Goal: Communication & Community: Answer question/provide support

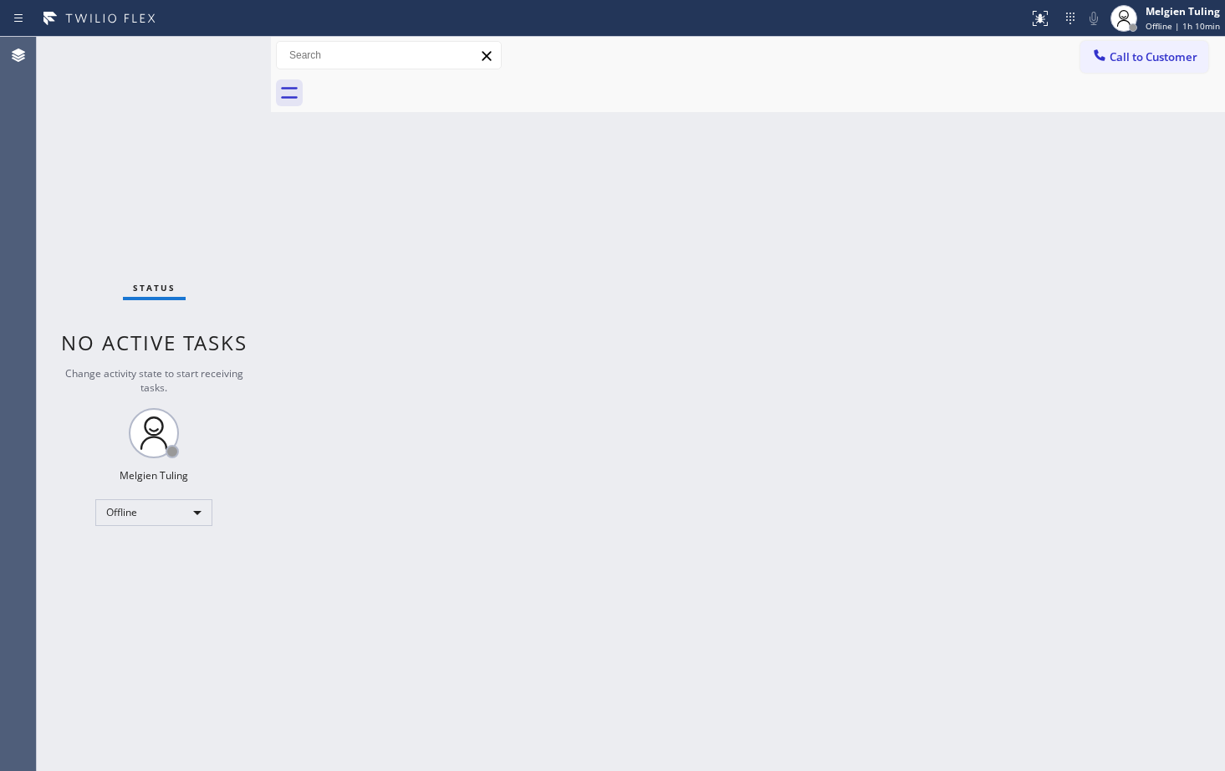
click at [87, 635] on div "Status No active tasks Change activity state to start receiving tasks. Melgien …" at bounding box center [154, 404] width 234 height 734
click at [191, 517] on div "Offline" at bounding box center [153, 512] width 117 height 27
click at [142, 560] on li "Available" at bounding box center [153, 557] width 114 height 20
click at [377, 492] on div "Back to Dashboard Change Sender ID Customers Technicians Select a contact Outbo…" at bounding box center [748, 404] width 954 height 734
click at [157, 602] on div "Status No active tasks You are ready to start receiving tasks. Melgien Tuling A…" at bounding box center [154, 404] width 234 height 734
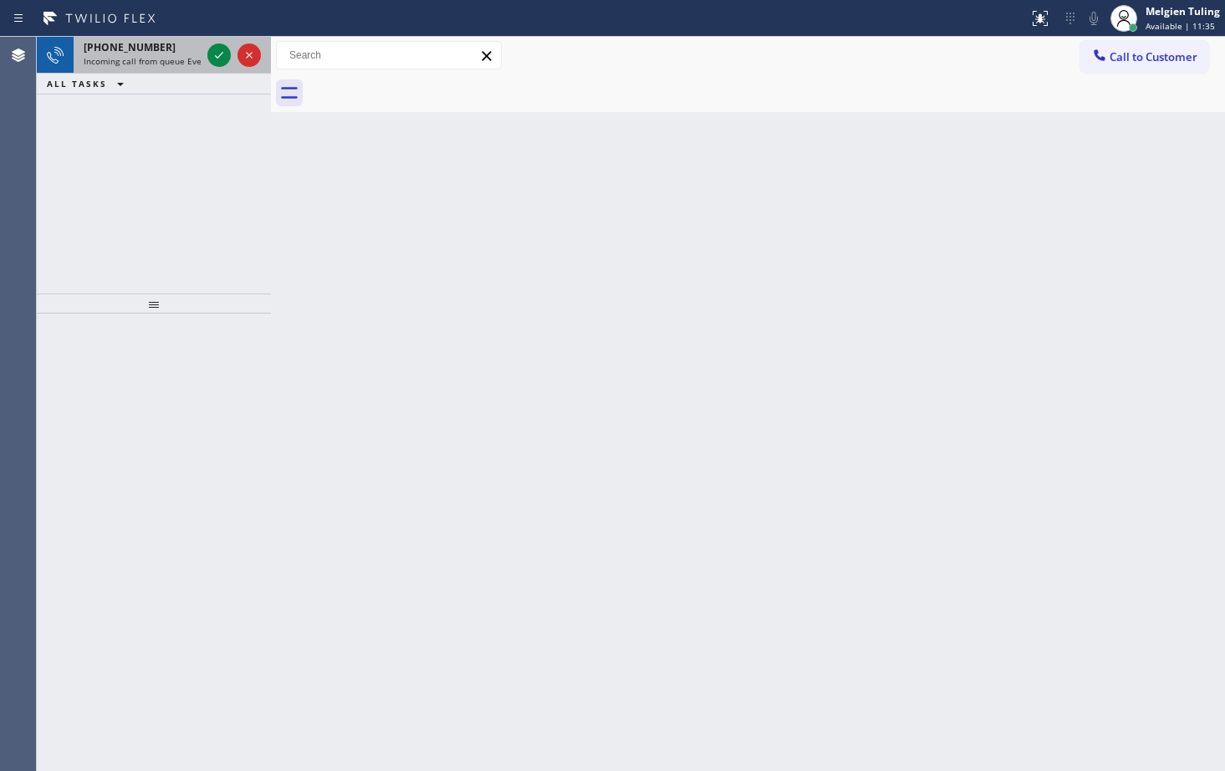
click at [205, 44] on div at bounding box center [234, 55] width 60 height 37
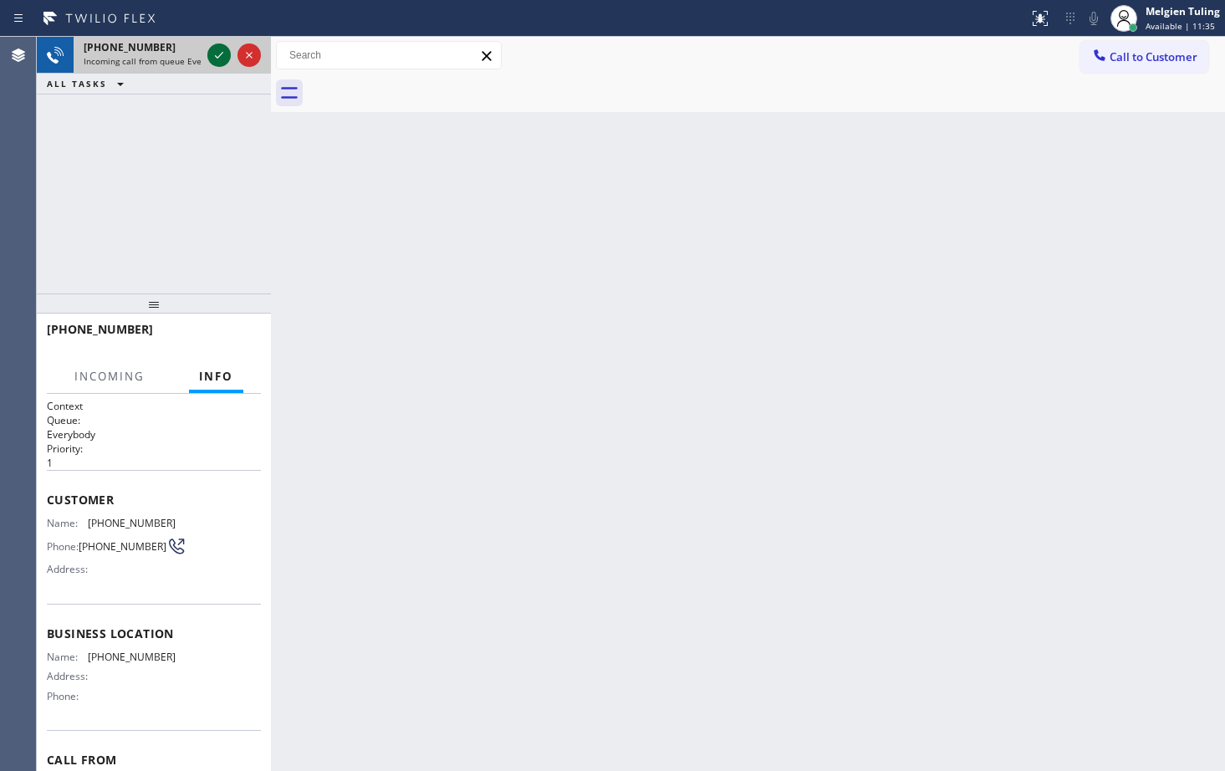
click at [222, 58] on icon at bounding box center [219, 55] width 20 height 20
click at [198, 66] on span "Incoming call from queue Everybody" at bounding box center [156, 61] width 145 height 12
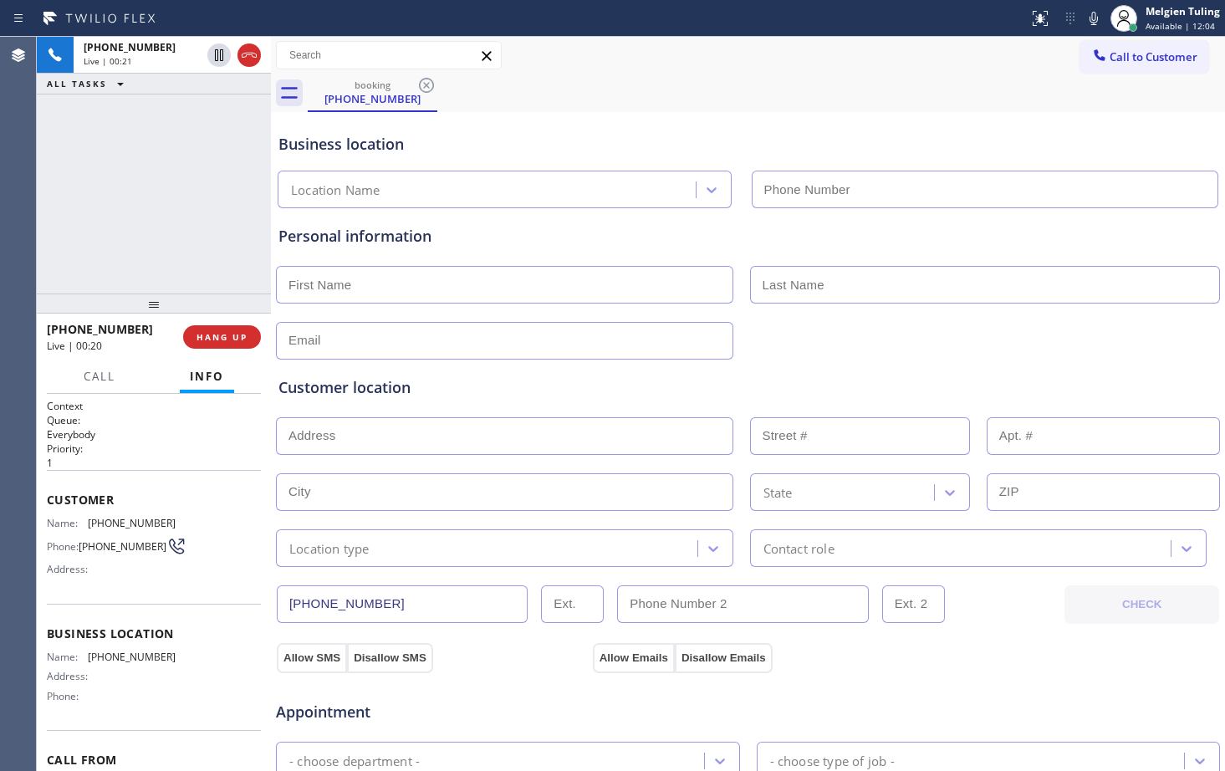
click at [412, 319] on div at bounding box center [747, 339] width 947 height 41
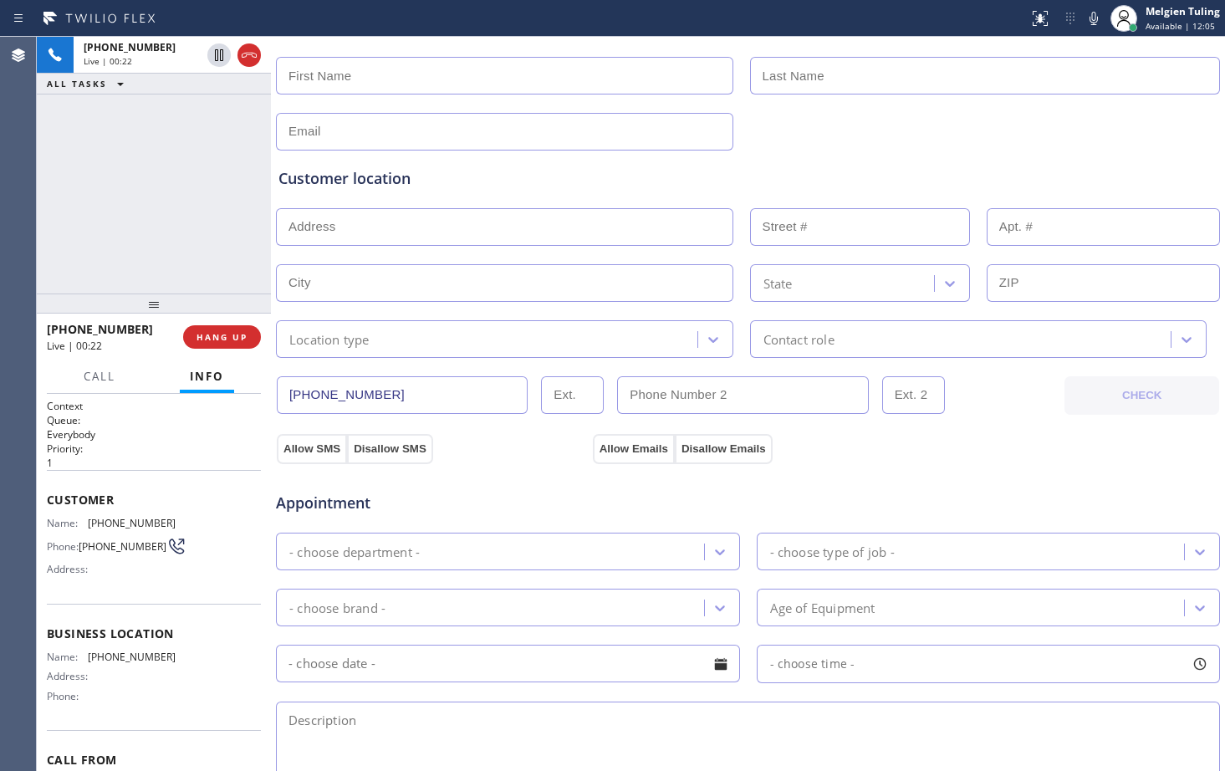
scroll to position [251, 0]
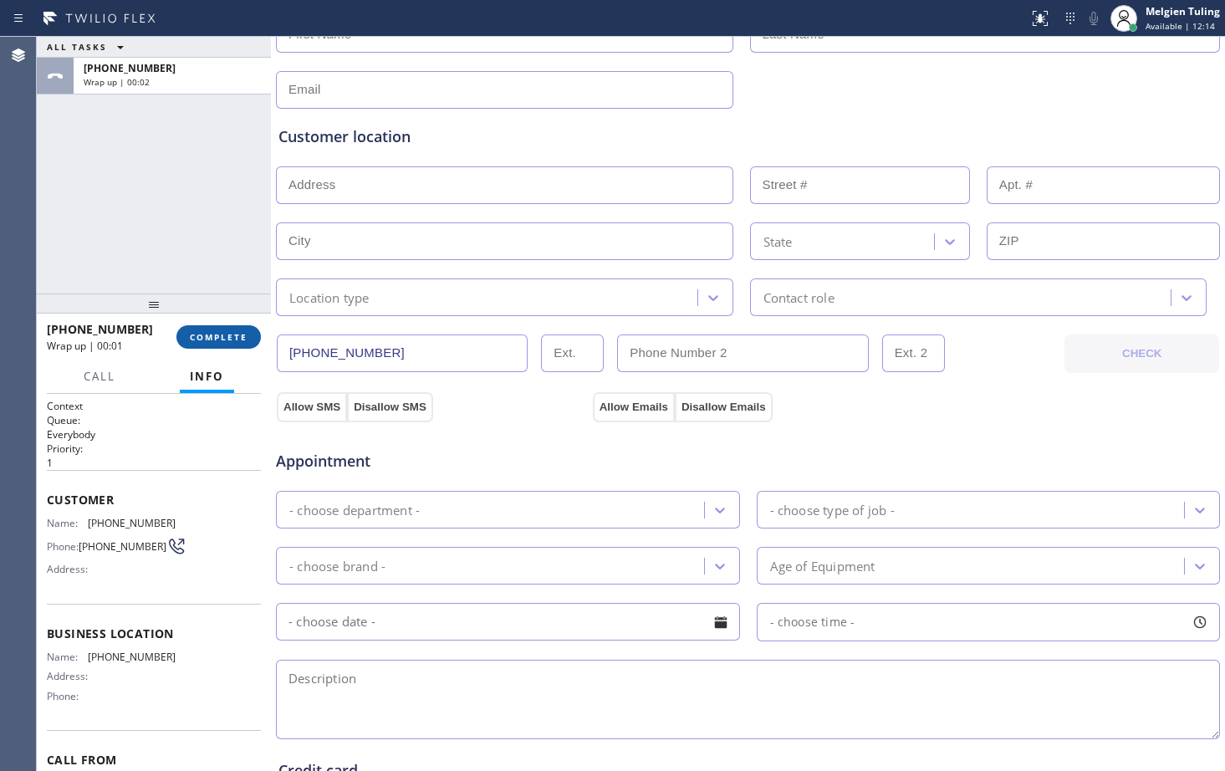
click at [225, 344] on button "COMPLETE" at bounding box center [218, 336] width 84 height 23
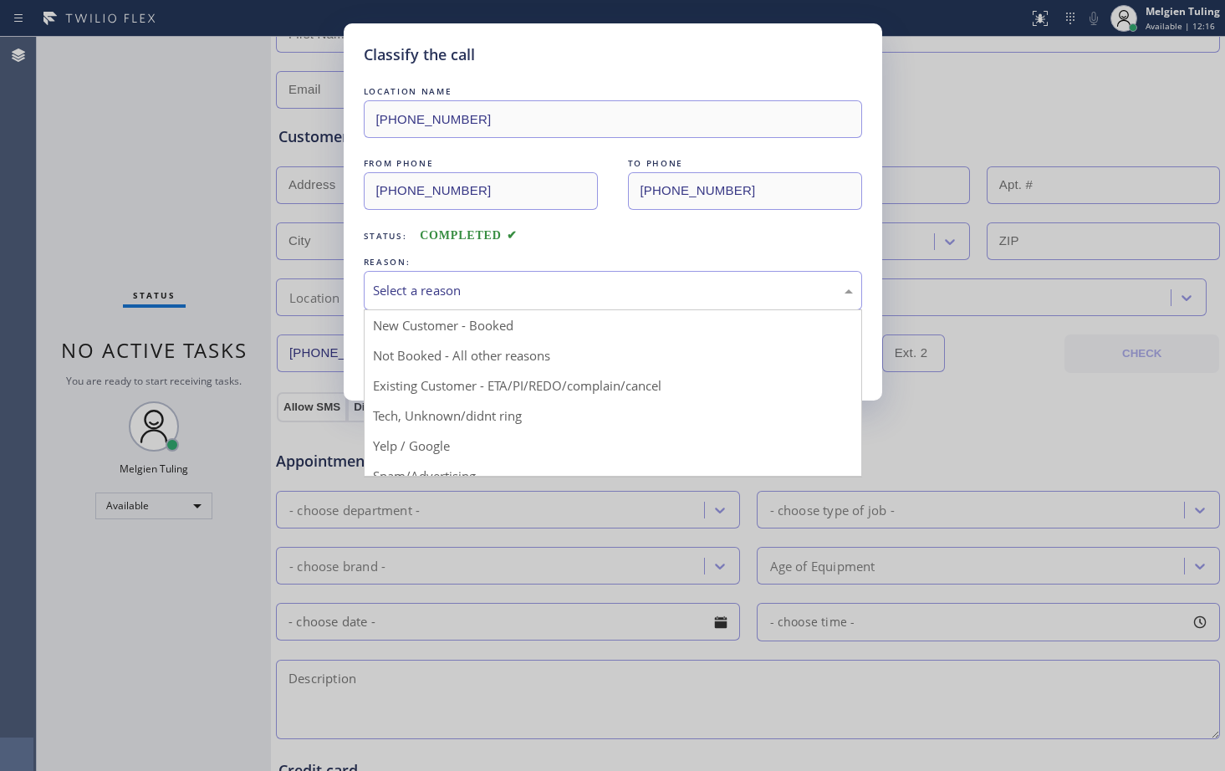
click at [454, 296] on div "Select a reason" at bounding box center [613, 290] width 480 height 19
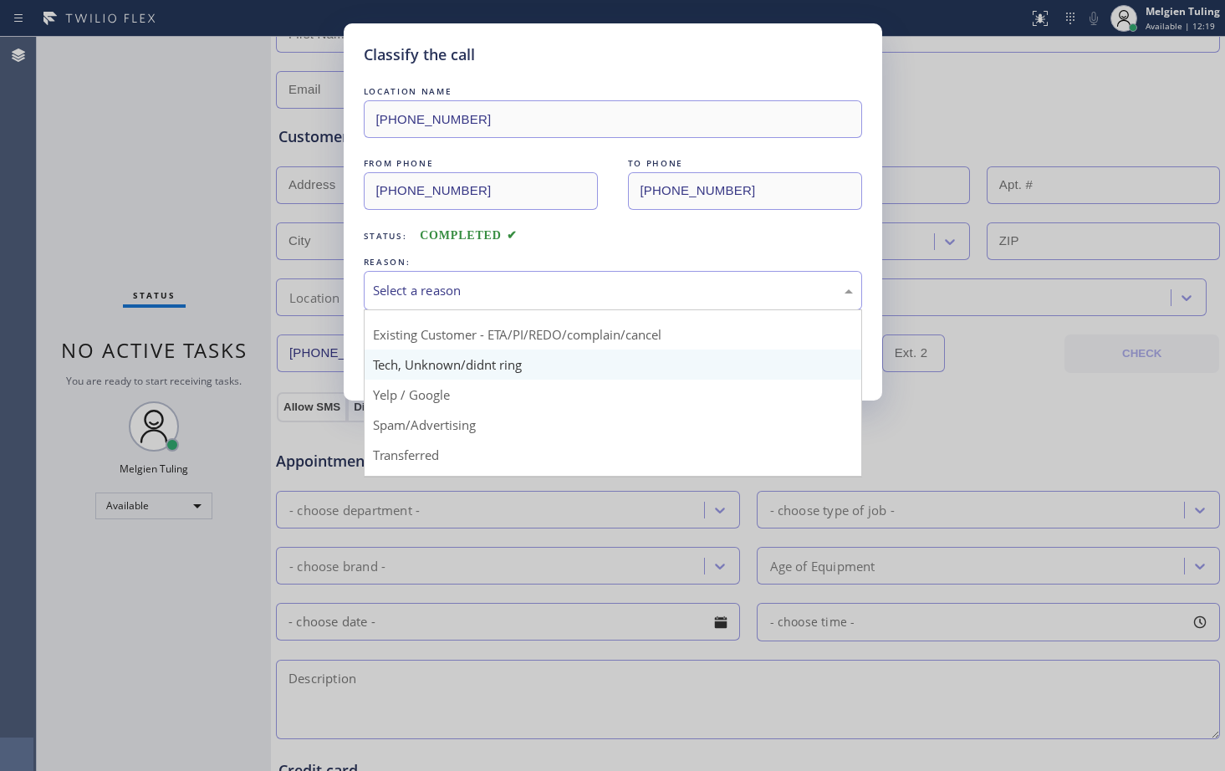
scroll to position [22, 0]
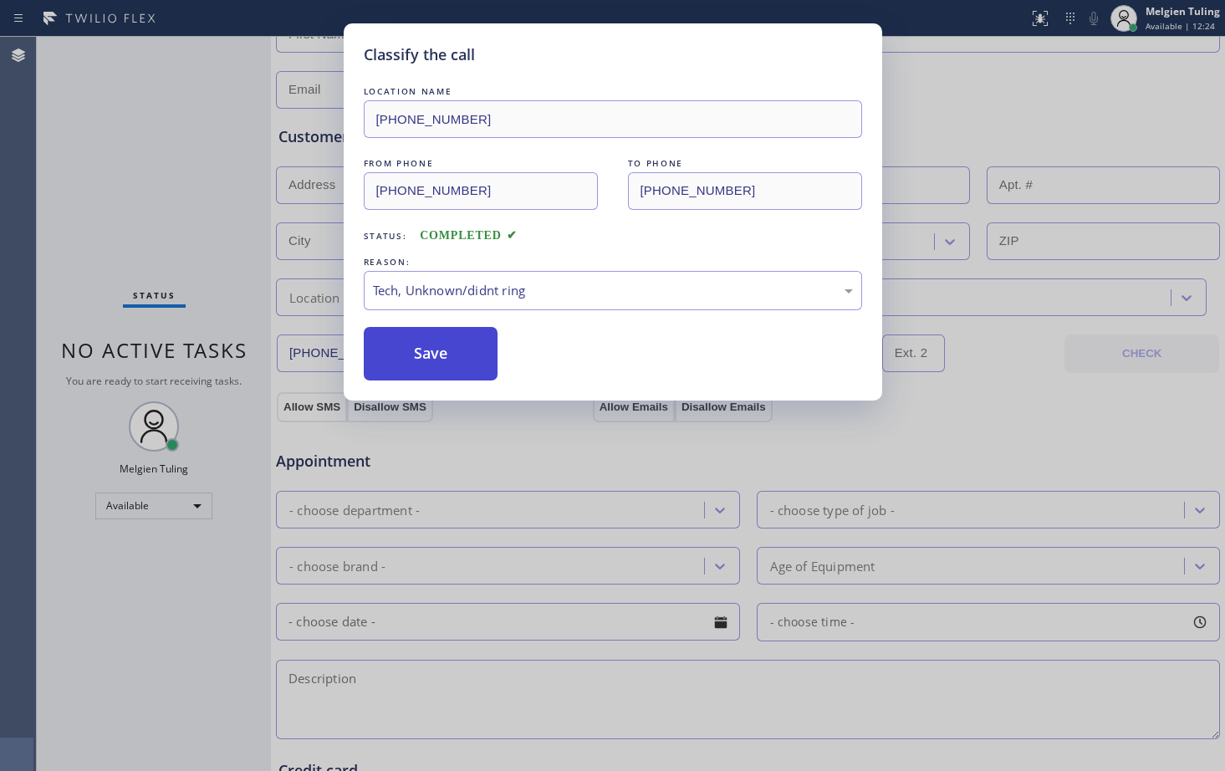
click at [431, 367] on button "Save" at bounding box center [431, 354] width 135 height 54
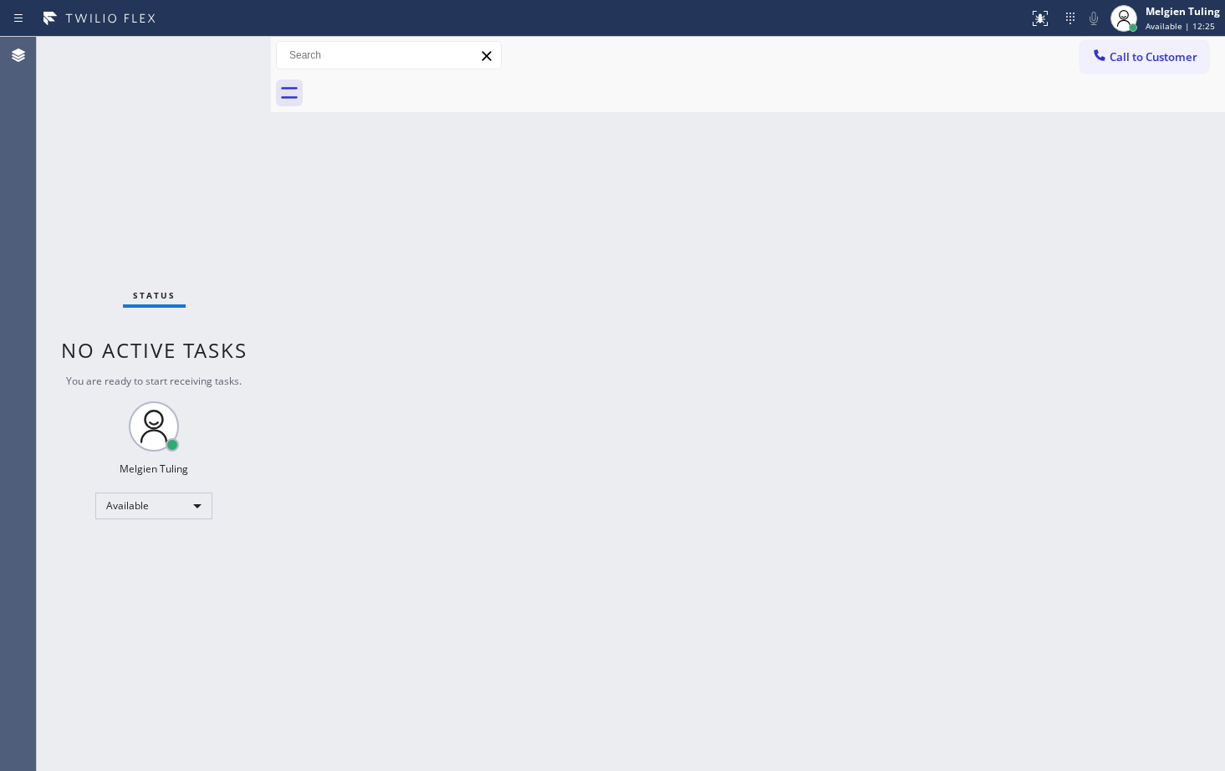
click at [271, 217] on div at bounding box center [271, 404] width 0 height 734
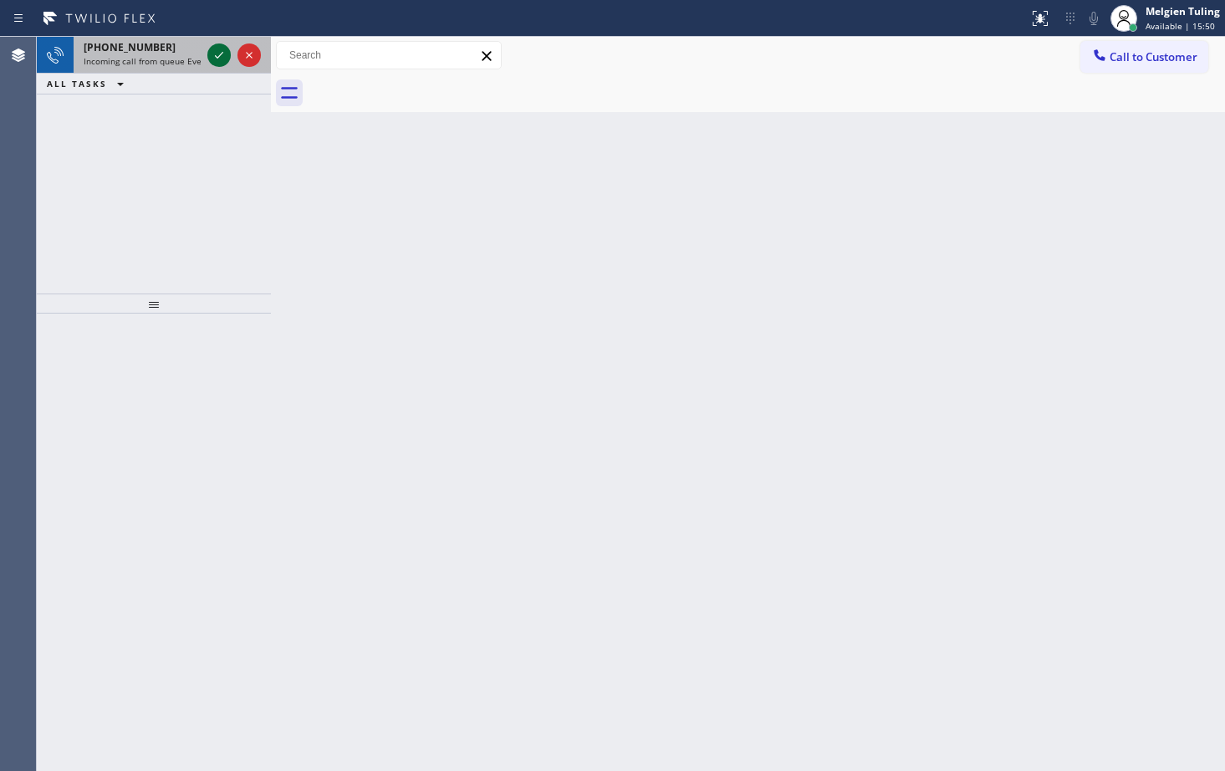
click at [218, 56] on icon at bounding box center [219, 55] width 20 height 20
click at [227, 59] on icon at bounding box center [219, 55] width 20 height 20
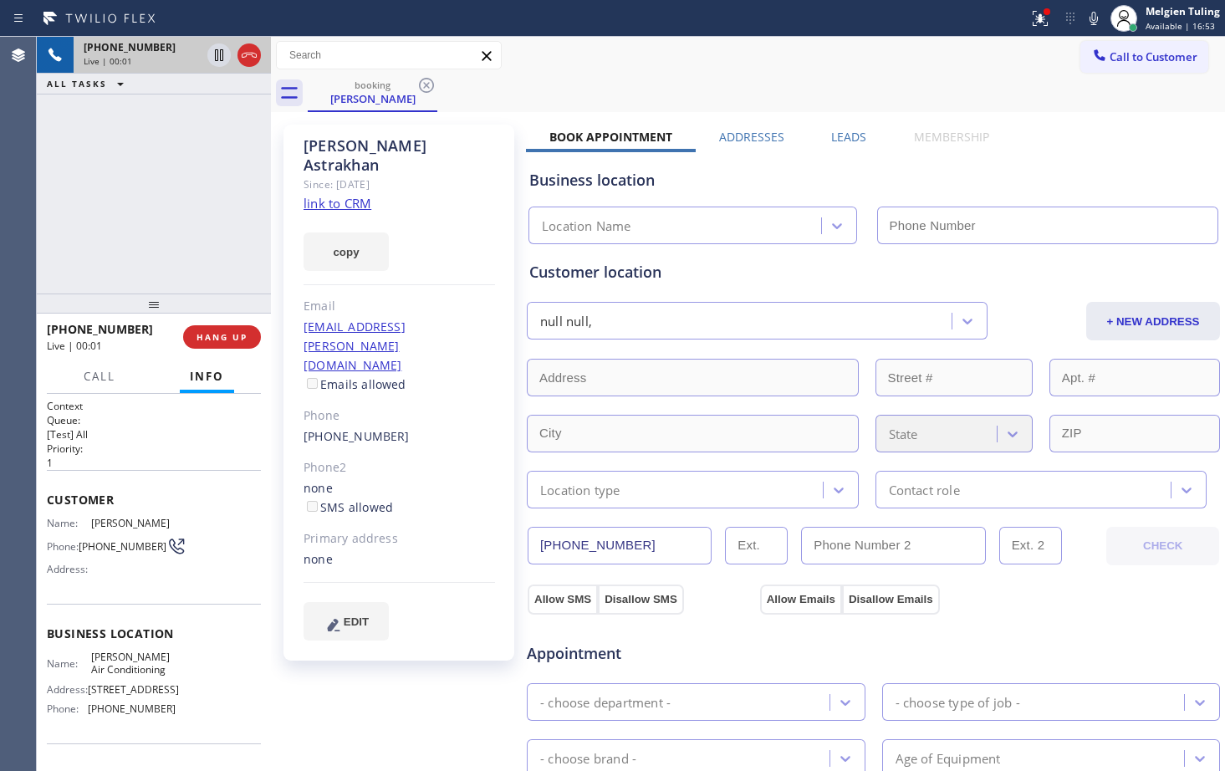
type input "[PHONE_NUMBER]"
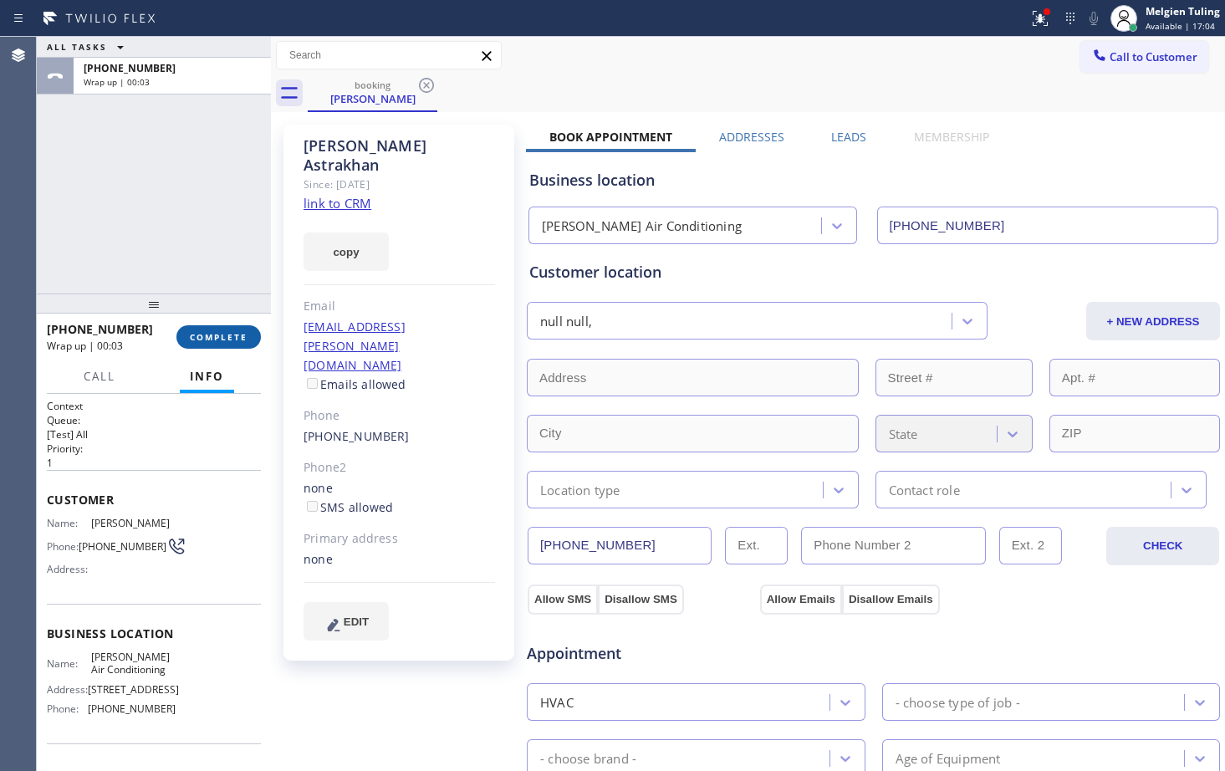
click at [213, 339] on span "COMPLETE" at bounding box center [219, 337] width 58 height 12
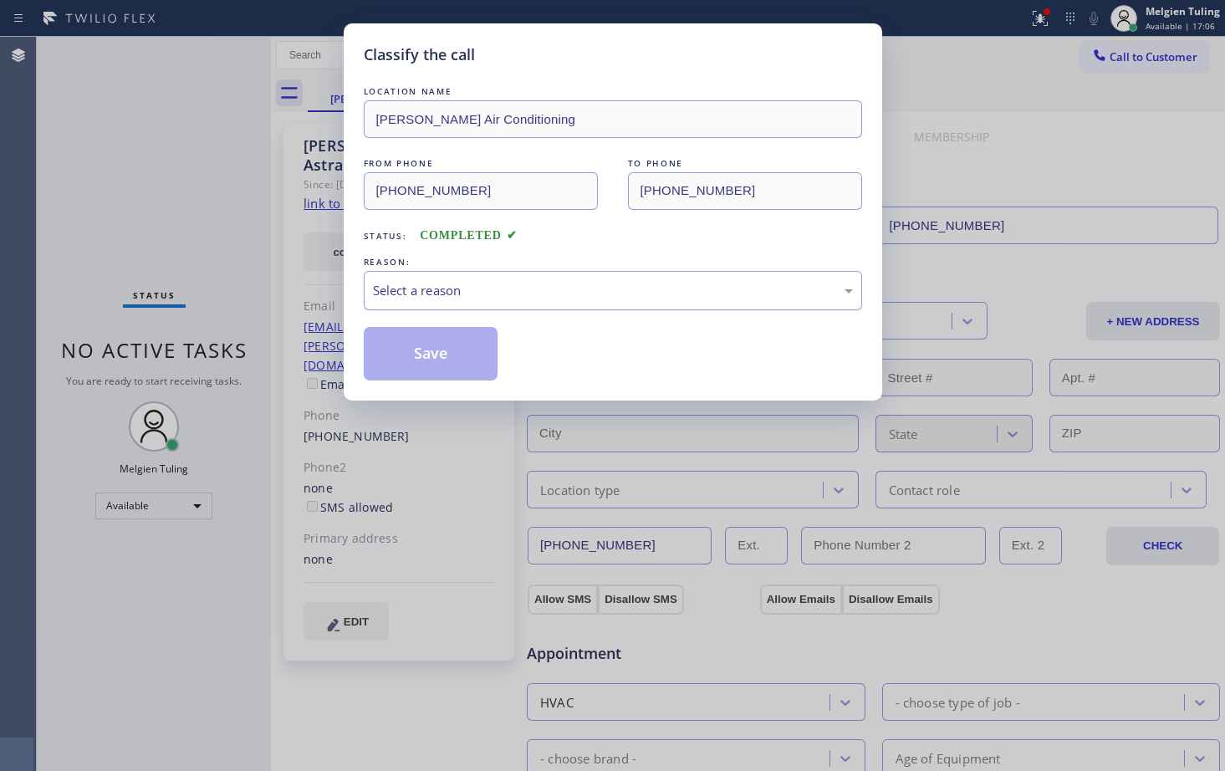
click at [413, 288] on div "Select a reason" at bounding box center [613, 290] width 480 height 19
click at [426, 344] on button "Save" at bounding box center [431, 354] width 135 height 54
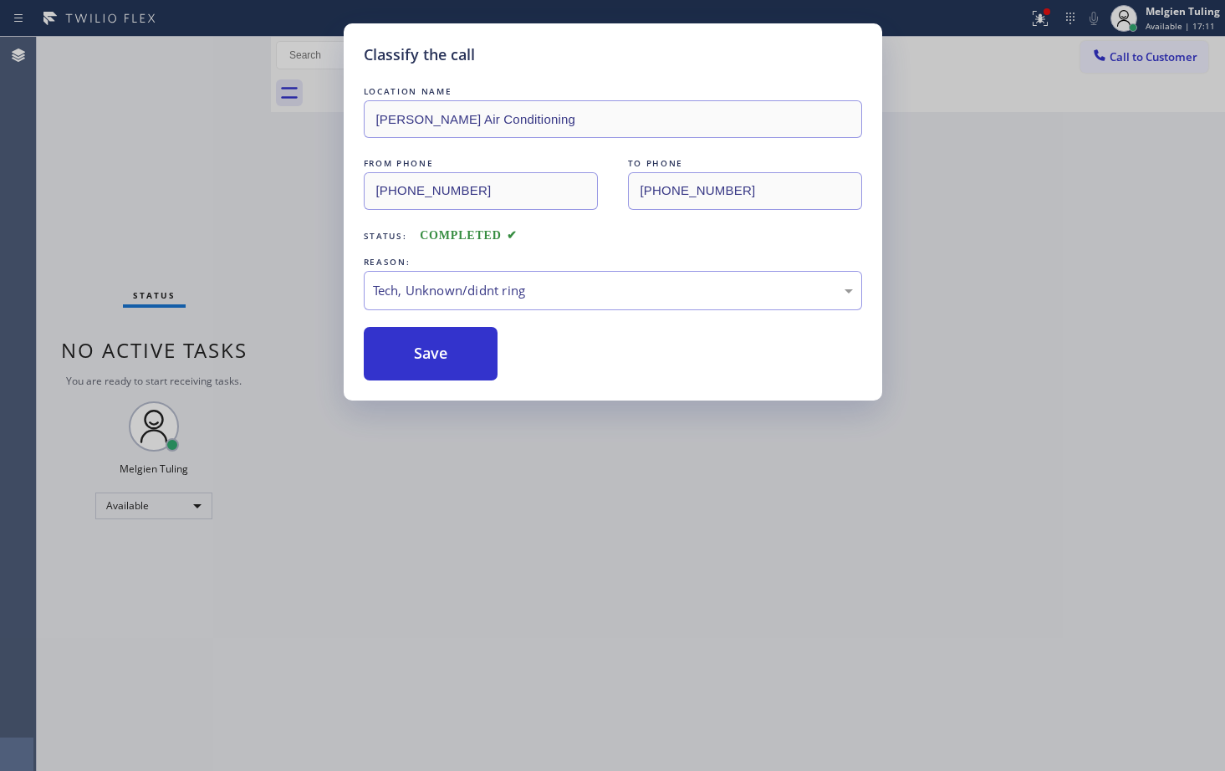
click at [221, 191] on div "Classify the call LOCATION NAME [PERSON_NAME] Air Conditioning FROM PHONE [PHON…" at bounding box center [612, 385] width 1225 height 771
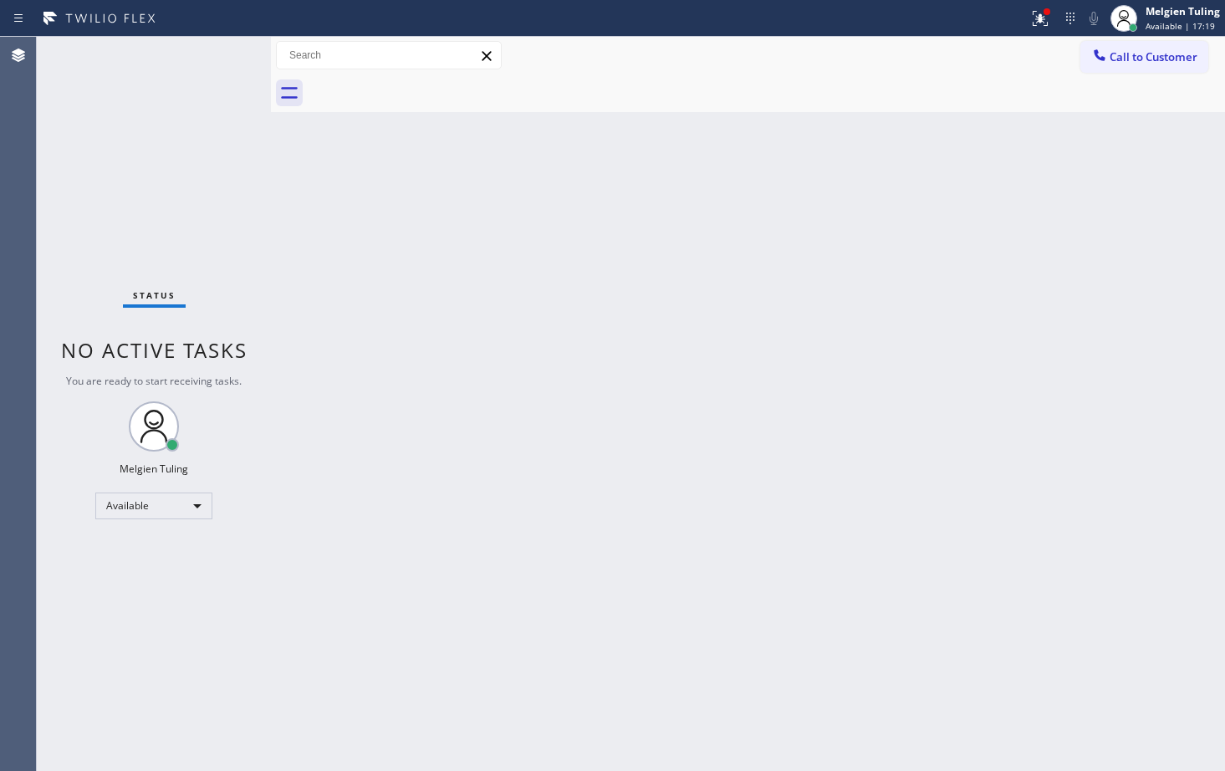
click at [203, 63] on div "Status No active tasks You are ready to start receiving tasks. Melgien Tuling A…" at bounding box center [154, 404] width 234 height 734
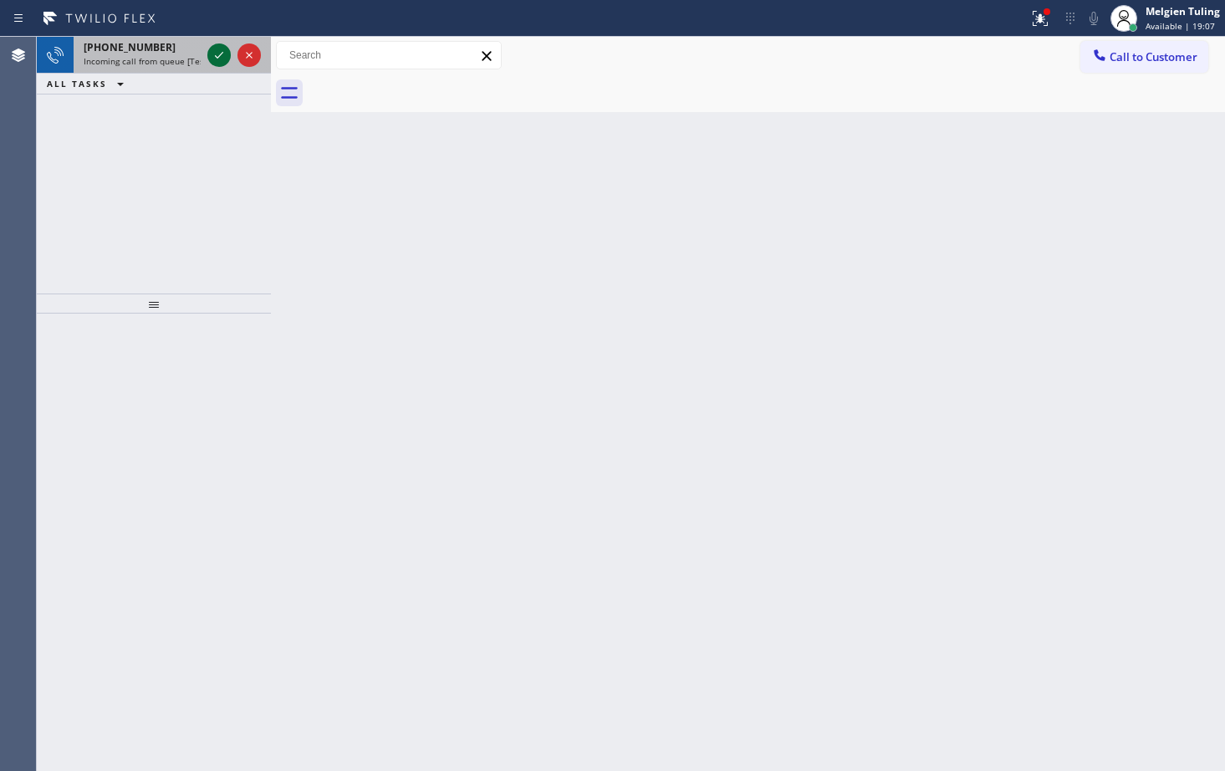
click at [220, 62] on icon at bounding box center [219, 55] width 20 height 20
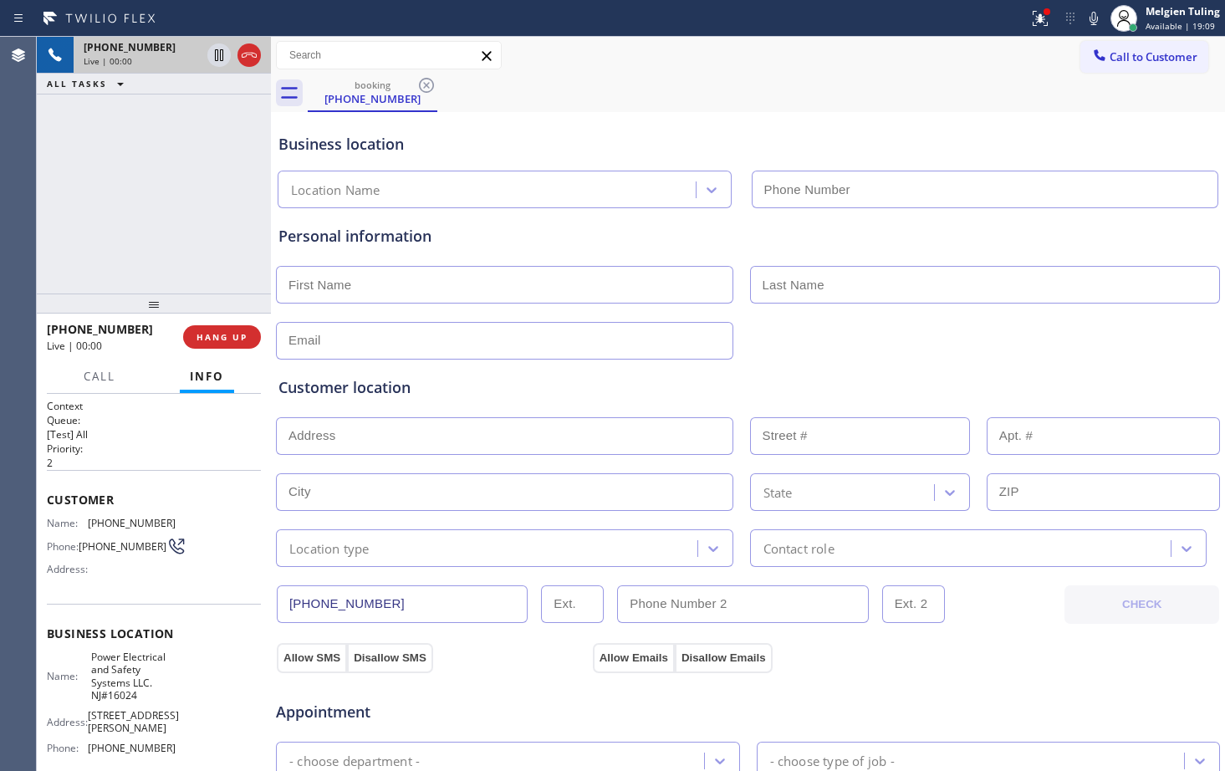
type input "[PHONE_NUMBER]"
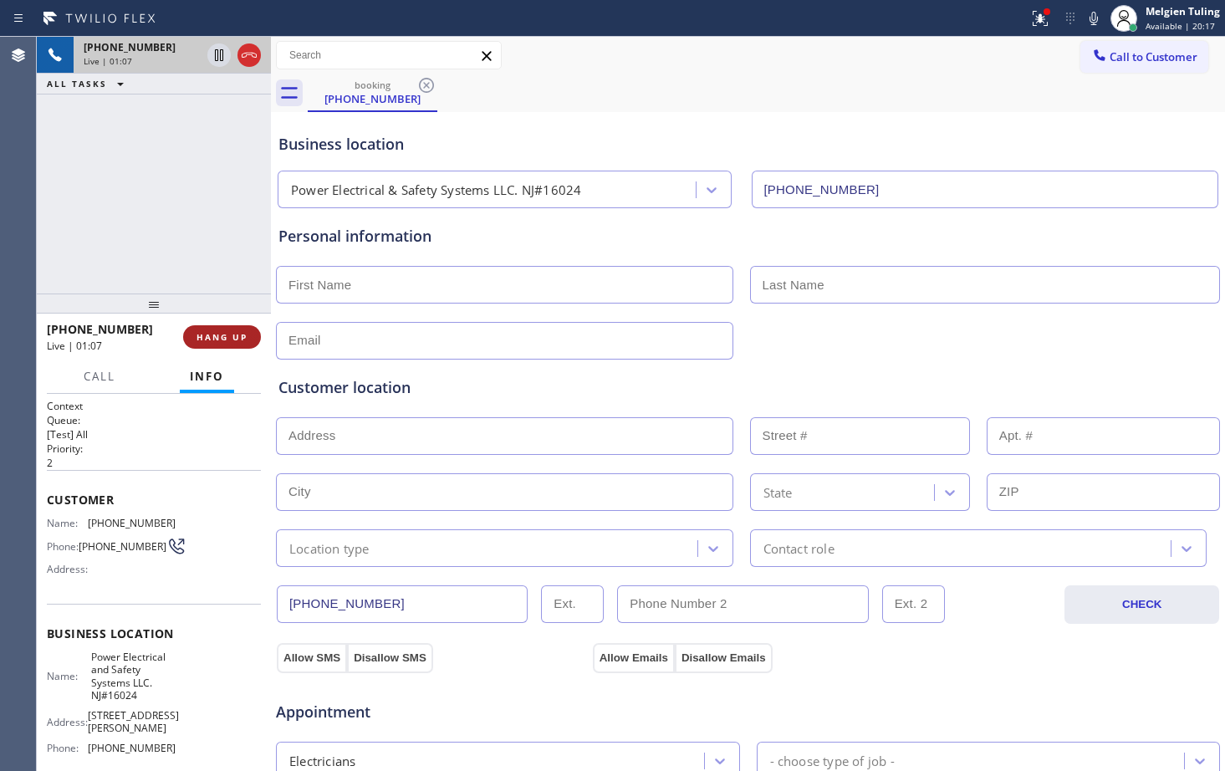
click at [229, 342] on span "HANG UP" at bounding box center [221, 337] width 51 height 12
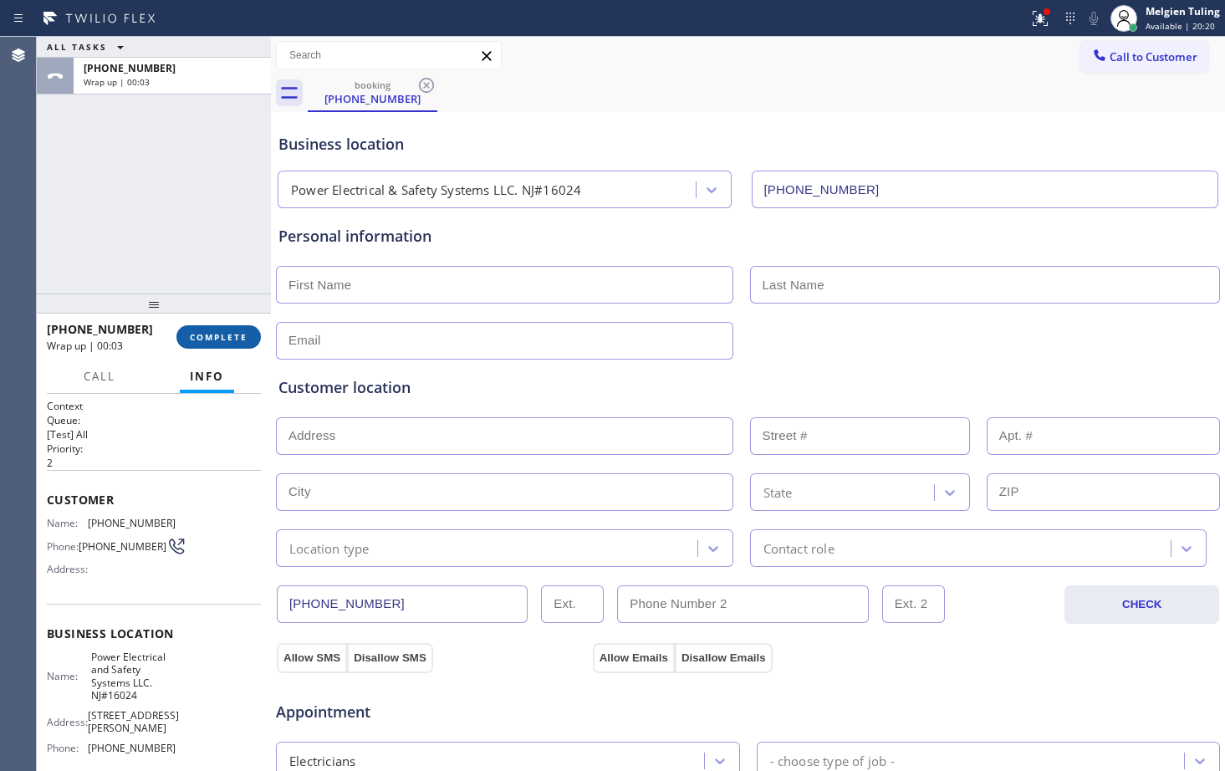
click at [216, 337] on span "COMPLETE" at bounding box center [219, 337] width 58 height 12
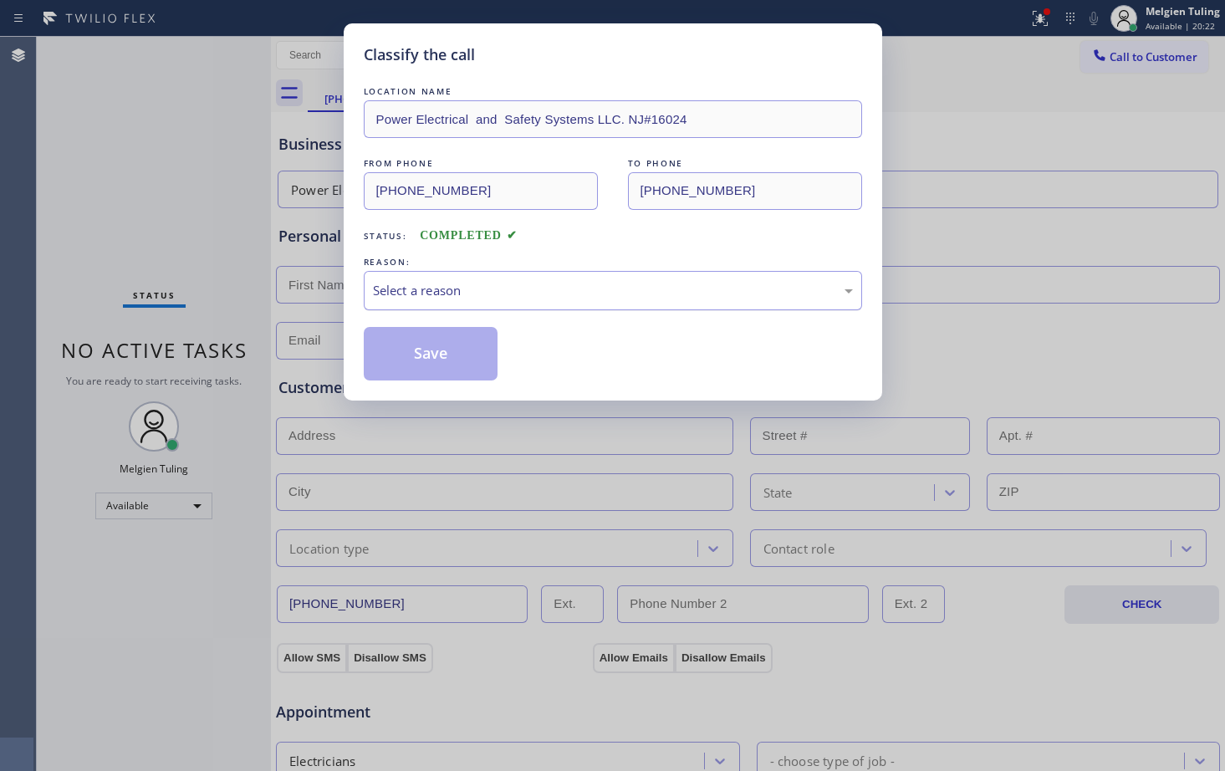
click at [446, 294] on div "Select a reason" at bounding box center [613, 290] width 480 height 19
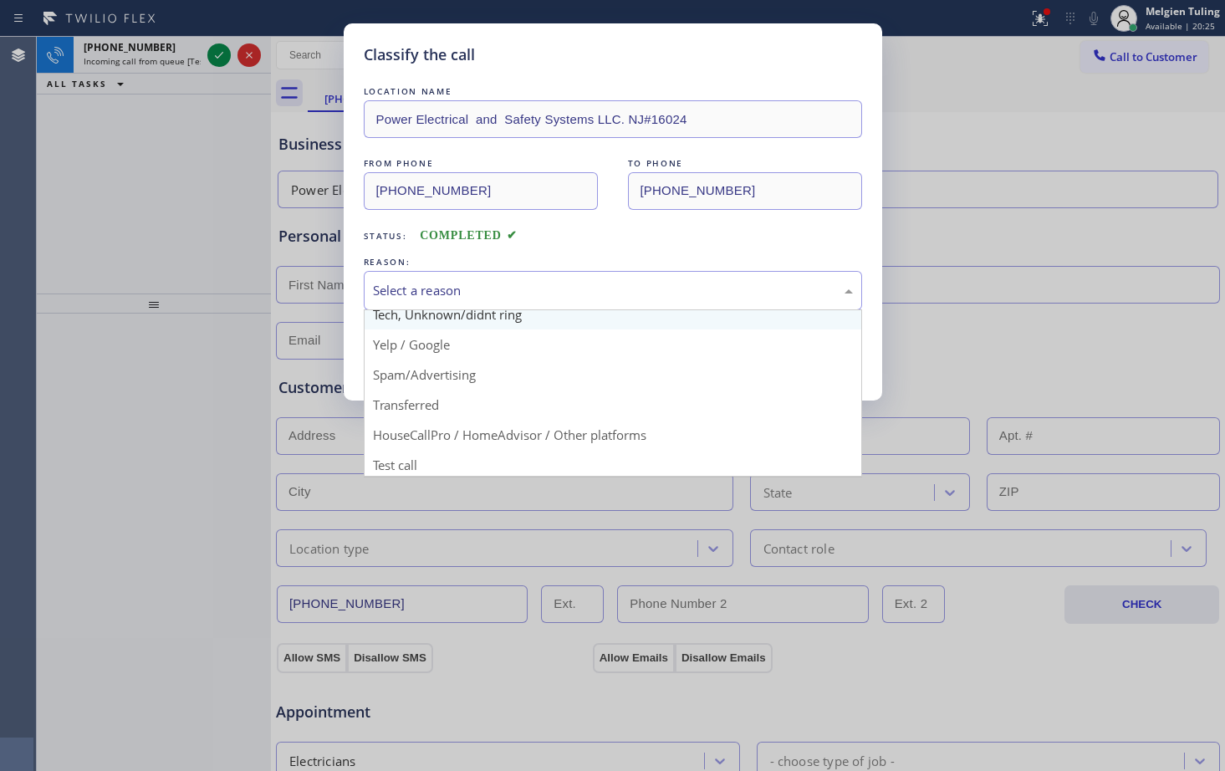
scroll to position [105, 0]
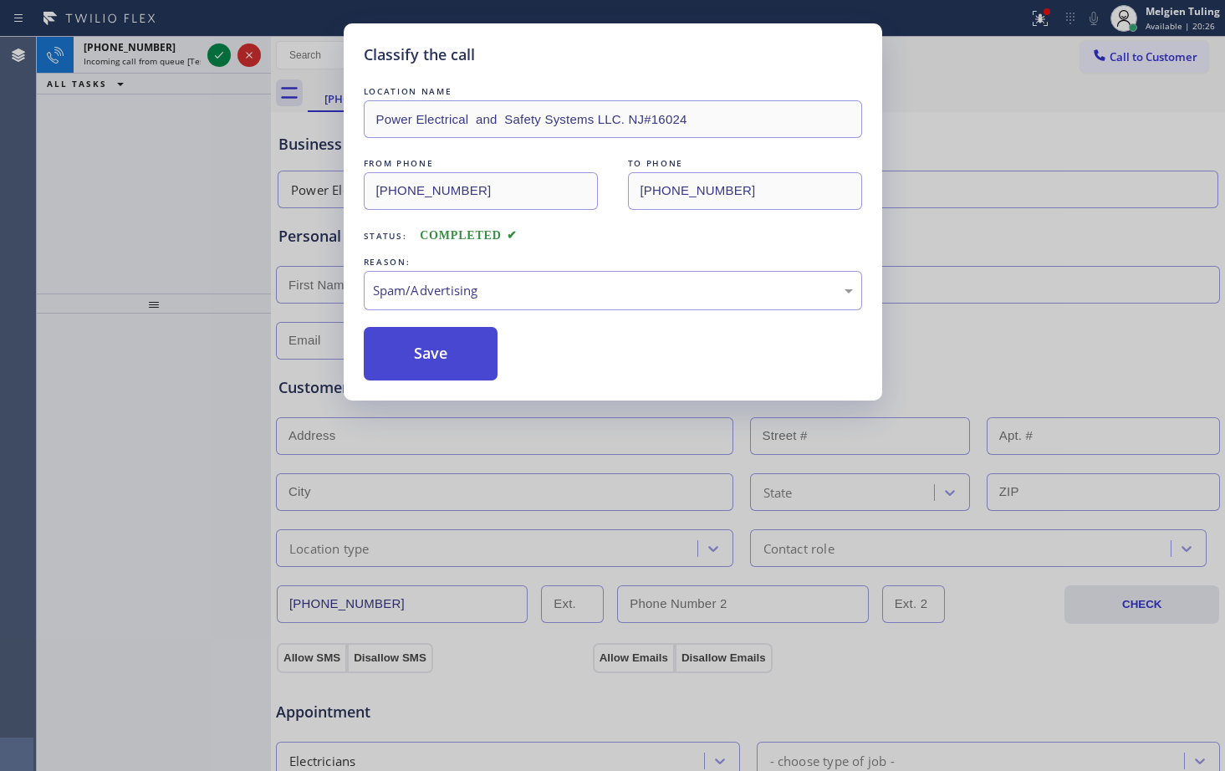
click at [447, 372] on button "Save" at bounding box center [431, 354] width 135 height 54
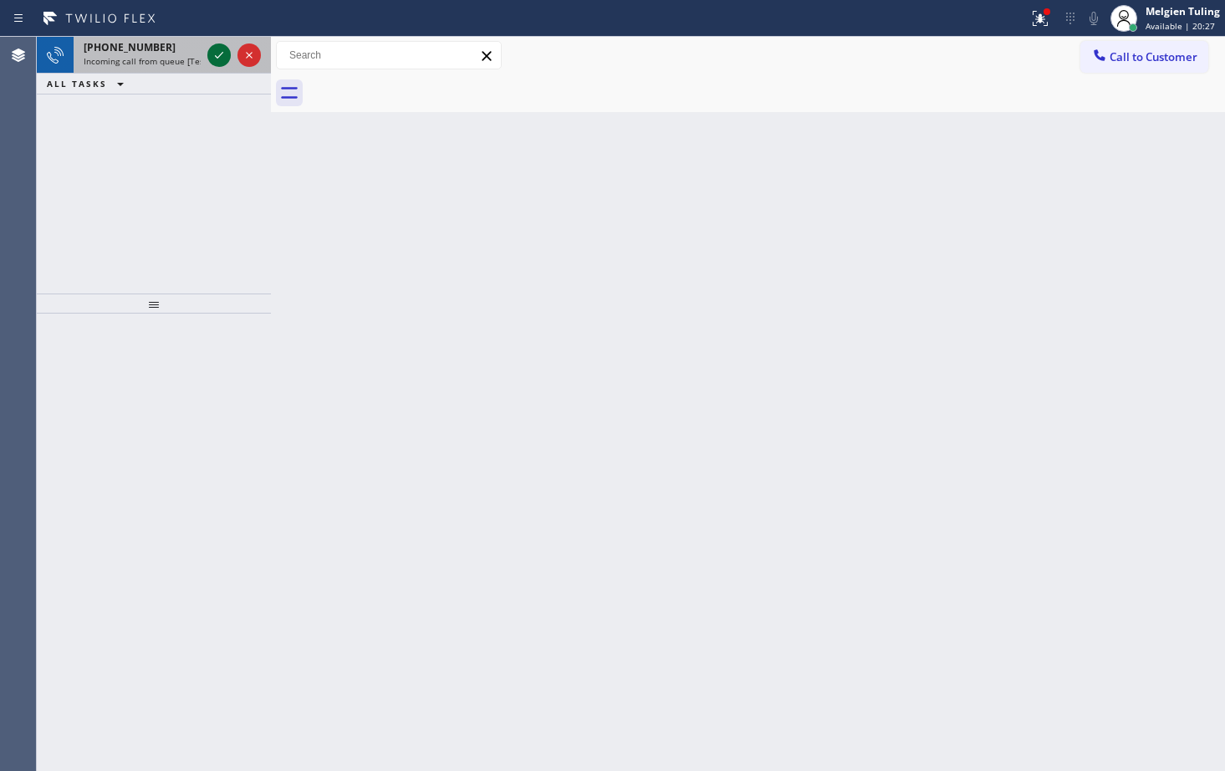
click at [217, 48] on icon at bounding box center [219, 55] width 20 height 20
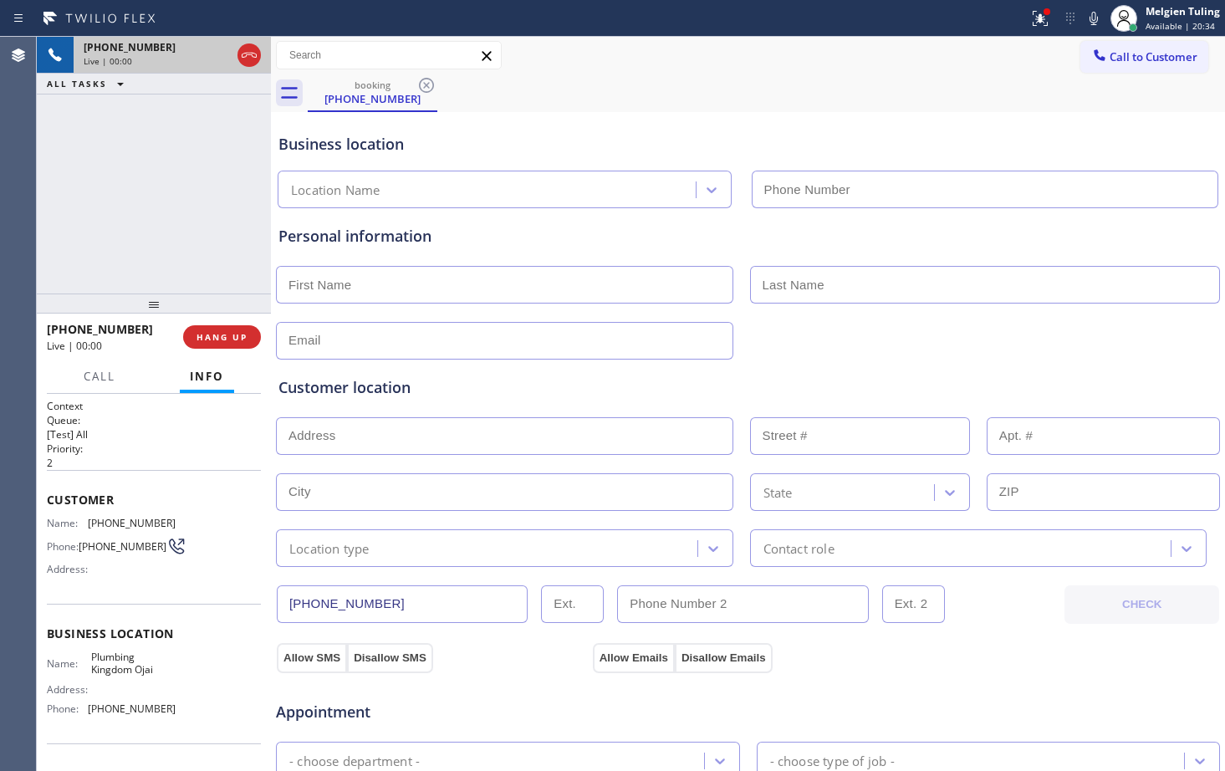
type input "[PHONE_NUMBER]"
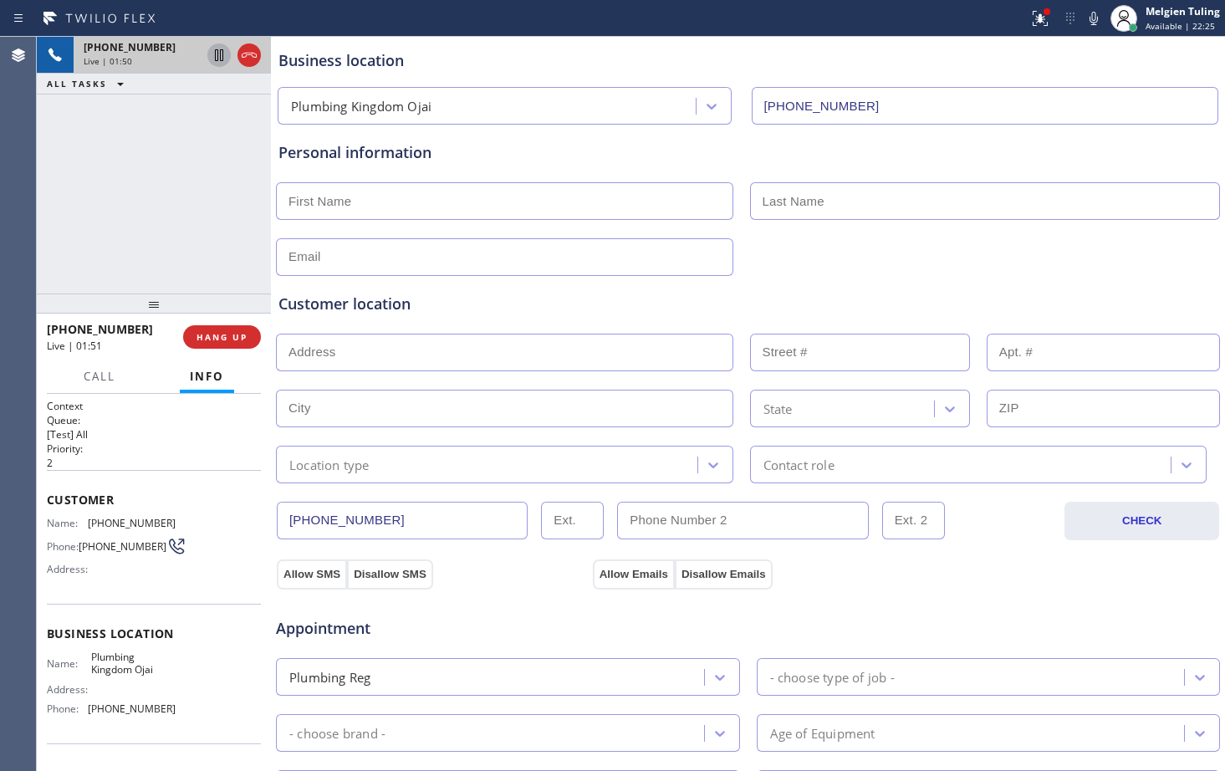
click at [221, 57] on icon at bounding box center [219, 55] width 8 height 12
click at [1091, 20] on icon at bounding box center [1093, 18] width 8 height 13
click at [1039, 19] on icon at bounding box center [1040, 18] width 20 height 20
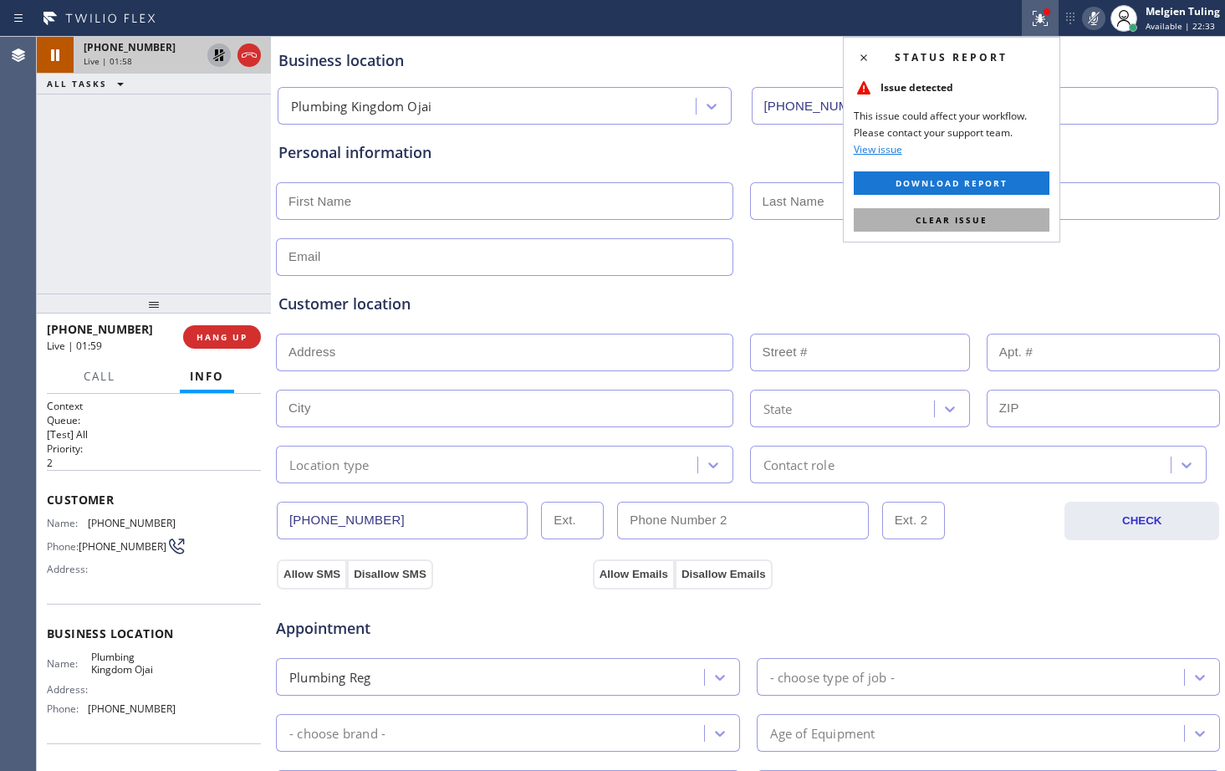
click at [916, 219] on span "Clear issue" at bounding box center [951, 220] width 72 height 12
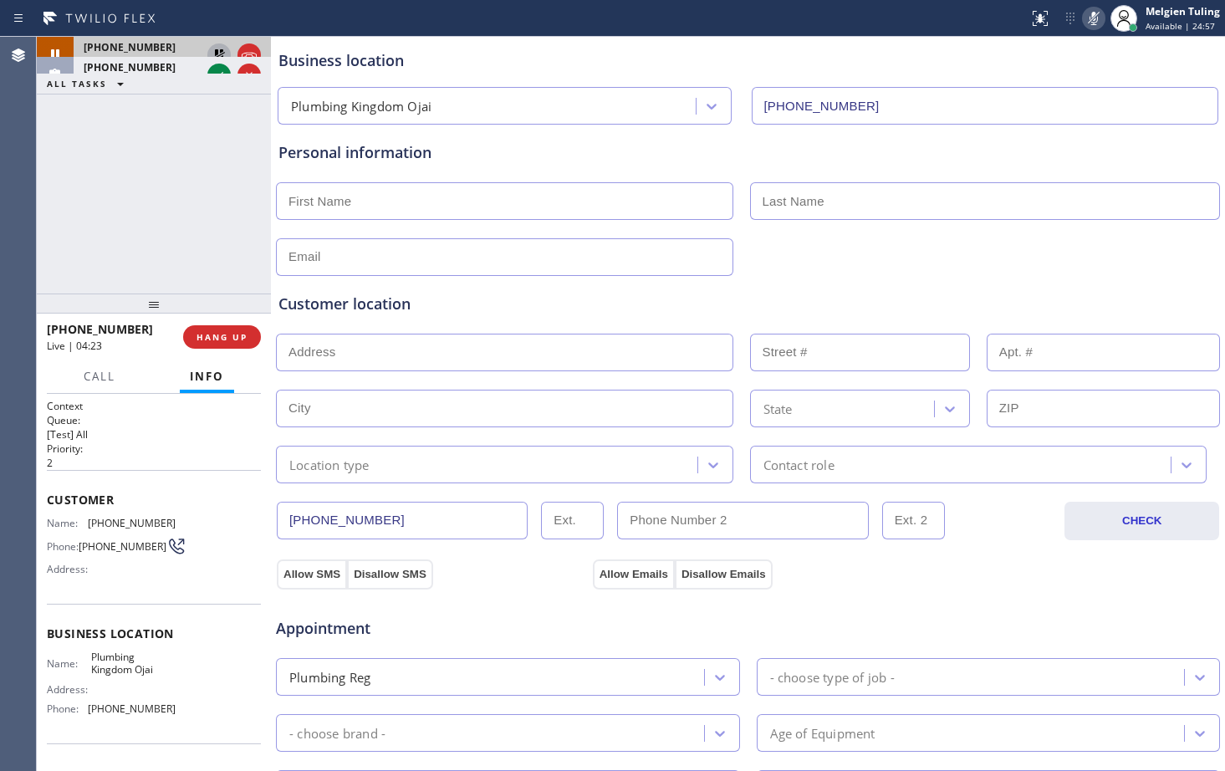
click at [135, 237] on div "[PHONE_NUMBER] Live | 04:23 ALL TASKS ALL TASKS ACTIVE TASKS TASKS IN WRAP UP […" at bounding box center [154, 165] width 234 height 257
click at [217, 55] on icon at bounding box center [219, 55] width 20 height 20
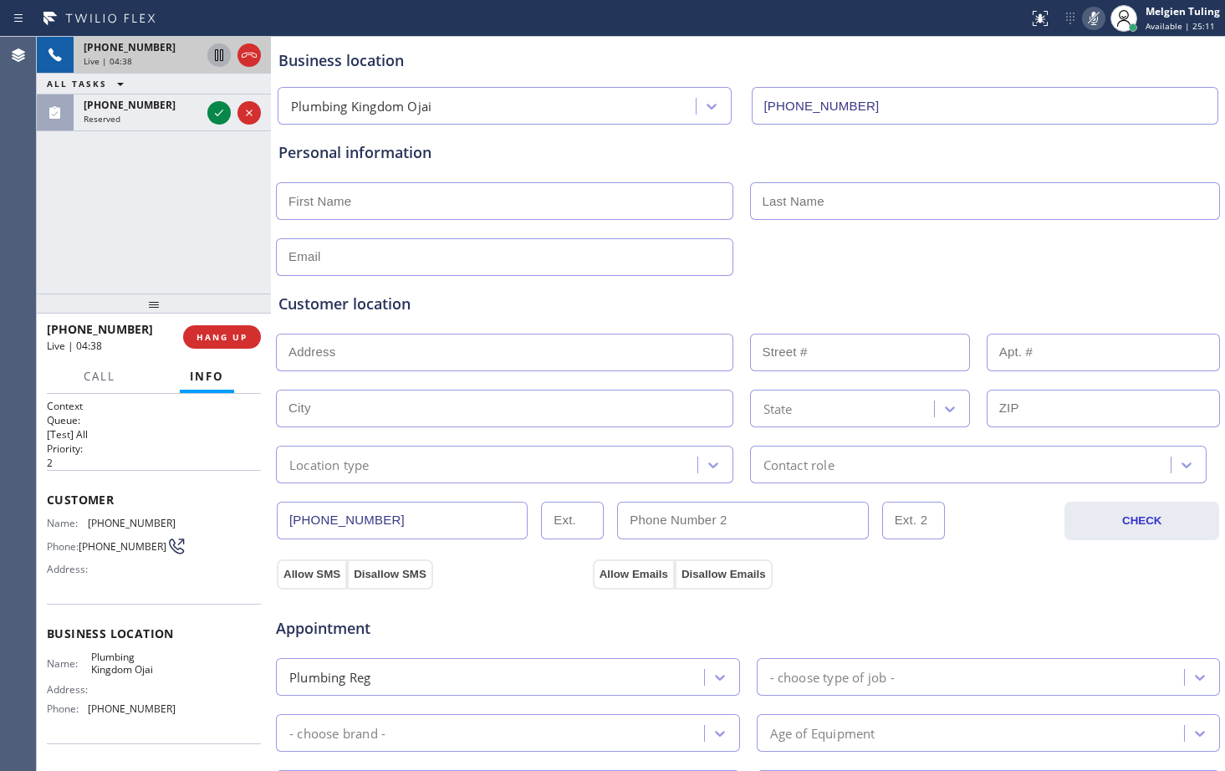
click at [1099, 17] on icon at bounding box center [1093, 18] width 20 height 20
click at [219, 59] on icon at bounding box center [219, 55] width 20 height 20
click at [1095, 17] on icon at bounding box center [1093, 18] width 20 height 20
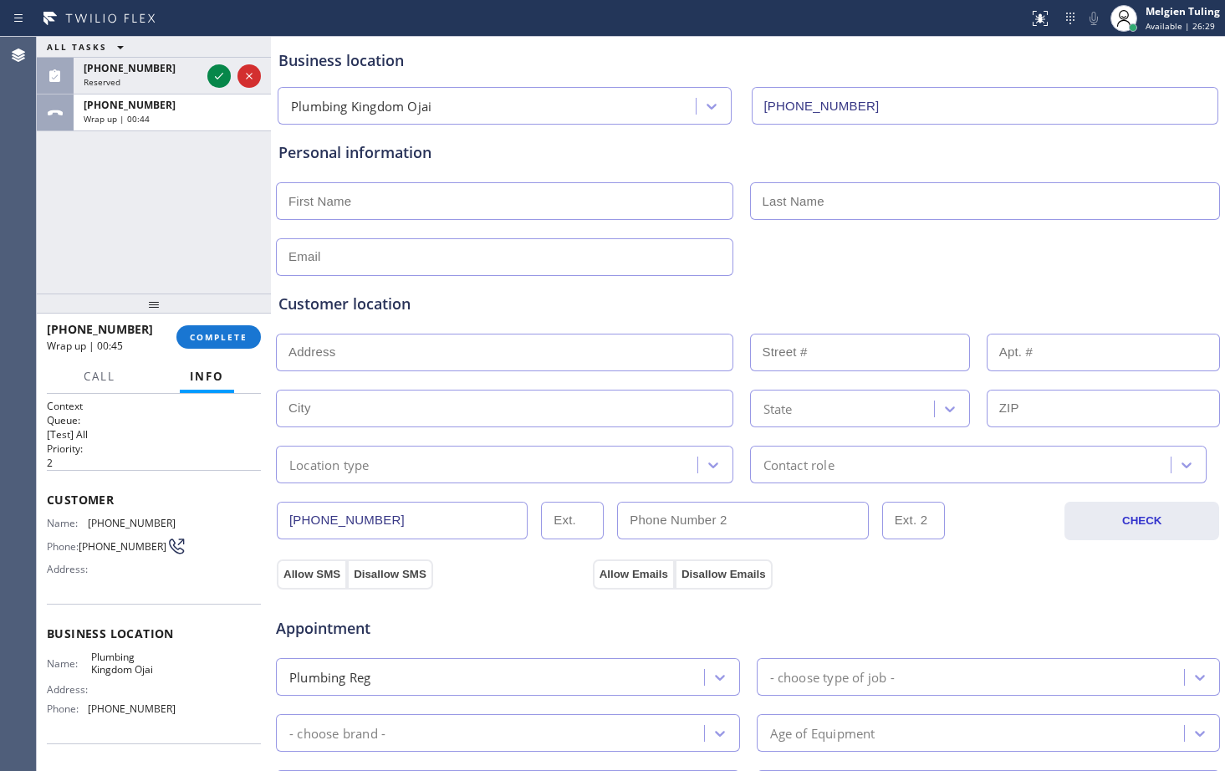
click at [395, 354] on input "text" at bounding box center [504, 353] width 457 height 38
click at [377, 242] on input "text" at bounding box center [504, 257] width 457 height 38
click at [368, 166] on div "Personal information" at bounding box center [747, 208] width 939 height 135
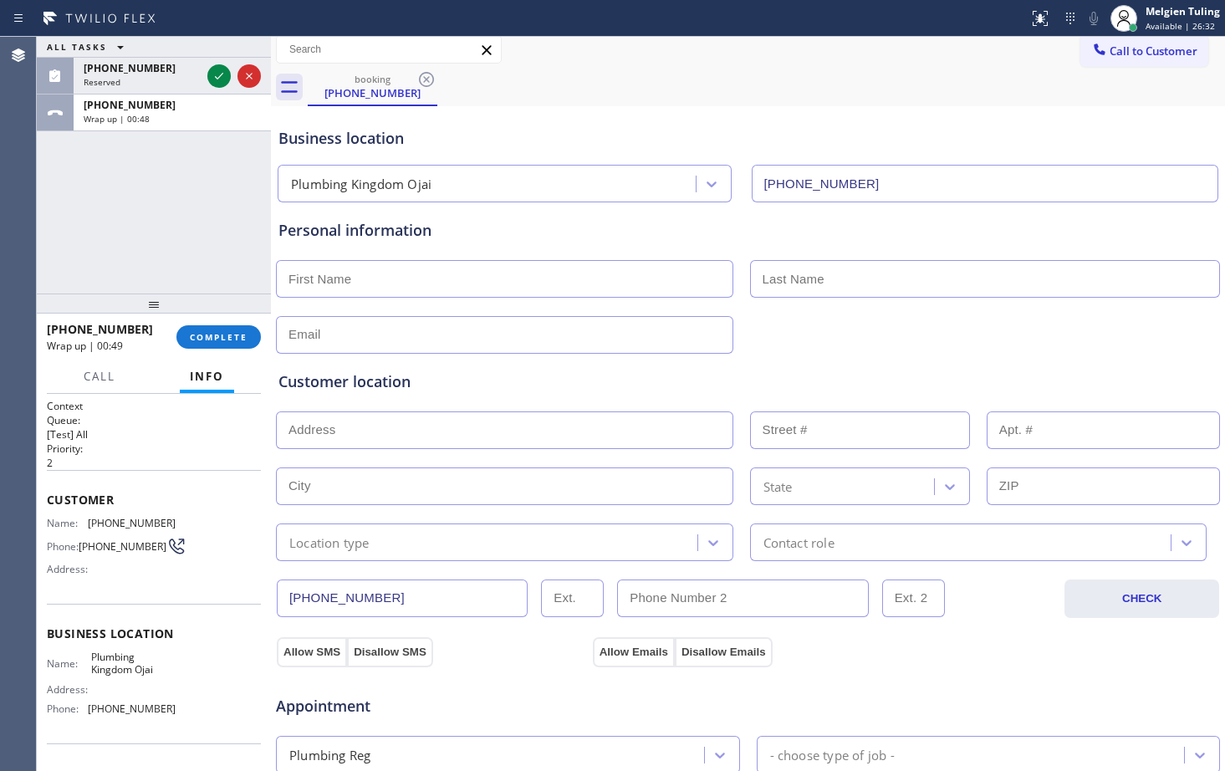
scroll to position [0, 0]
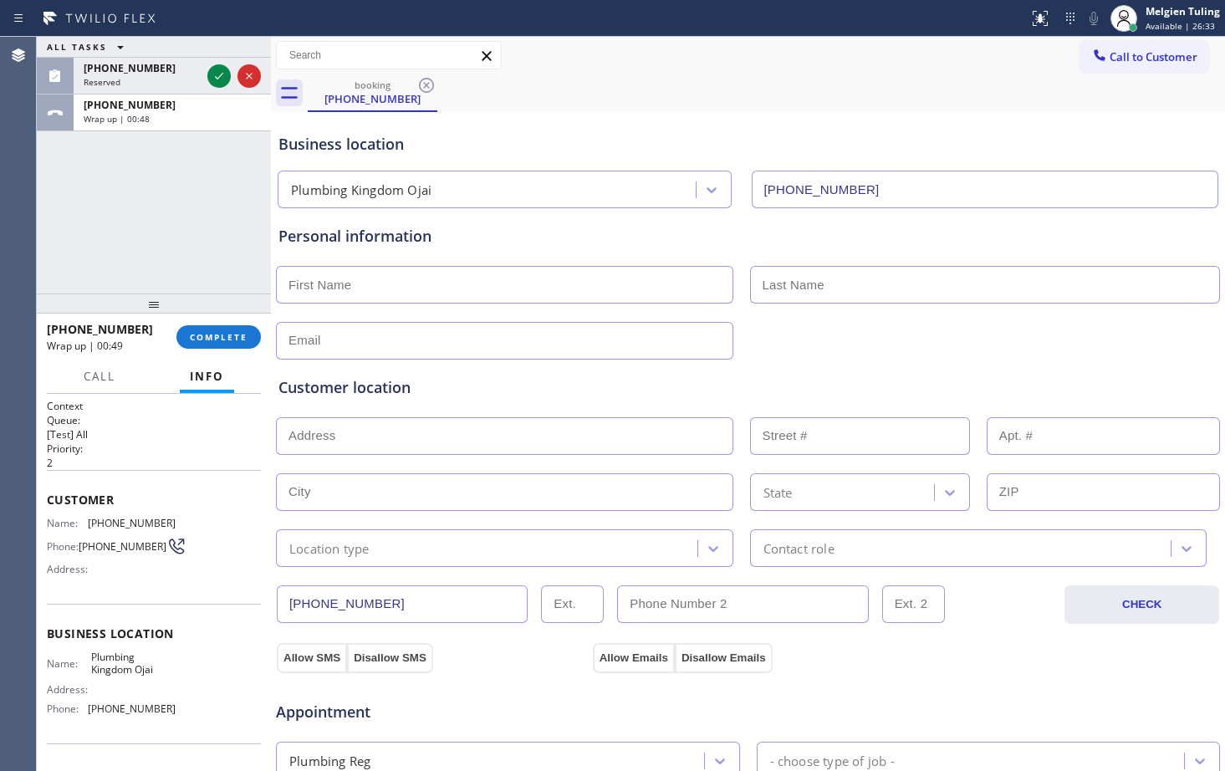
click at [315, 278] on input "text" at bounding box center [504, 285] width 457 height 38
type input "Bil"
click at [777, 294] on input "text" at bounding box center [985, 285] width 471 height 38
type input "[PERSON_NAME]"
click at [439, 346] on input "text" at bounding box center [504, 341] width 457 height 38
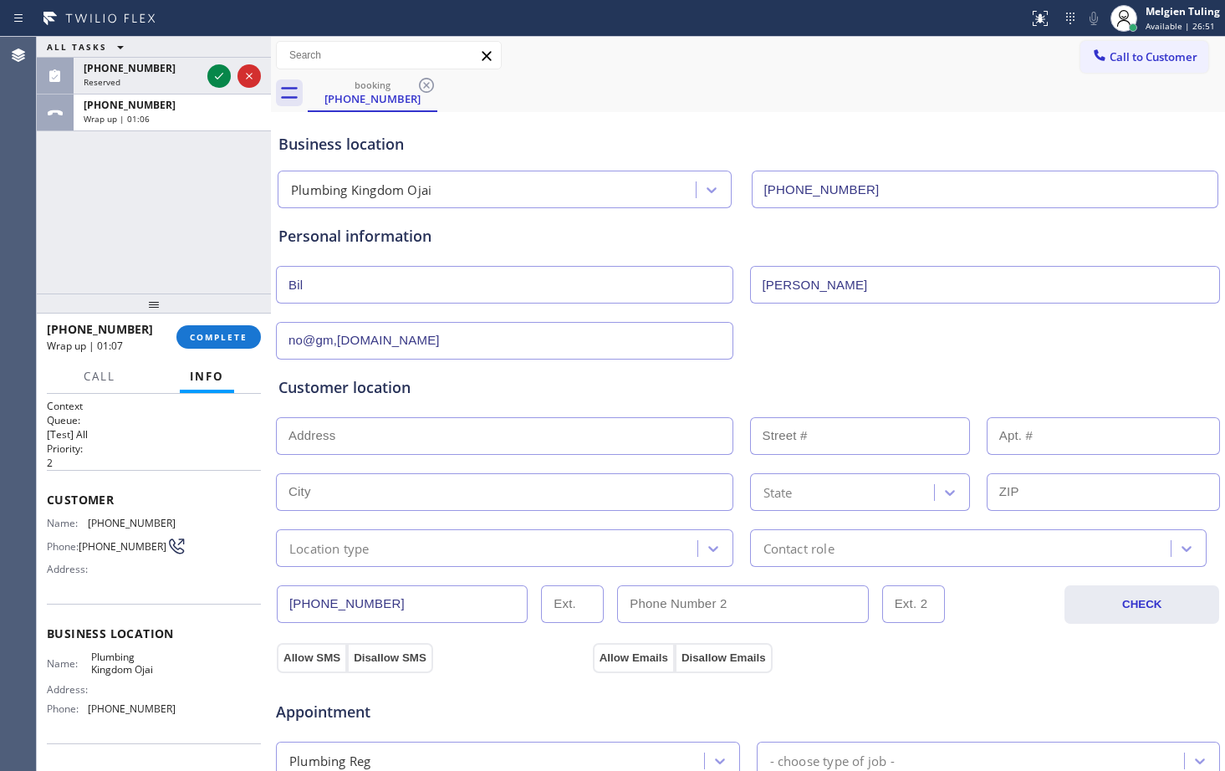
click at [335, 342] on input "no@gm,[DOMAIN_NAME]" at bounding box center [504, 341] width 457 height 38
type input "[EMAIL_ADDRESS][DOMAIN_NAME]"
click at [380, 426] on input "text" at bounding box center [504, 436] width 457 height 38
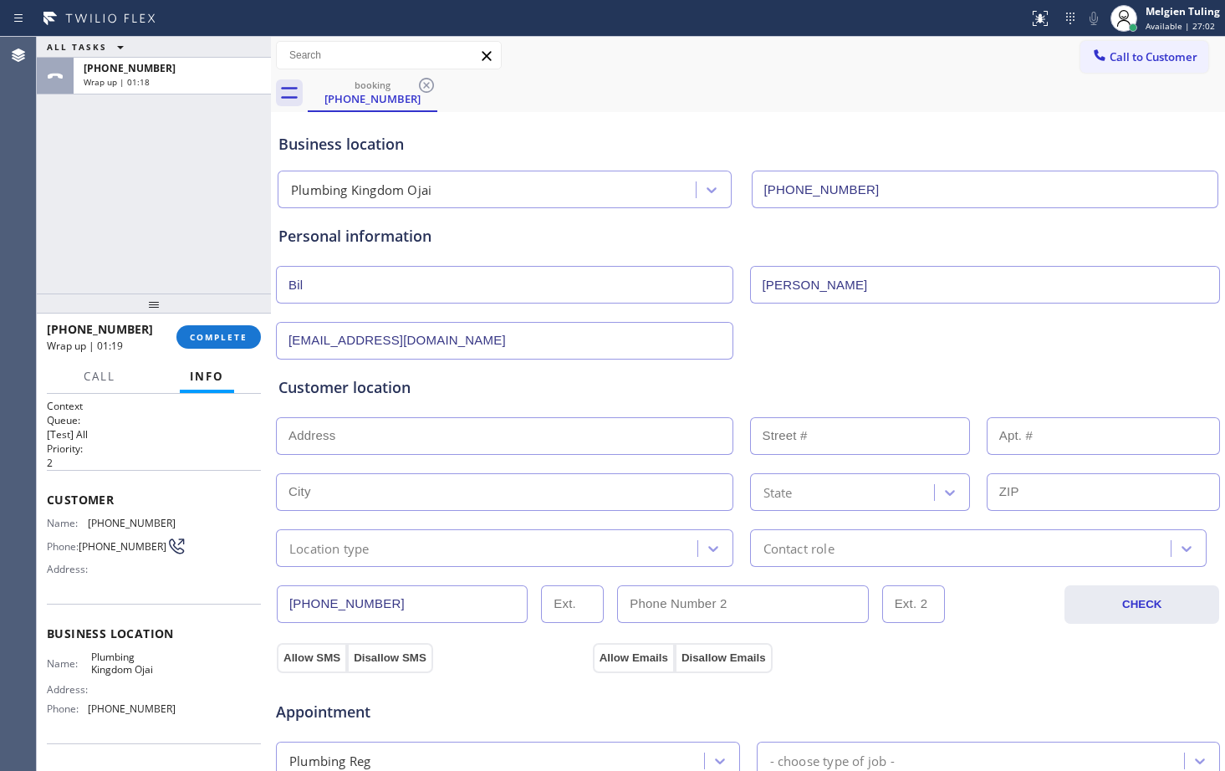
click at [298, 436] on input "text" at bounding box center [504, 436] width 457 height 38
paste input "Ojai, CA 93023"
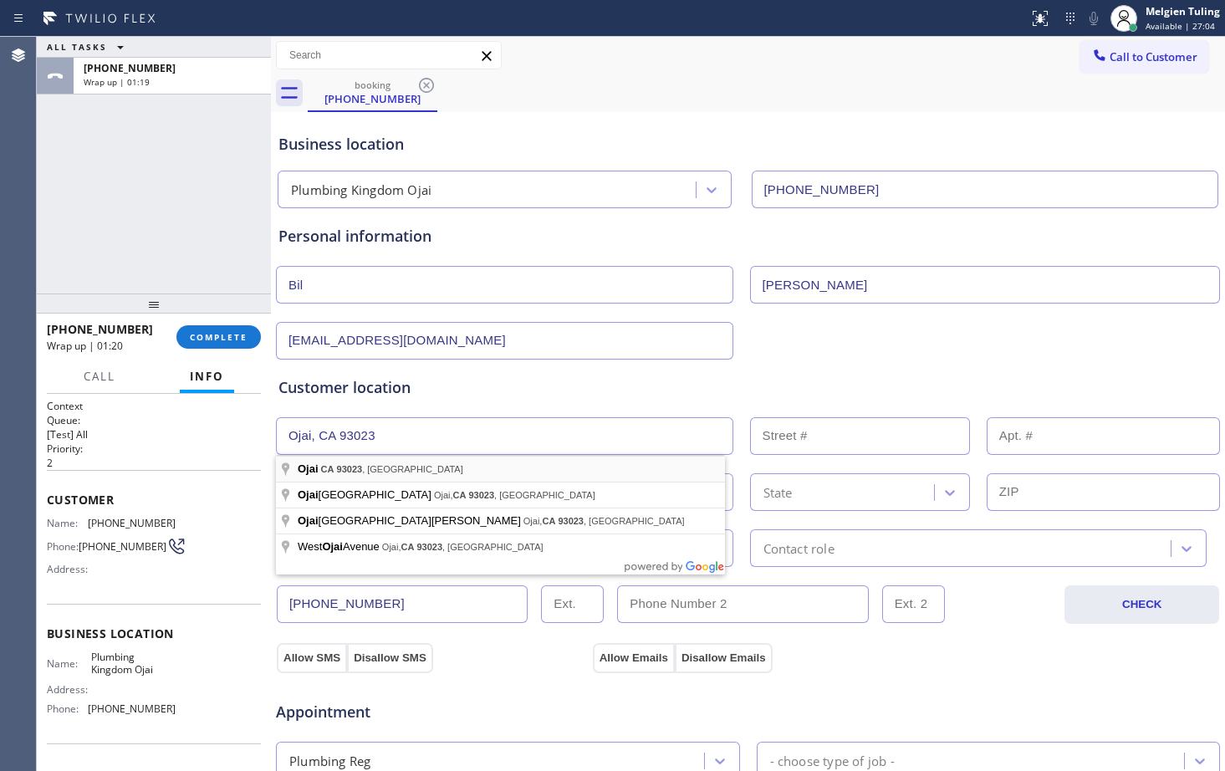
type input "[GEOGRAPHIC_DATA], [GEOGRAPHIC_DATA]"
type input "Ojai"
type input "93023"
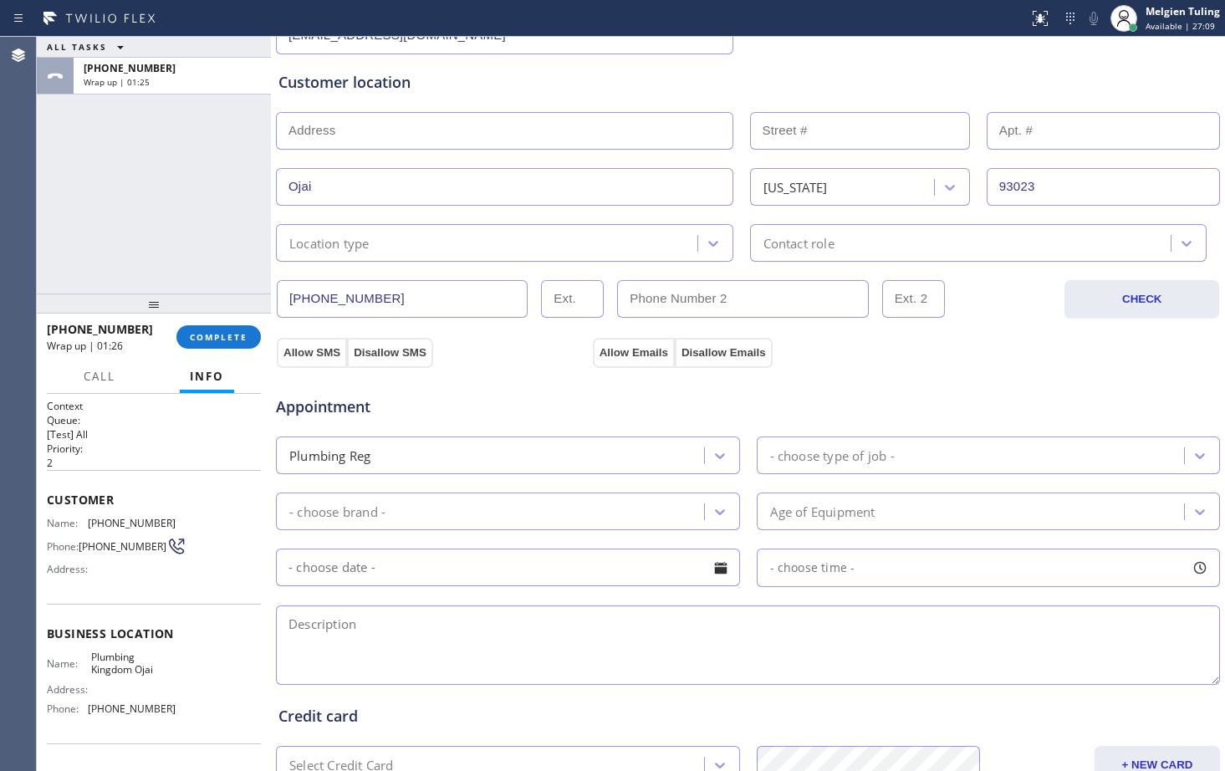
scroll to position [334, 0]
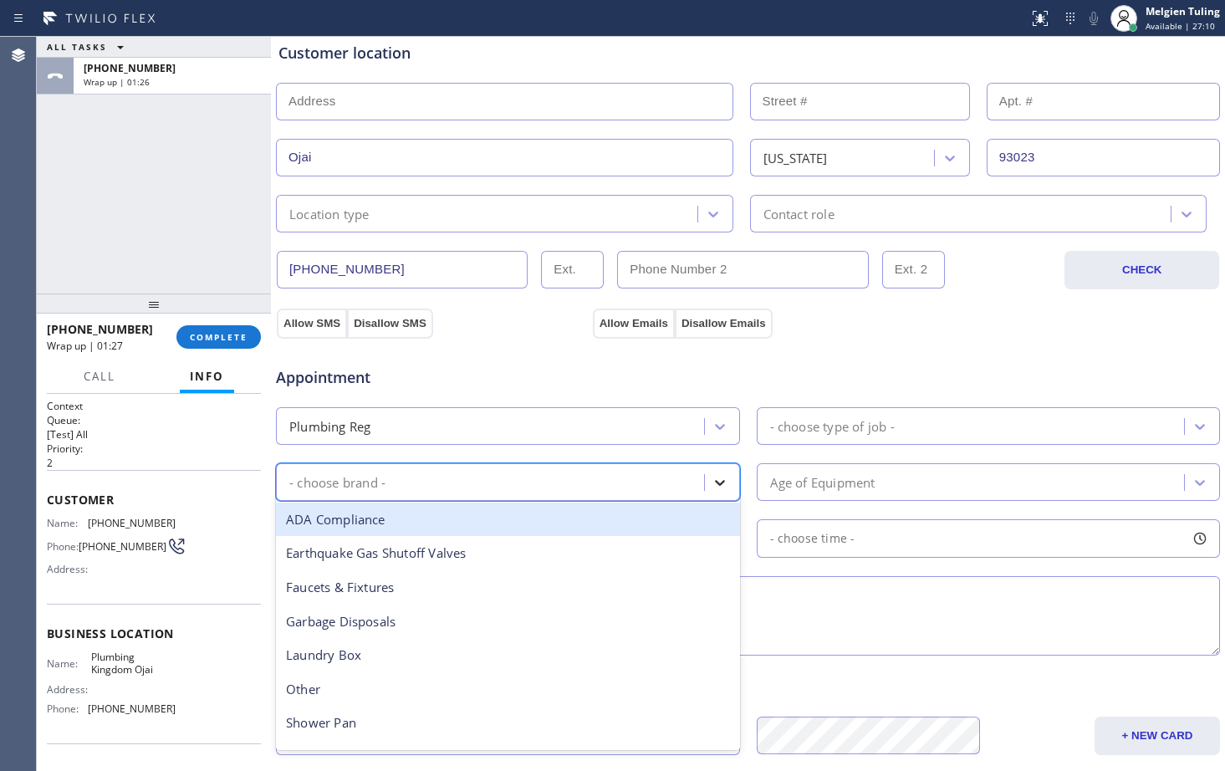
click at [711, 480] on icon at bounding box center [719, 482] width 17 height 17
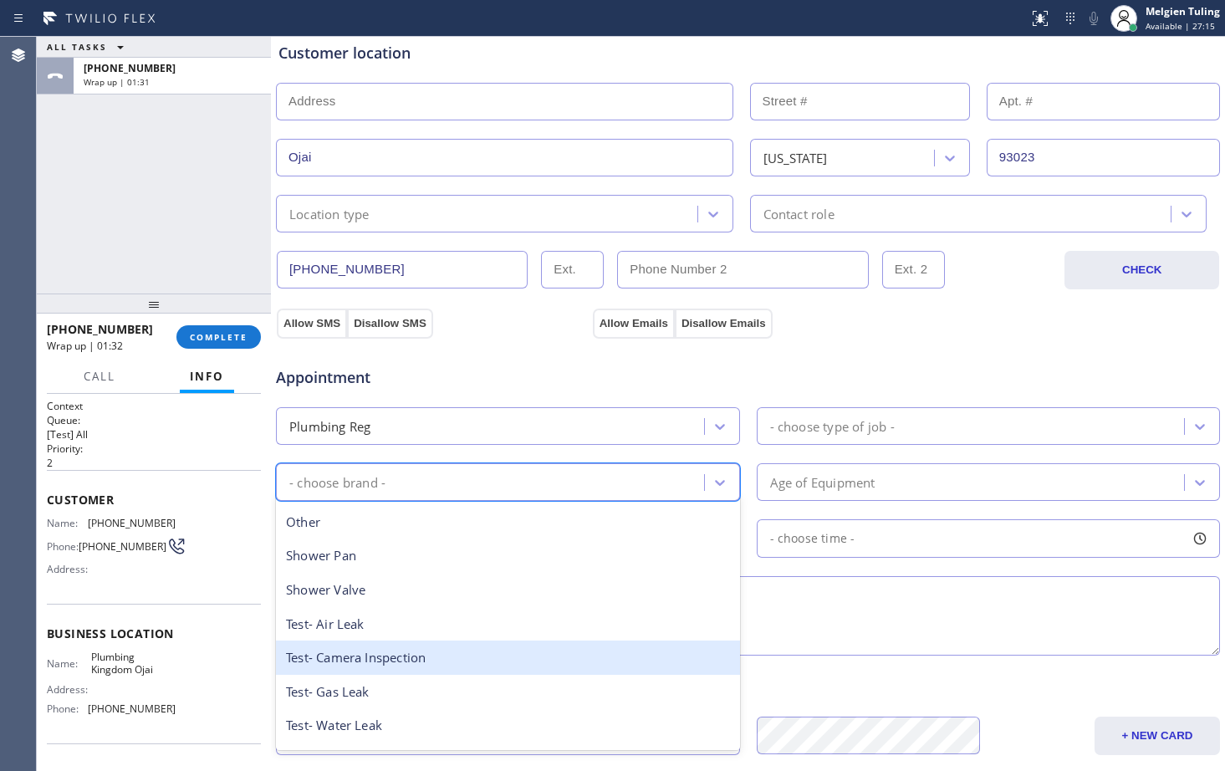
scroll to position [251, 0]
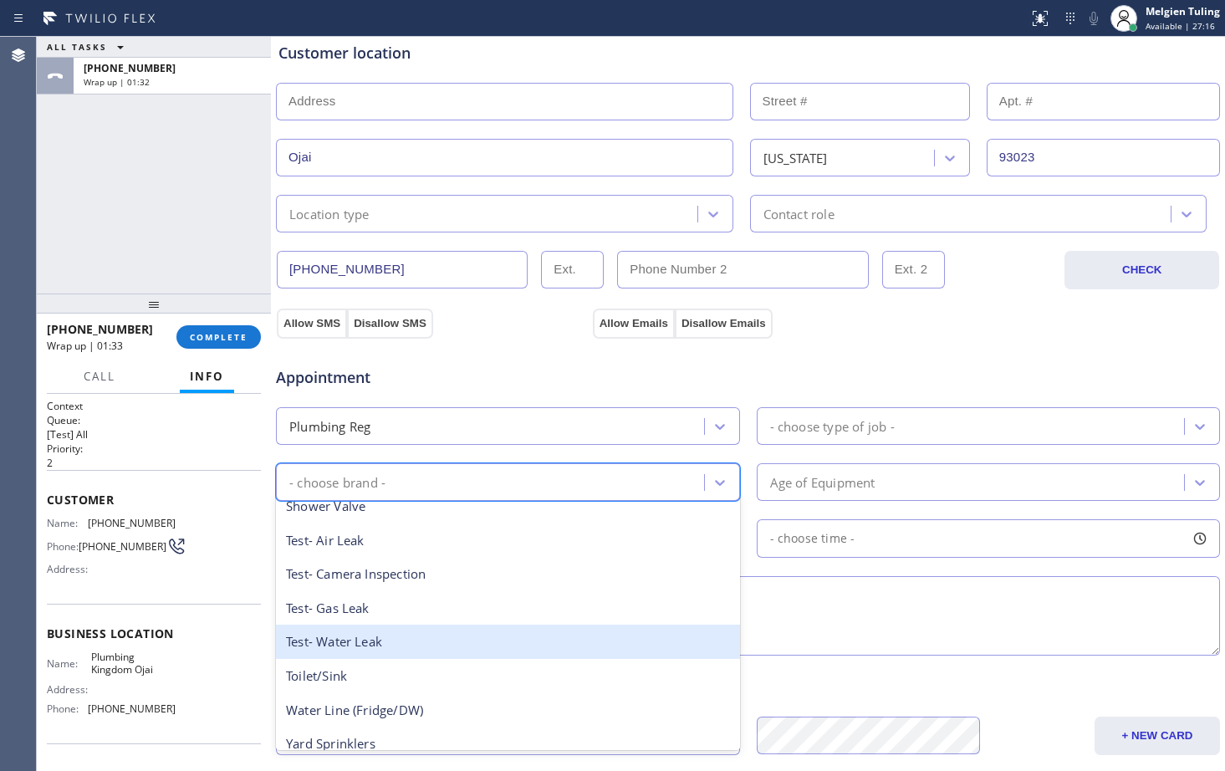
click at [370, 644] on div "Test- Water Leak" at bounding box center [508, 641] width 464 height 34
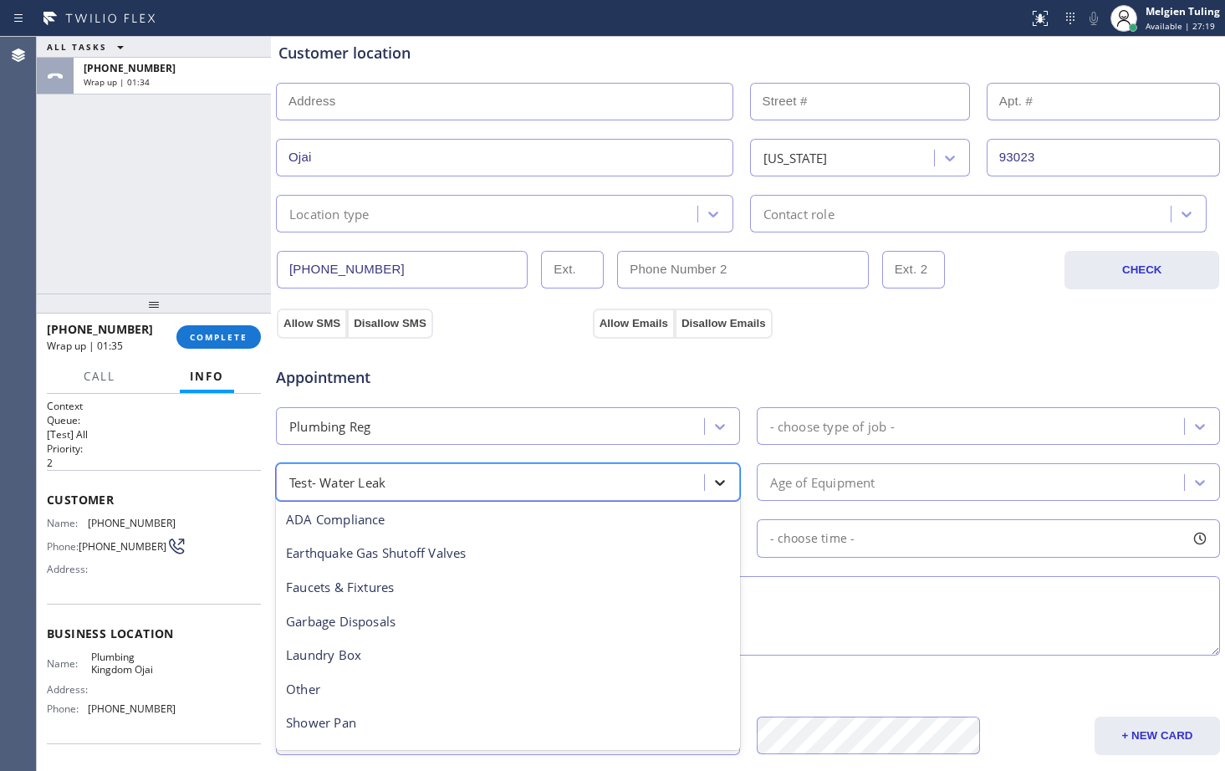
click at [711, 486] on icon at bounding box center [719, 482] width 17 height 17
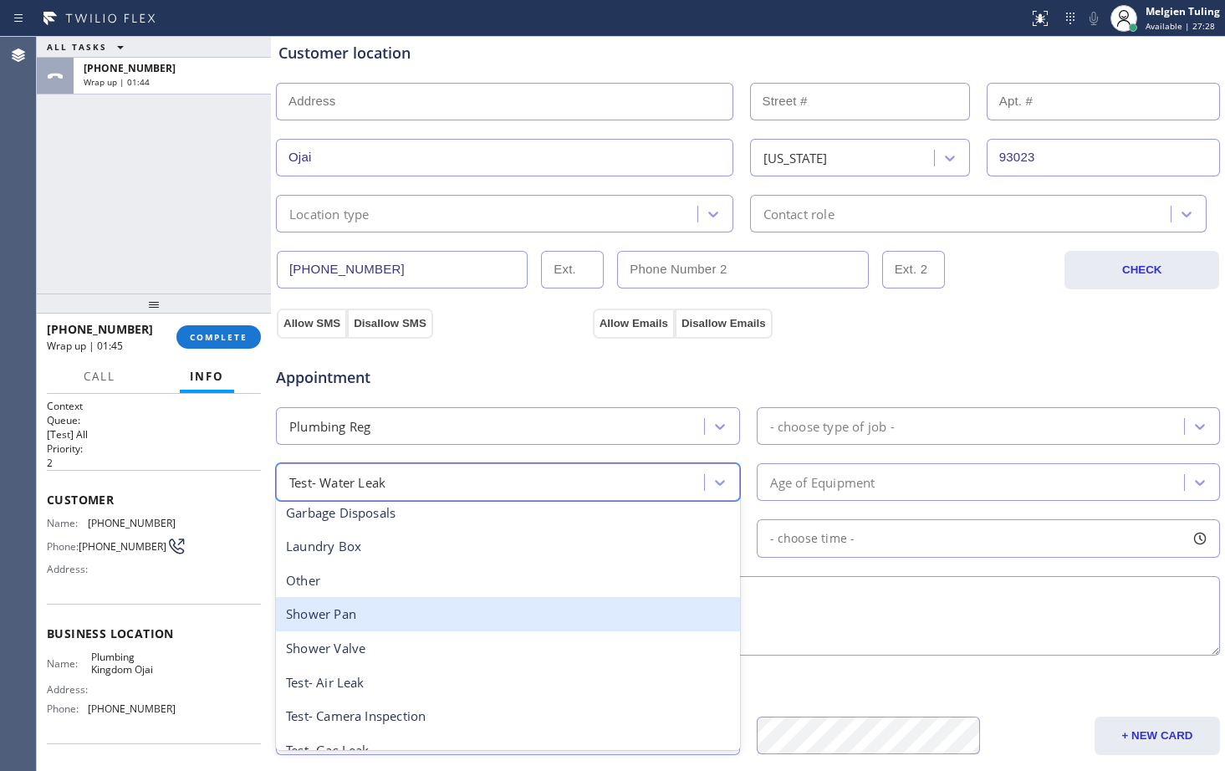
scroll to position [98, 0]
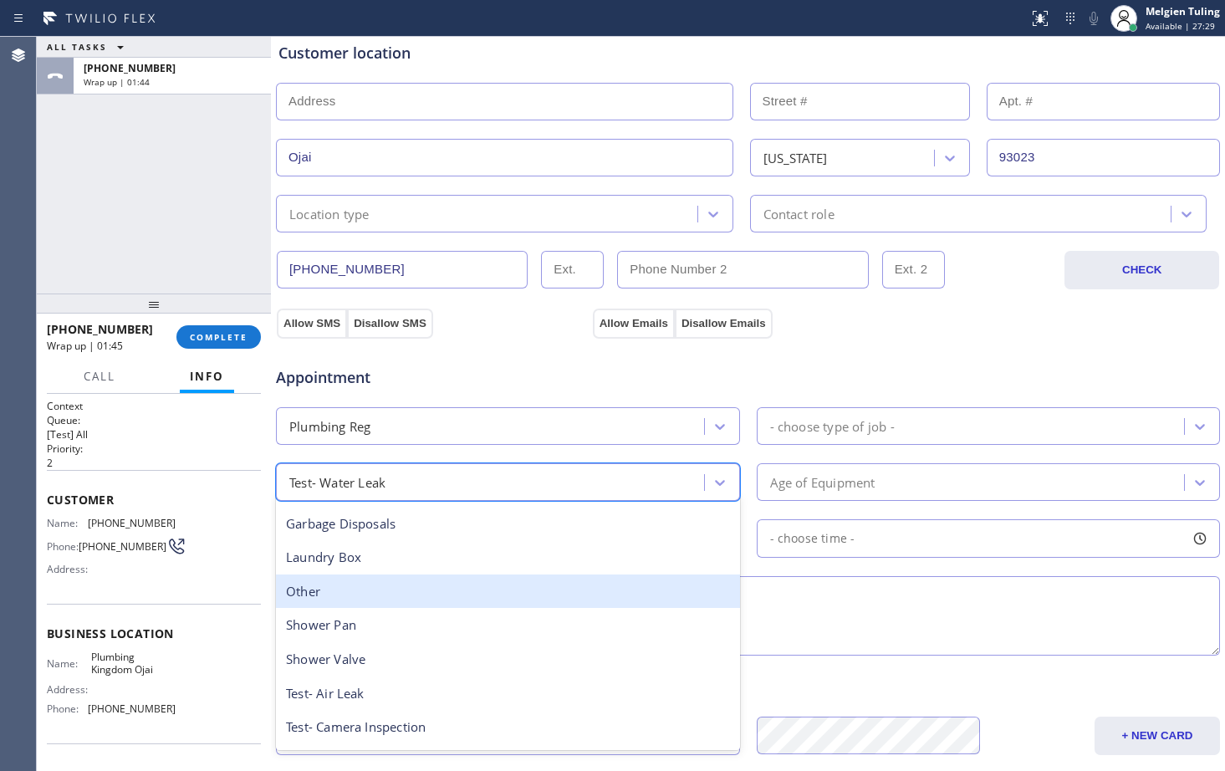
click at [316, 599] on div "Other" at bounding box center [508, 591] width 464 height 34
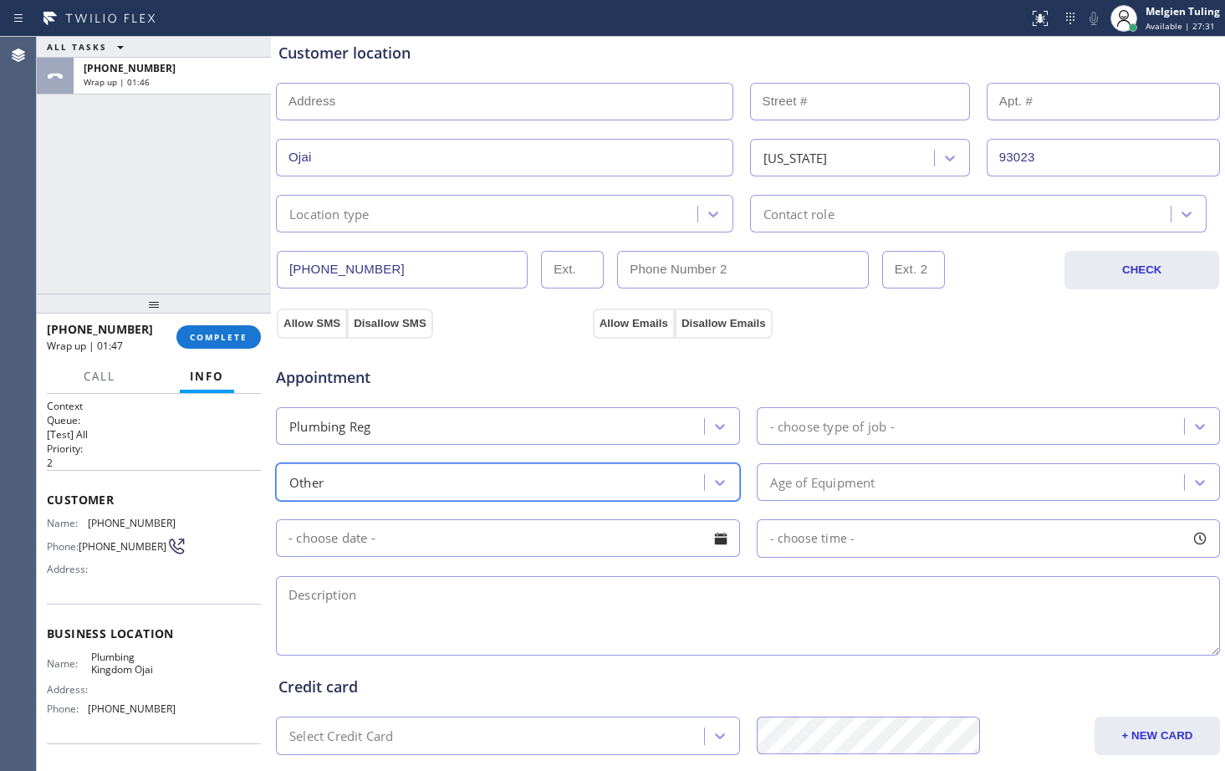
click at [690, 546] on input "text" at bounding box center [508, 538] width 464 height 38
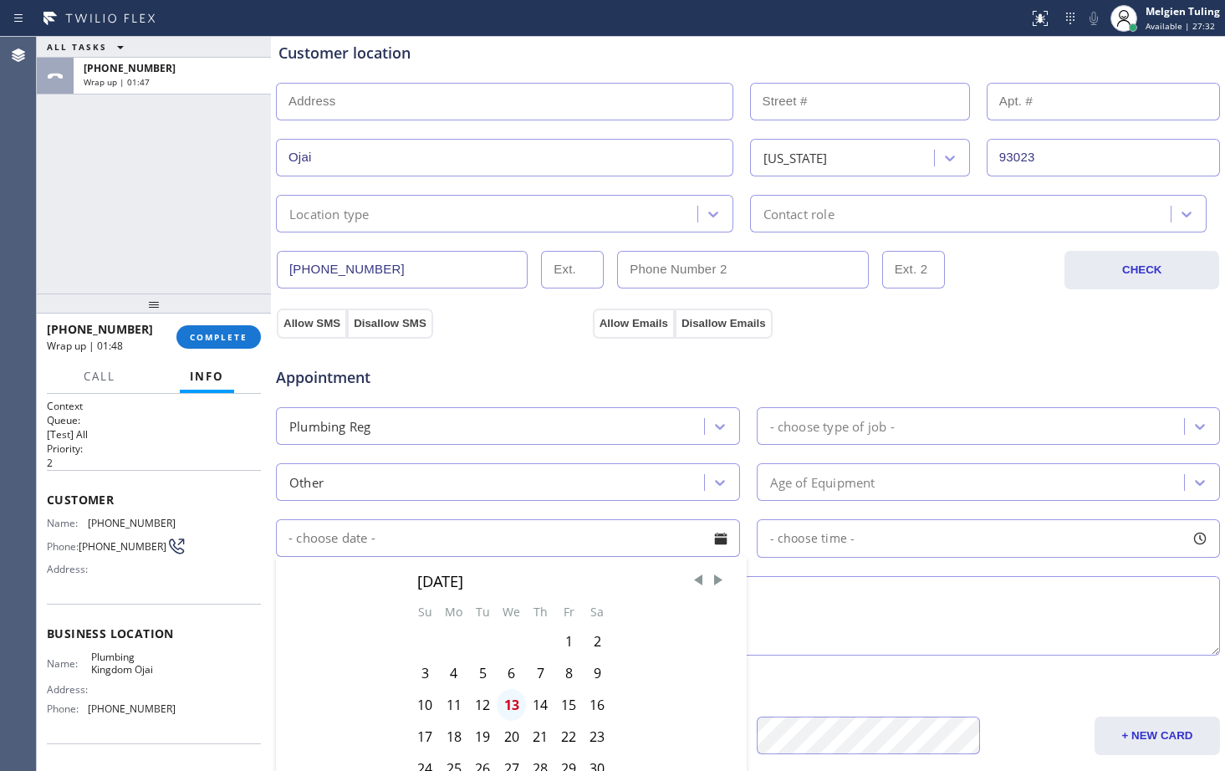
click at [511, 701] on div "13" at bounding box center [511, 705] width 29 height 32
type input "[DATE]"
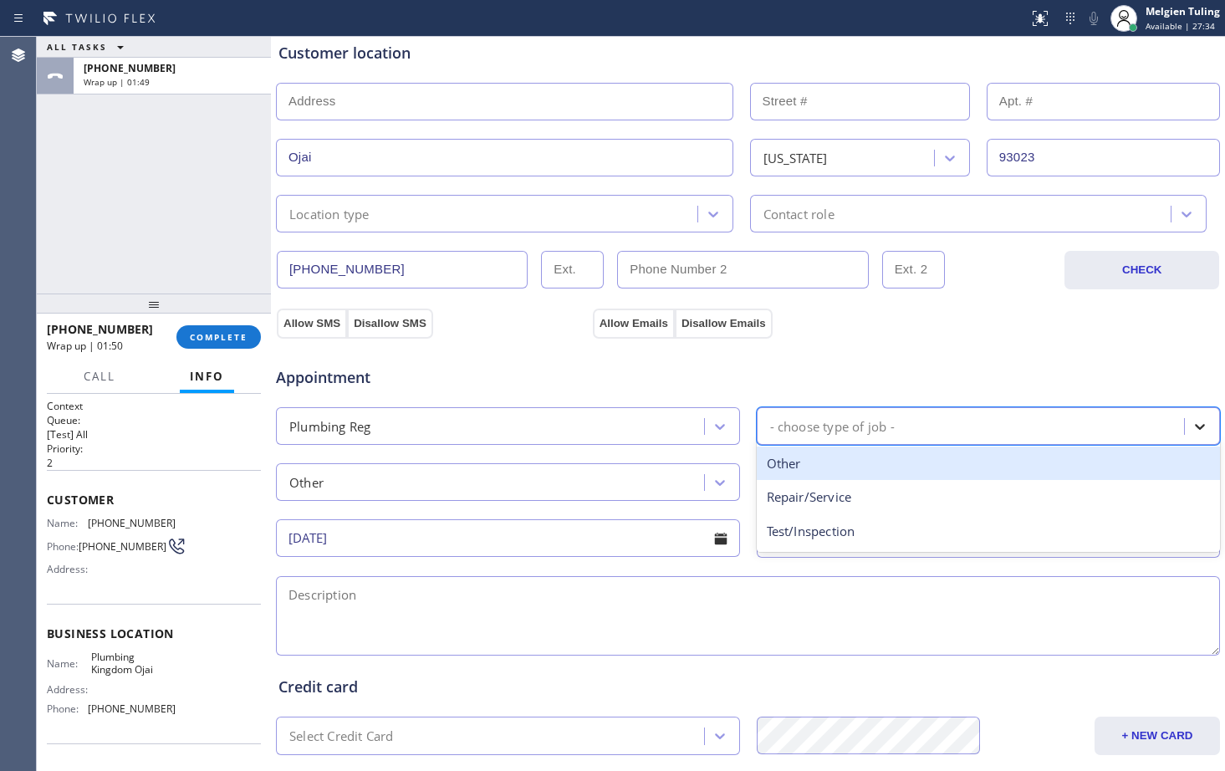
click at [1172, 421] on div "- choose type of job -" at bounding box center [989, 426] width 464 height 38
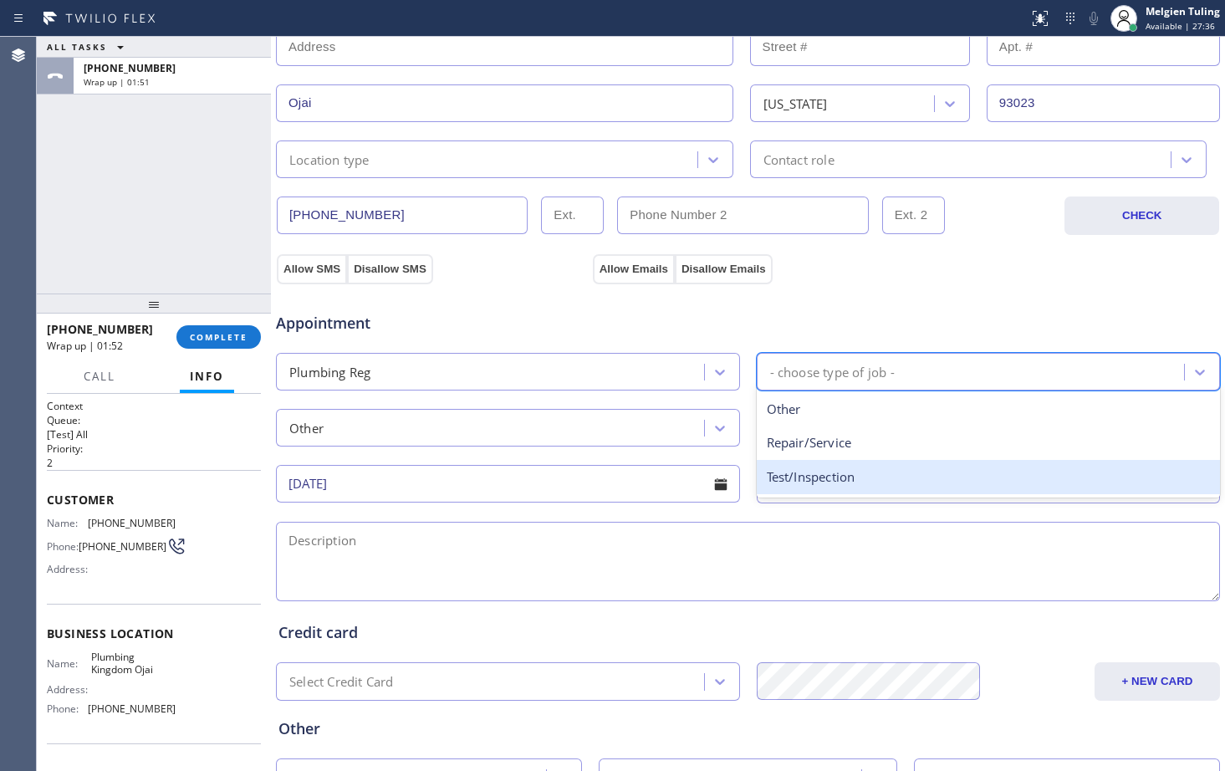
scroll to position [418, 0]
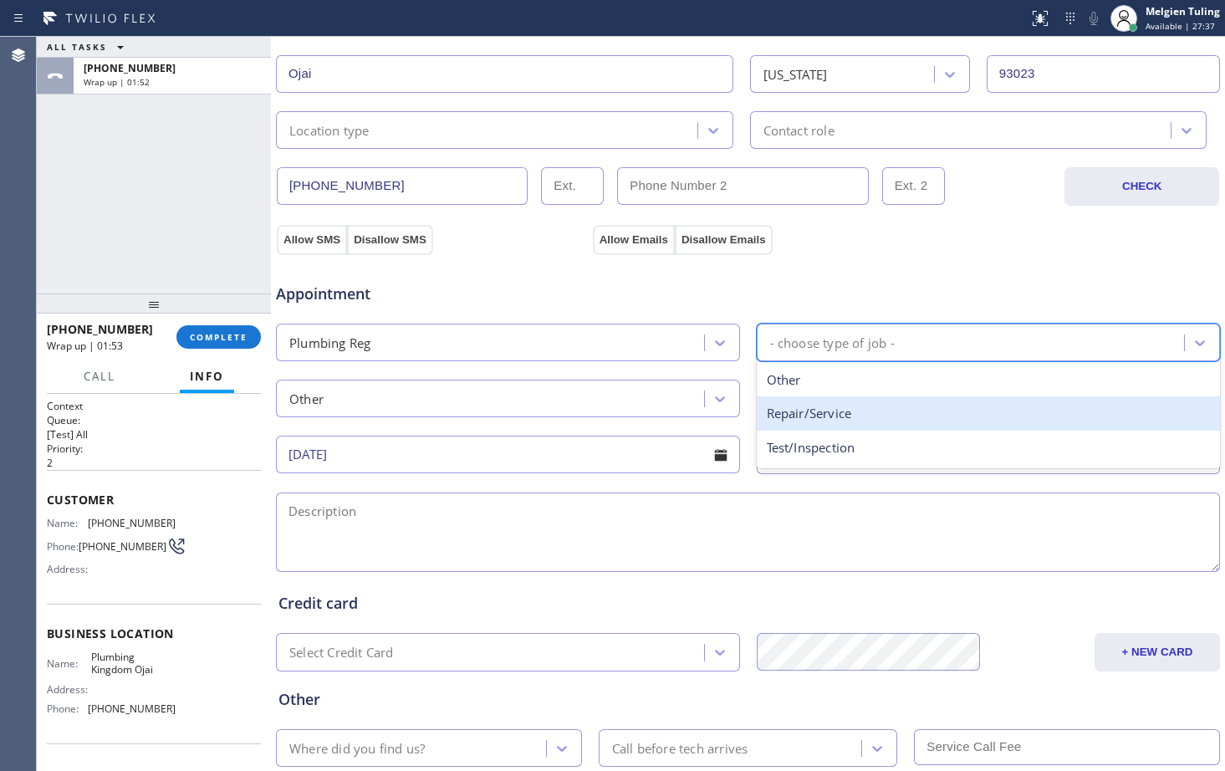
click at [797, 410] on div "Repair/Service" at bounding box center [989, 413] width 464 height 34
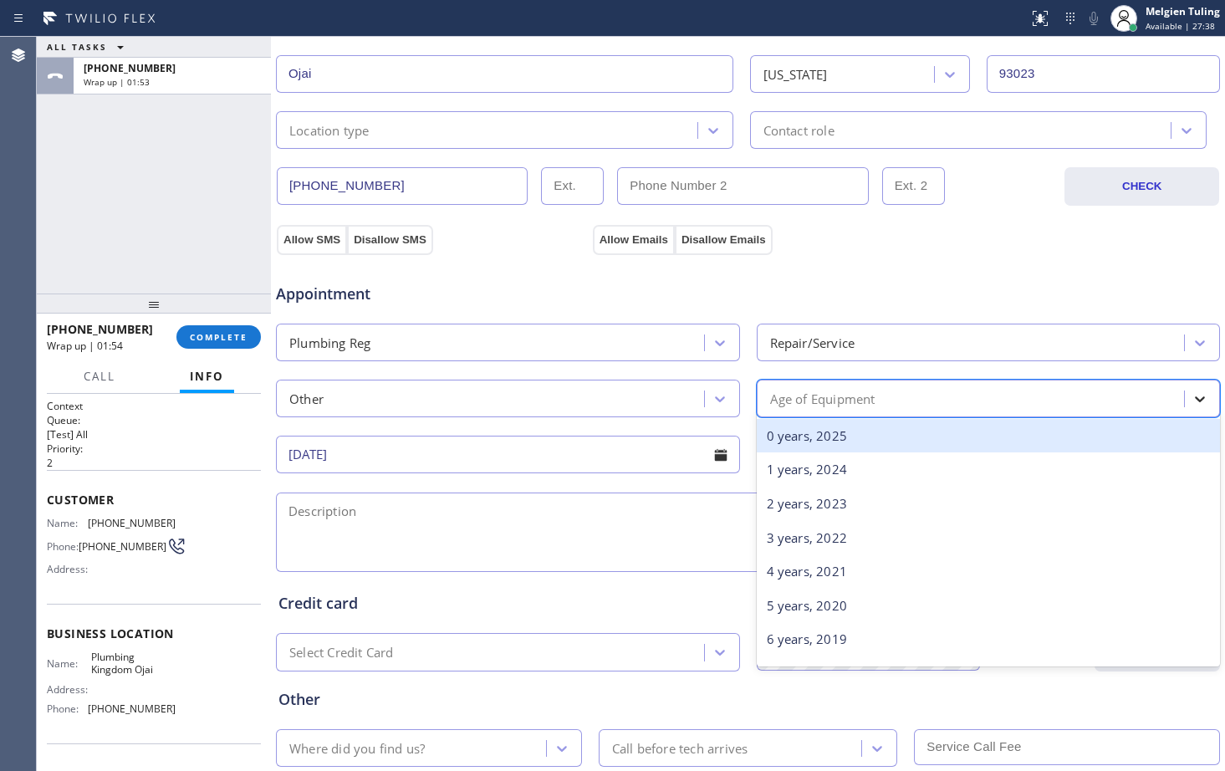
click at [1195, 400] on icon at bounding box center [1200, 399] width 10 height 6
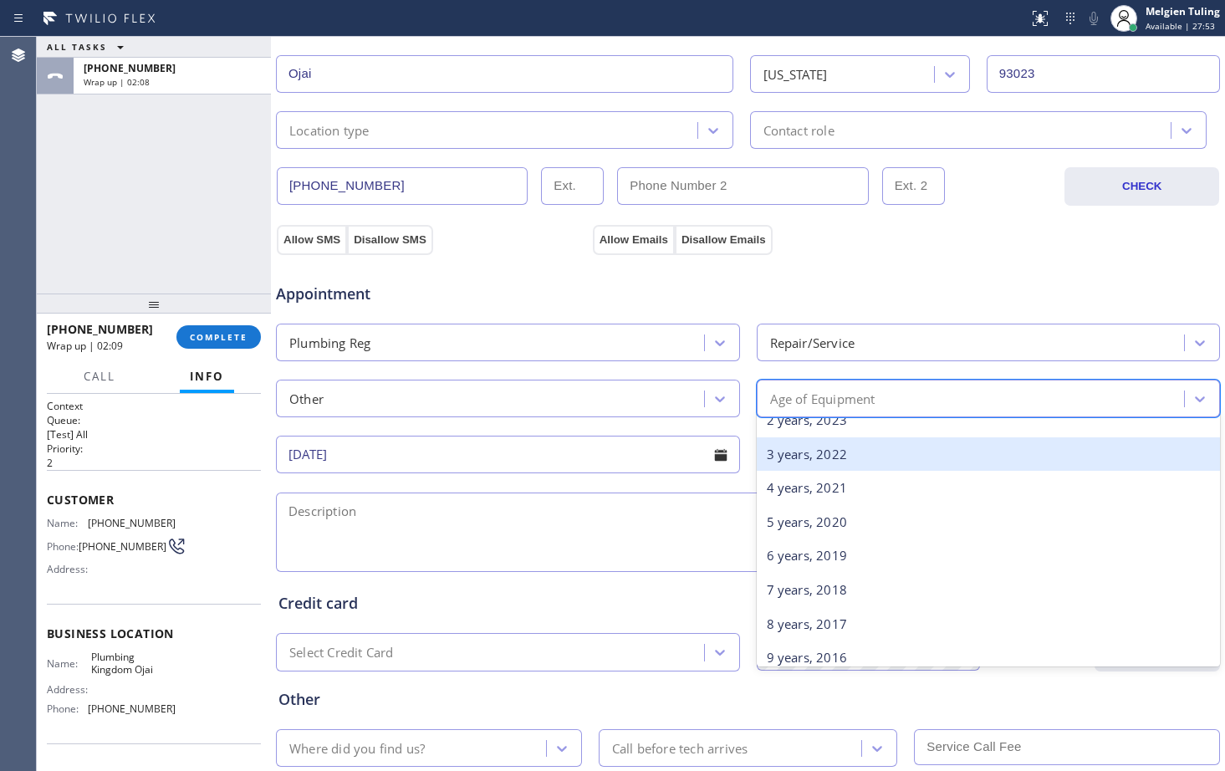
scroll to position [0, 0]
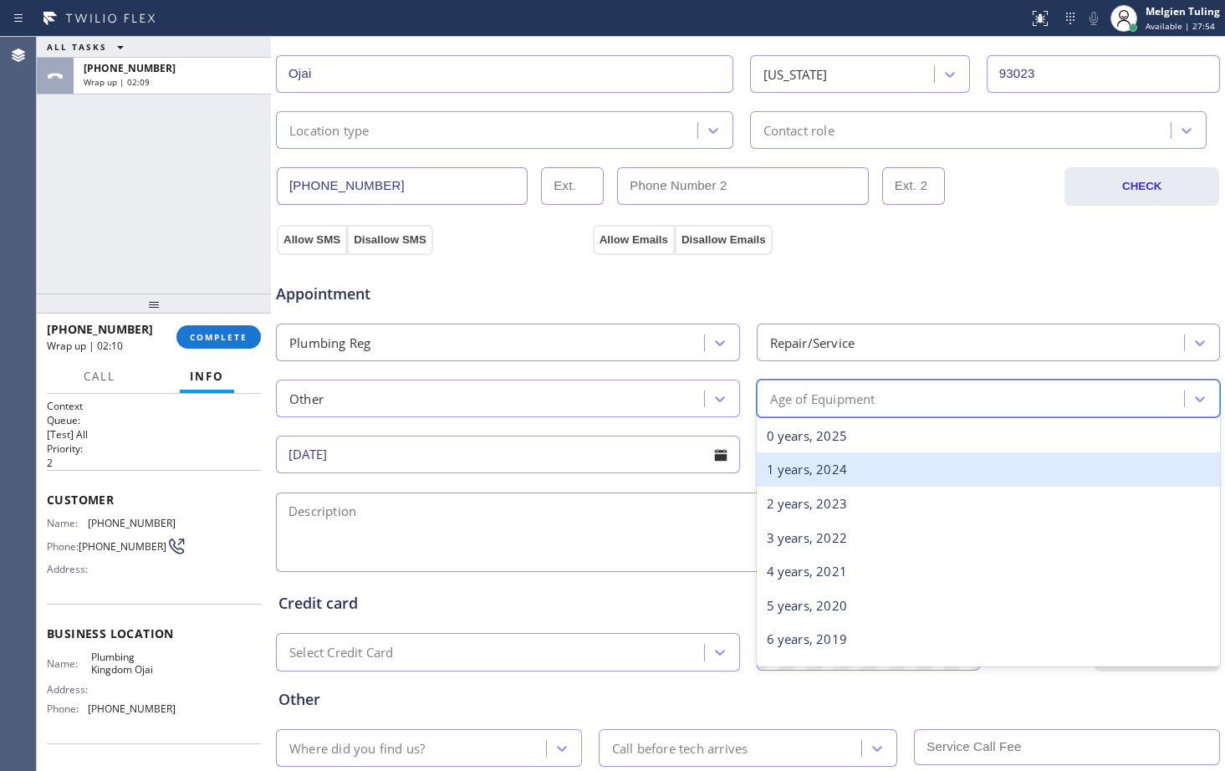
click at [799, 474] on div "1 years, 2024" at bounding box center [989, 469] width 464 height 34
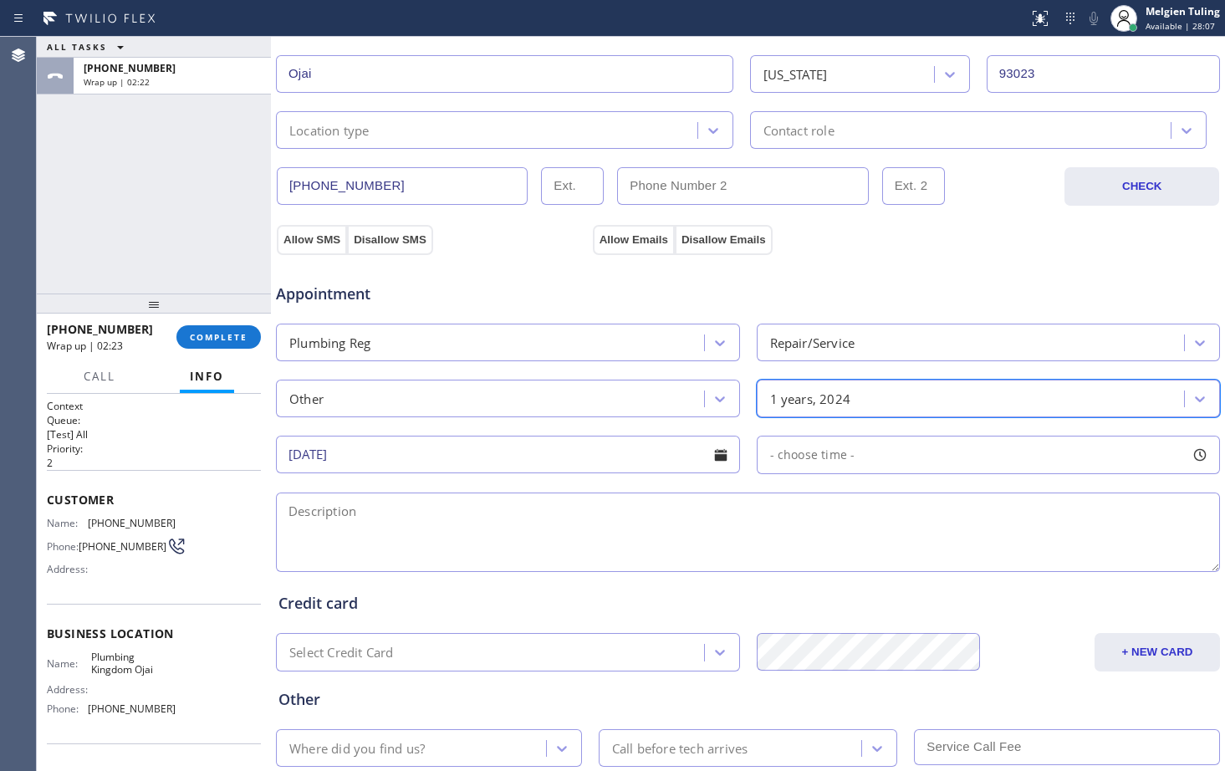
click at [1186, 449] on div at bounding box center [1199, 455] width 28 height 28
click at [1185, 445] on div at bounding box center [1199, 455] width 28 height 28
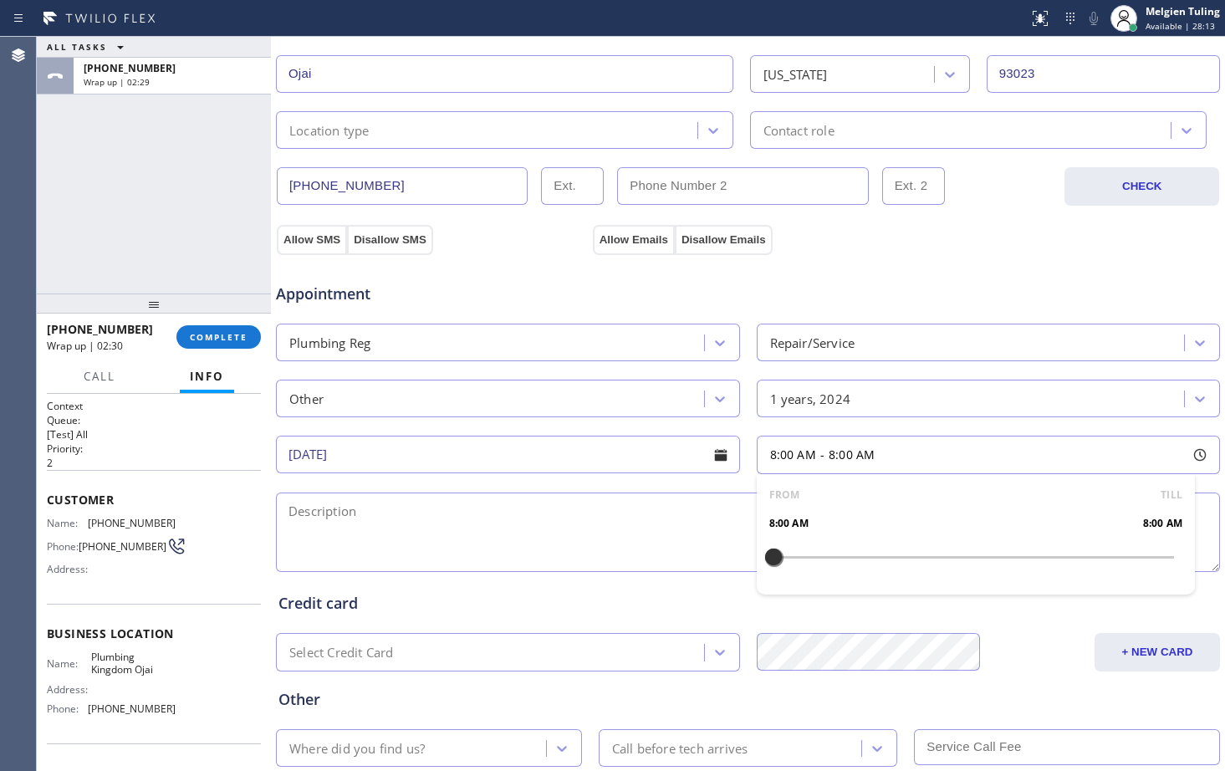
click at [709, 519] on textarea at bounding box center [748, 531] width 944 height 79
click at [1185, 452] on div at bounding box center [1199, 455] width 28 height 28
drag, startPoint x: 930, startPoint y: 456, endPoint x: 762, endPoint y: 431, distance: 168.9
click at [762, 432] on div "[DATE] 8:00 AM - 8:00 AM" at bounding box center [747, 453] width 947 height 42
click at [923, 458] on div "8:00 AM - 8:00 AM" at bounding box center [989, 455] width 464 height 38
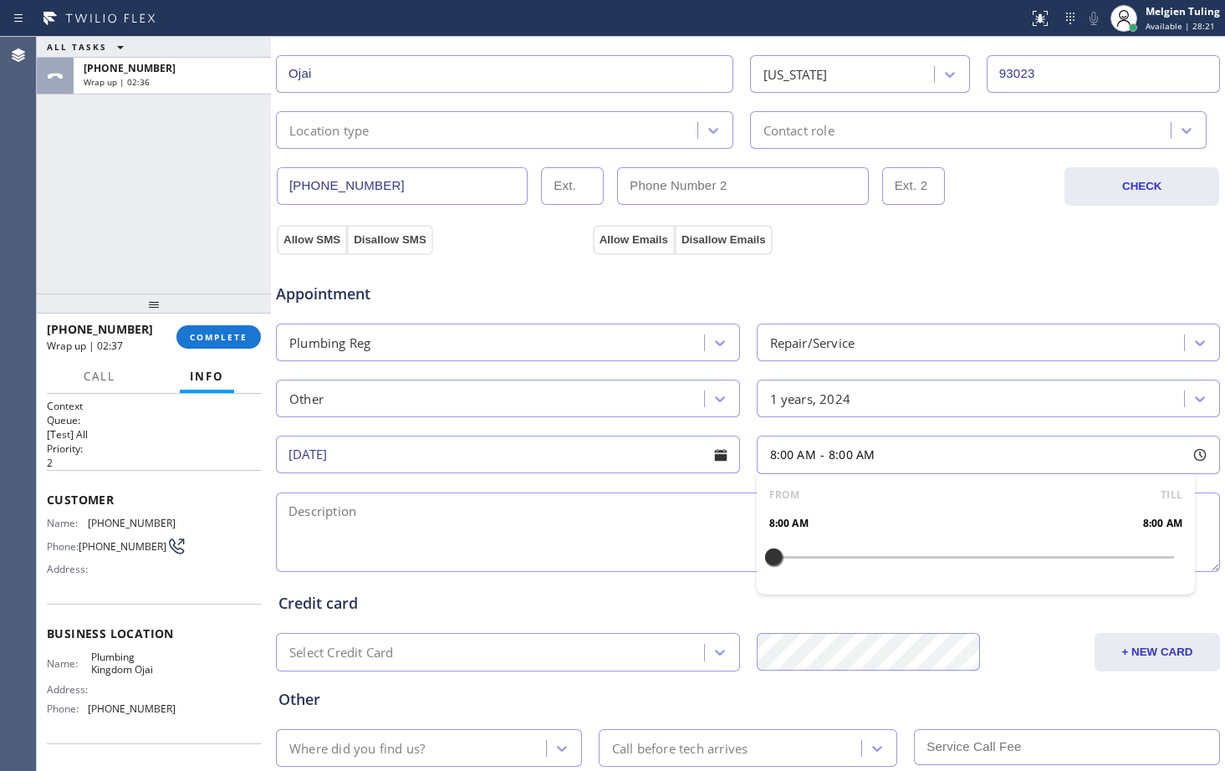
click at [585, 625] on div "Credit card Select Credit Card + NEW CARD CANCEL SAVE" at bounding box center [747, 623] width 945 height 96
click at [370, 525] on textarea at bounding box center [748, 531] width 944 height 79
click at [424, 510] on textarea at bounding box center [748, 531] width 944 height 79
paste textarea "plumbing water leakedbil [PERSON_NAME]"
click at [537, 517] on textarea "plumbing water leakedbil [PERSON_NAME]" at bounding box center [748, 531] width 944 height 79
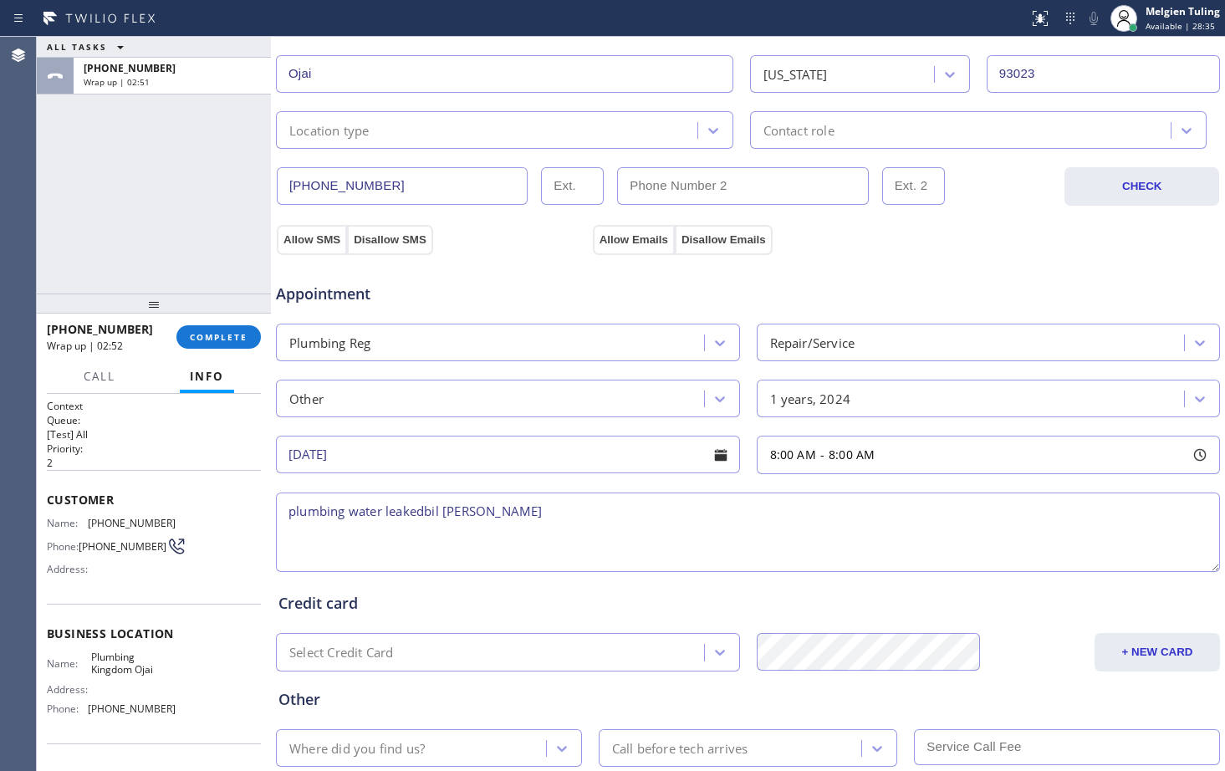
click at [423, 507] on textarea "plumbing water leakedbil [PERSON_NAME]" at bounding box center [748, 531] width 944 height 79
click at [441, 509] on textarea "plumbing water leaked [PERSON_NAME]" at bounding box center [748, 531] width 944 height 79
click at [427, 511] on textarea "plumbing water [PERSON_NAME]" at bounding box center [748, 531] width 944 height 79
click at [450, 509] on textarea "plumbing water leaked [PERSON_NAME]" at bounding box center [748, 531] width 944 height 79
click at [487, 514] on textarea "plumbing water leaked [PERSON_NAME]" at bounding box center [748, 531] width 944 height 79
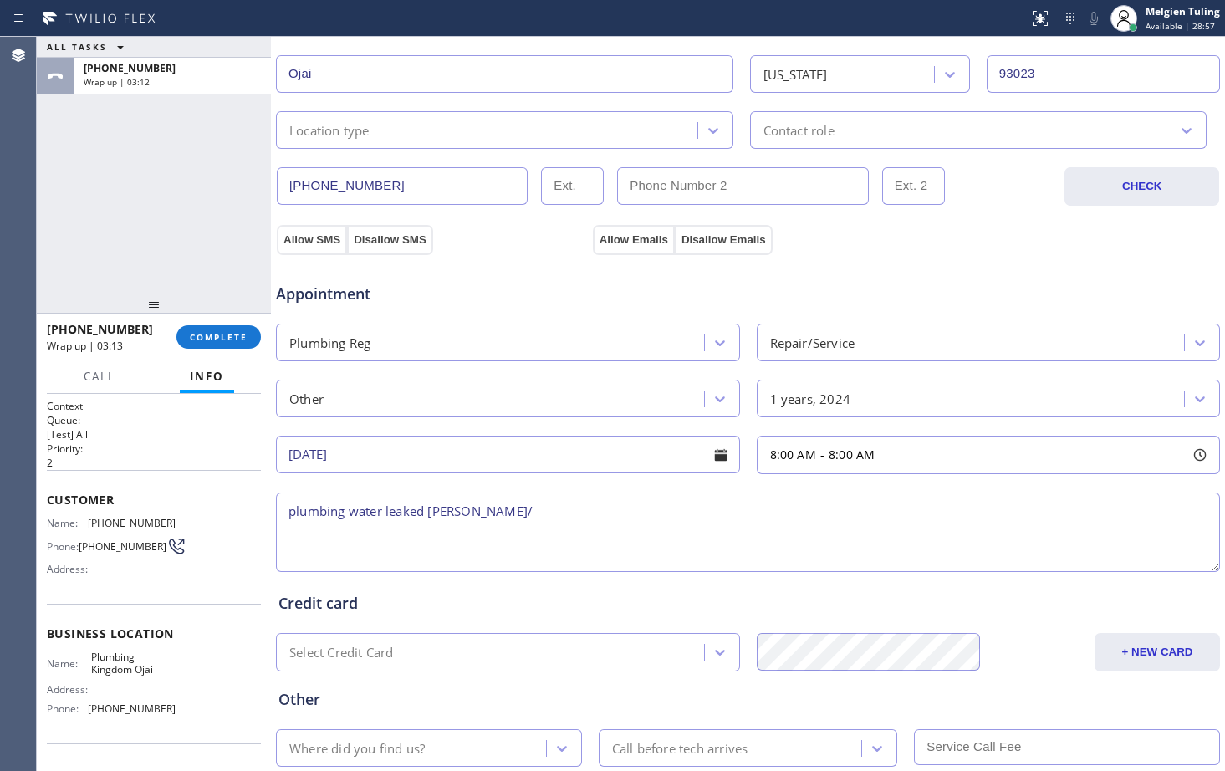
paste textarea "Ojai, CA 93023"
click at [347, 512] on textarea "plumbing water leaked [PERSON_NAME]/ [GEOGRAPHIC_DATA], CA 93023" at bounding box center [748, 531] width 944 height 79
click at [326, 510] on textarea "water leaked [PERSON_NAME]/ [GEOGRAPHIC_DATA], CA 93023" at bounding box center [748, 531] width 944 height 79
click at [451, 507] on textarea "water pipe leaked [PERSON_NAME]/ [GEOGRAPHIC_DATA], CA 93023" at bounding box center [748, 531] width 944 height 79
click at [521, 512] on textarea "water pipe leaked / [GEOGRAPHIC_DATA], CA 93023" at bounding box center [748, 531] width 944 height 79
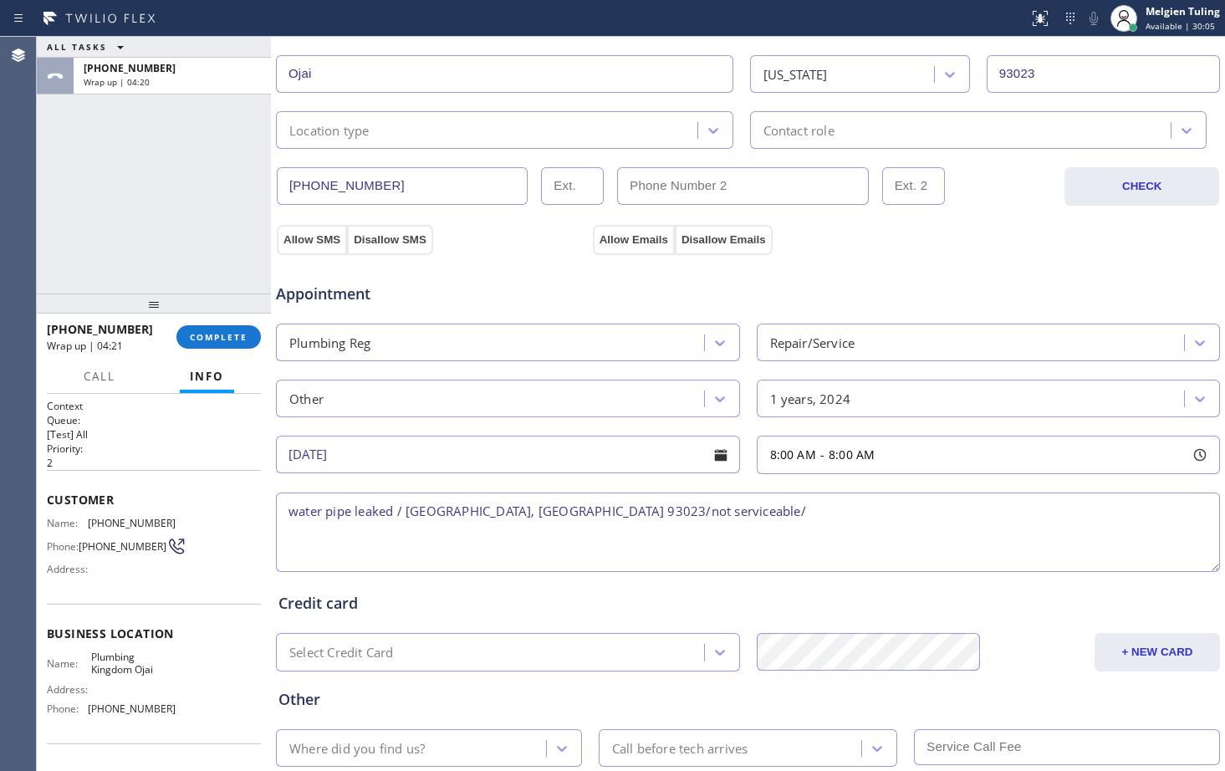
type textarea "water pipe leaked / [GEOGRAPHIC_DATA], [GEOGRAPHIC_DATA] 93023/not serviceable/"
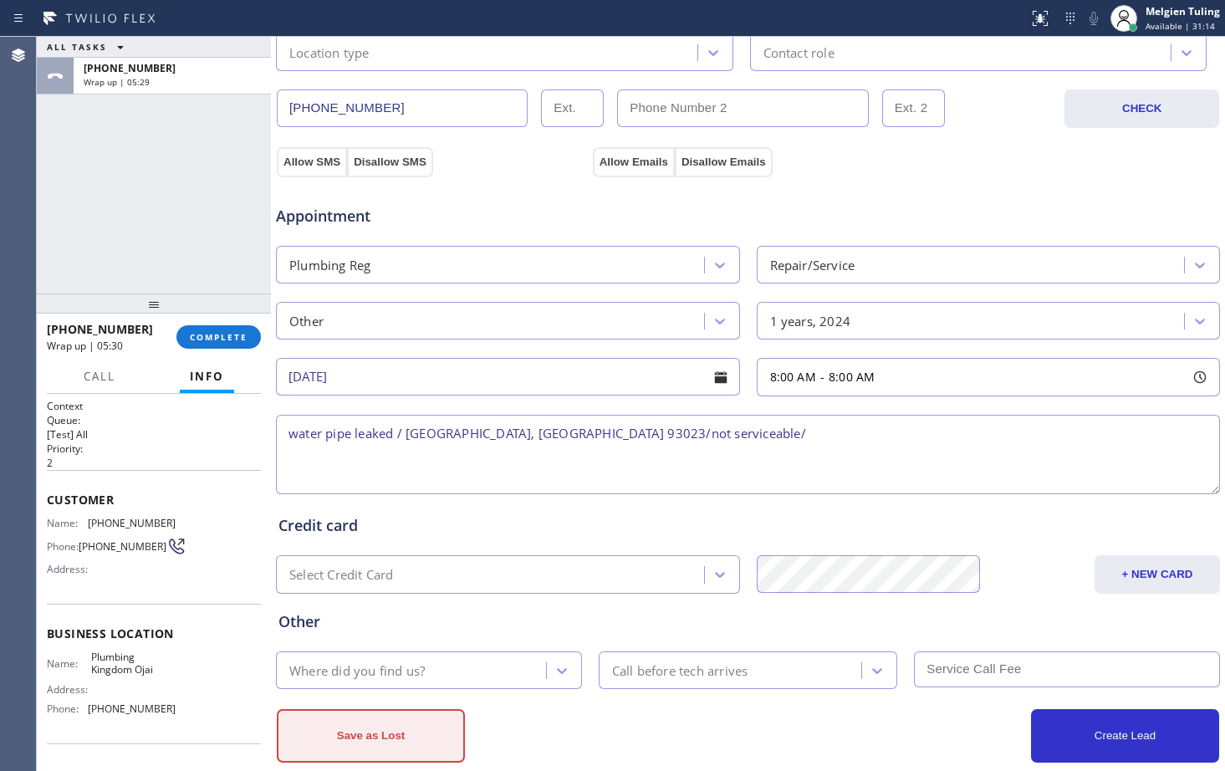
scroll to position [525, 0]
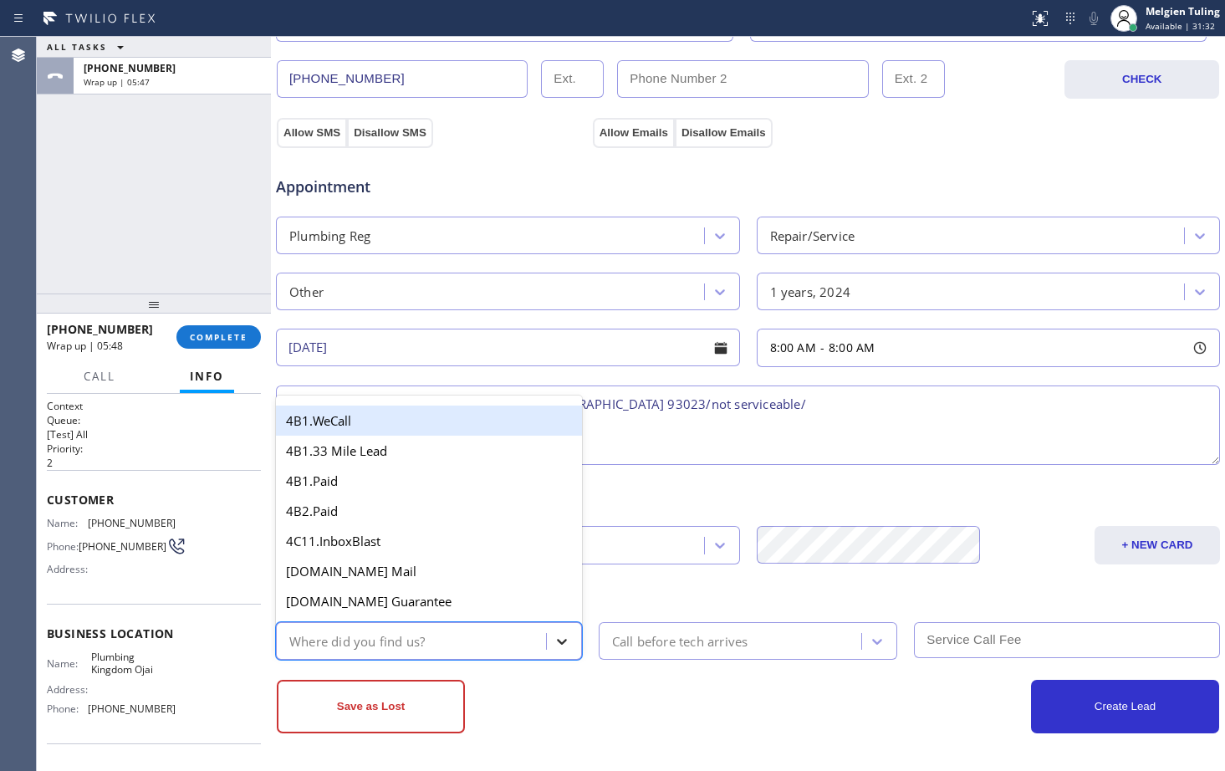
click at [558, 641] on icon at bounding box center [562, 642] width 10 height 6
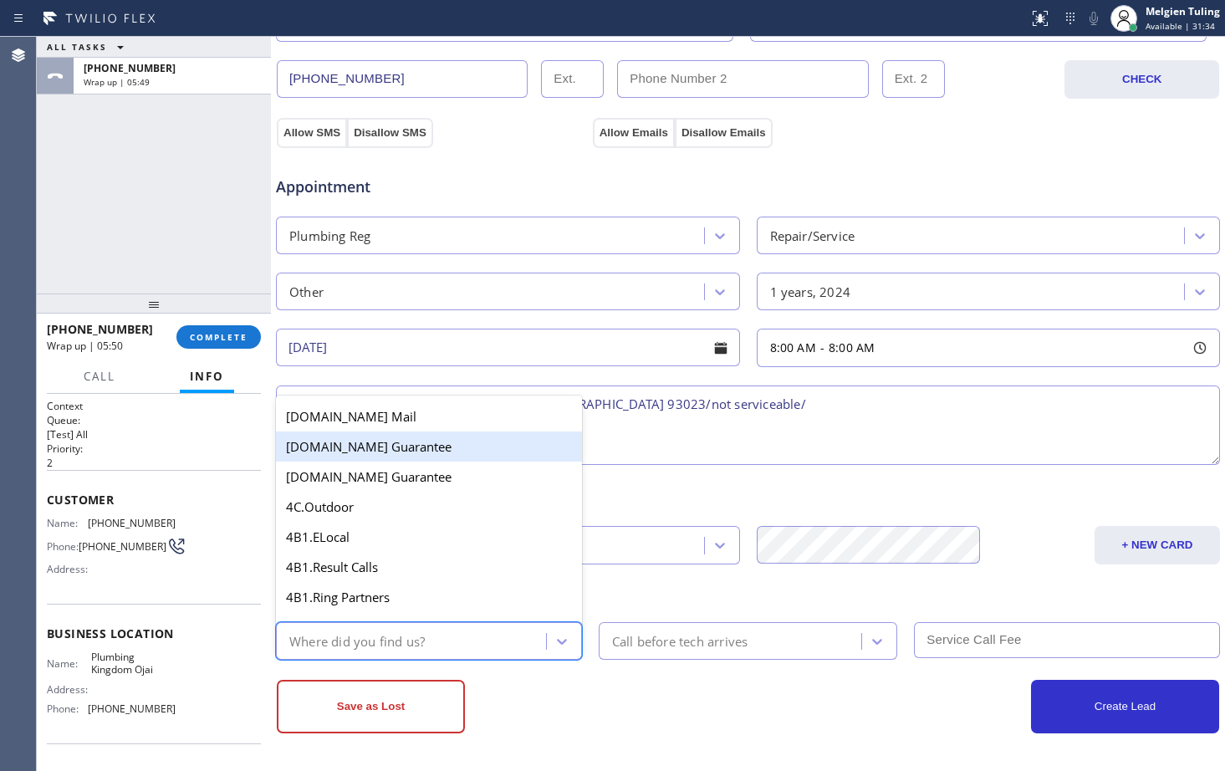
scroll to position [167, 0]
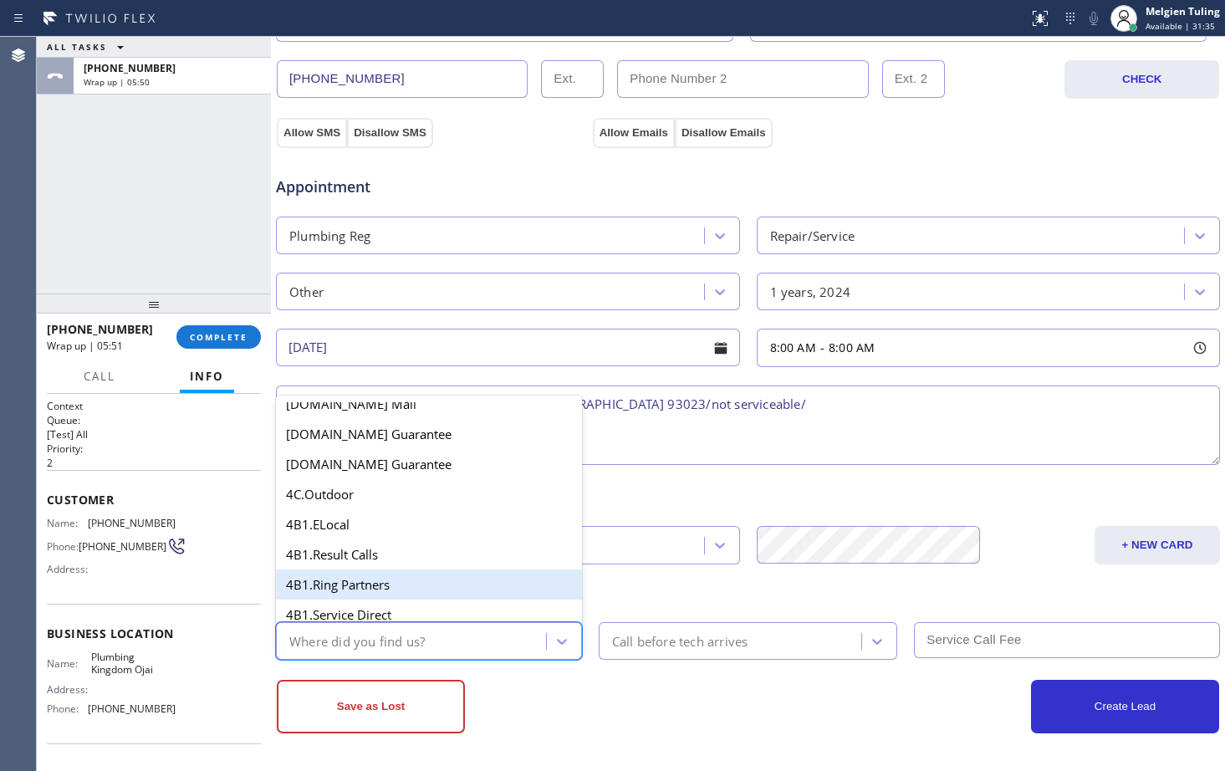
type input "g"
click at [371, 586] on div "4A. Google/G+" at bounding box center [429, 584] width 306 height 30
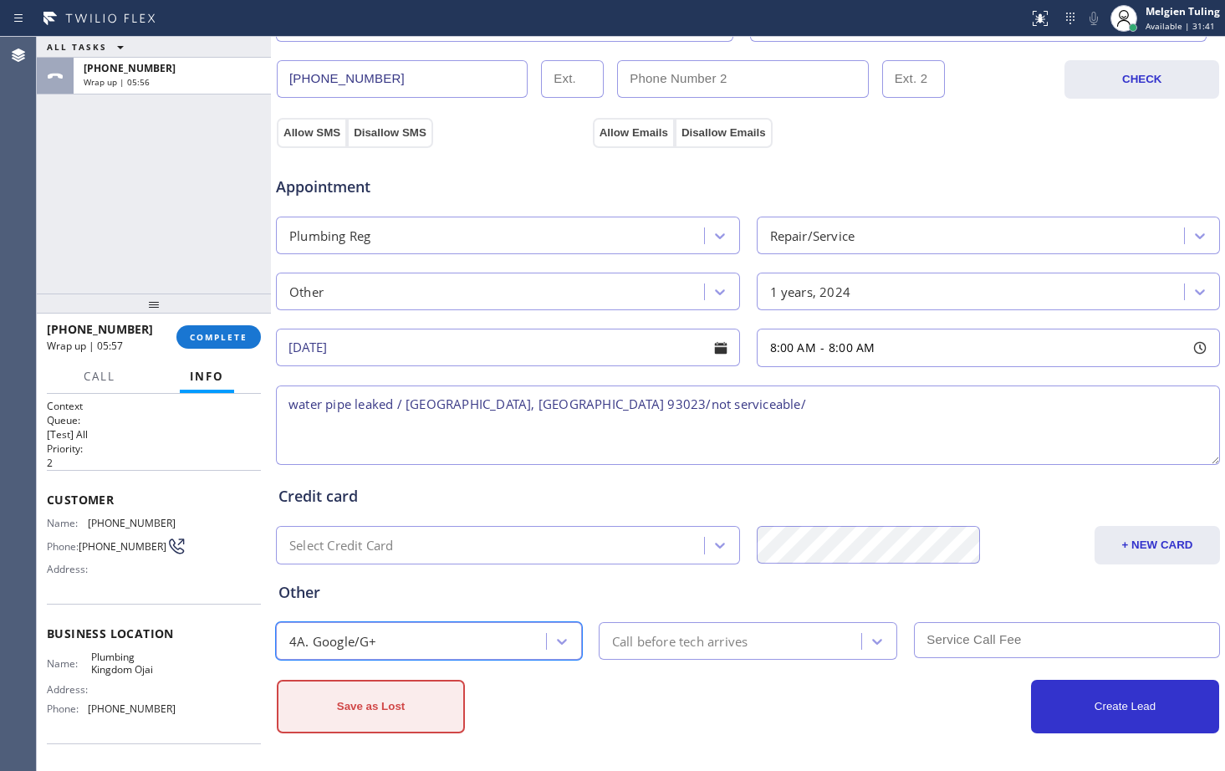
click at [376, 712] on button "Save as Lost" at bounding box center [371, 707] width 188 height 54
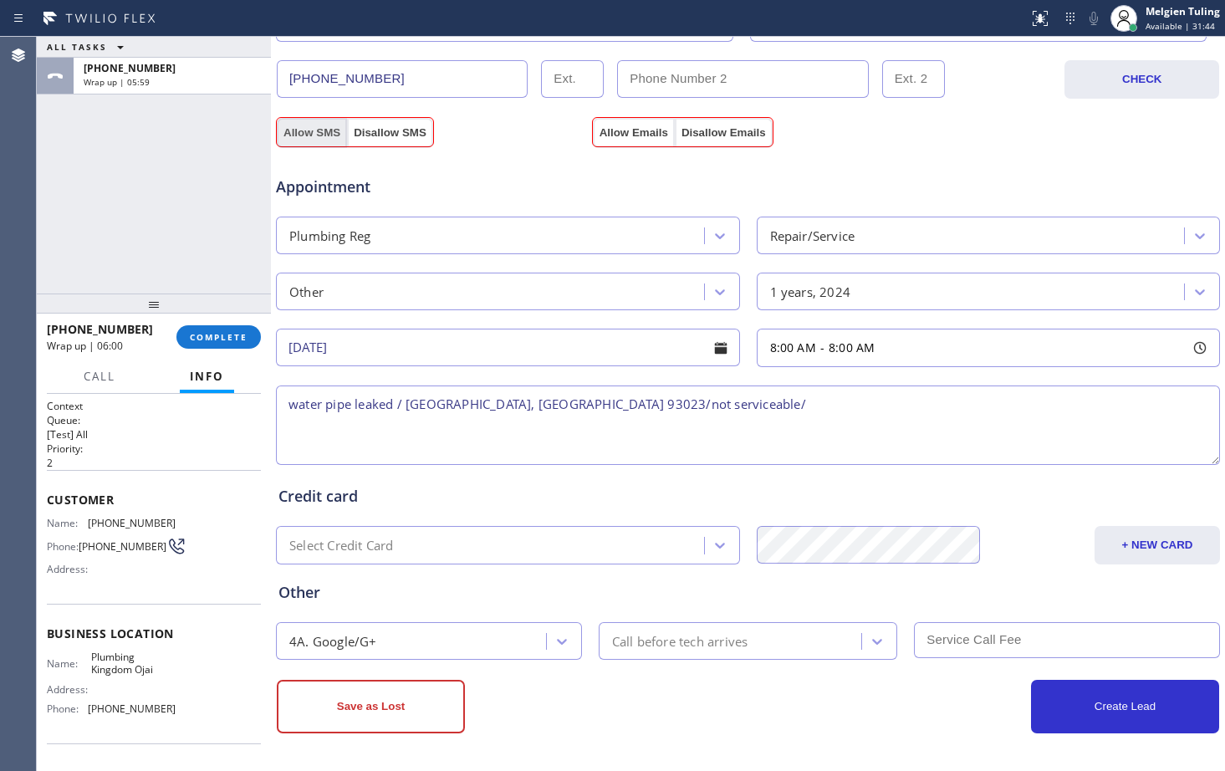
click at [287, 124] on button "Allow SMS" at bounding box center [312, 133] width 70 height 30
click at [638, 145] on div "Appointment Plumbing Reg Repair/Service Other 1 years, 2024 [DATE] 8:00 AM - 8:…" at bounding box center [747, 304] width 945 height 328
click at [331, 135] on button "Allow SMS" at bounding box center [312, 133] width 70 height 30
click at [636, 135] on button "Allow Emails" at bounding box center [634, 133] width 82 height 30
click at [372, 712] on button "Save as Lost" at bounding box center [371, 707] width 188 height 54
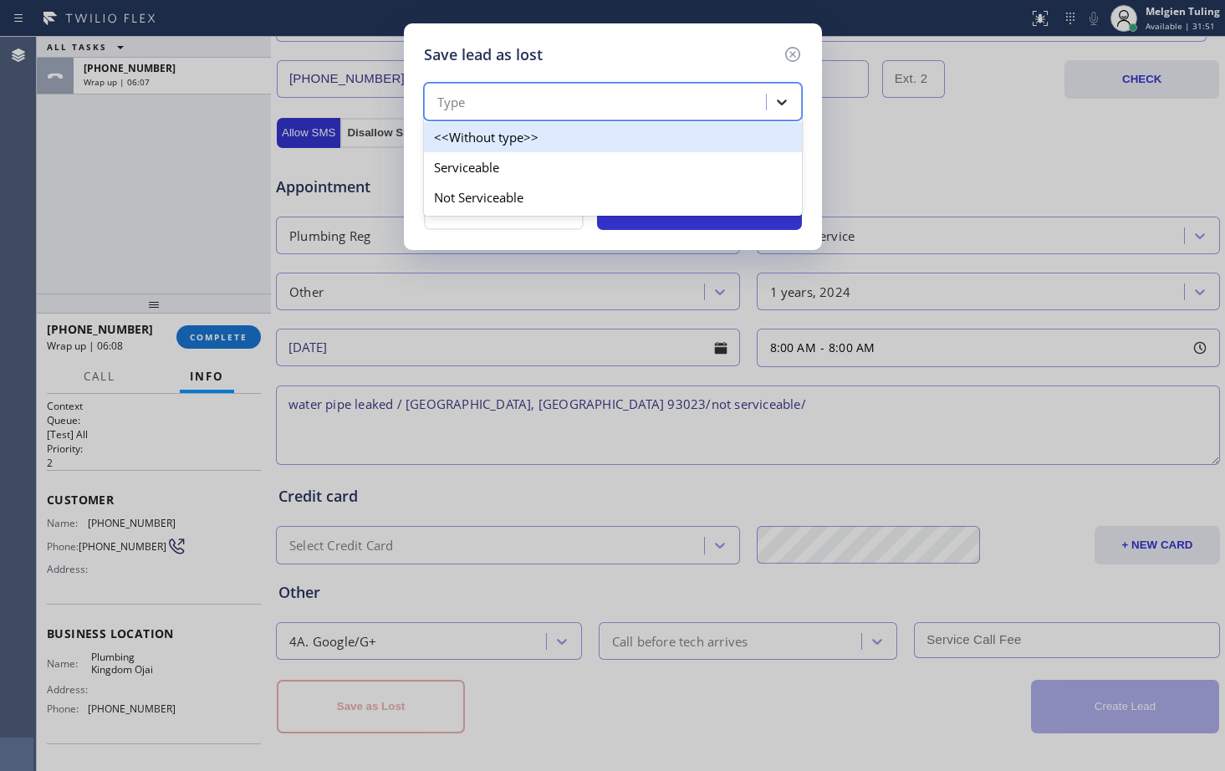
click at [786, 94] on icon at bounding box center [781, 102] width 17 height 17
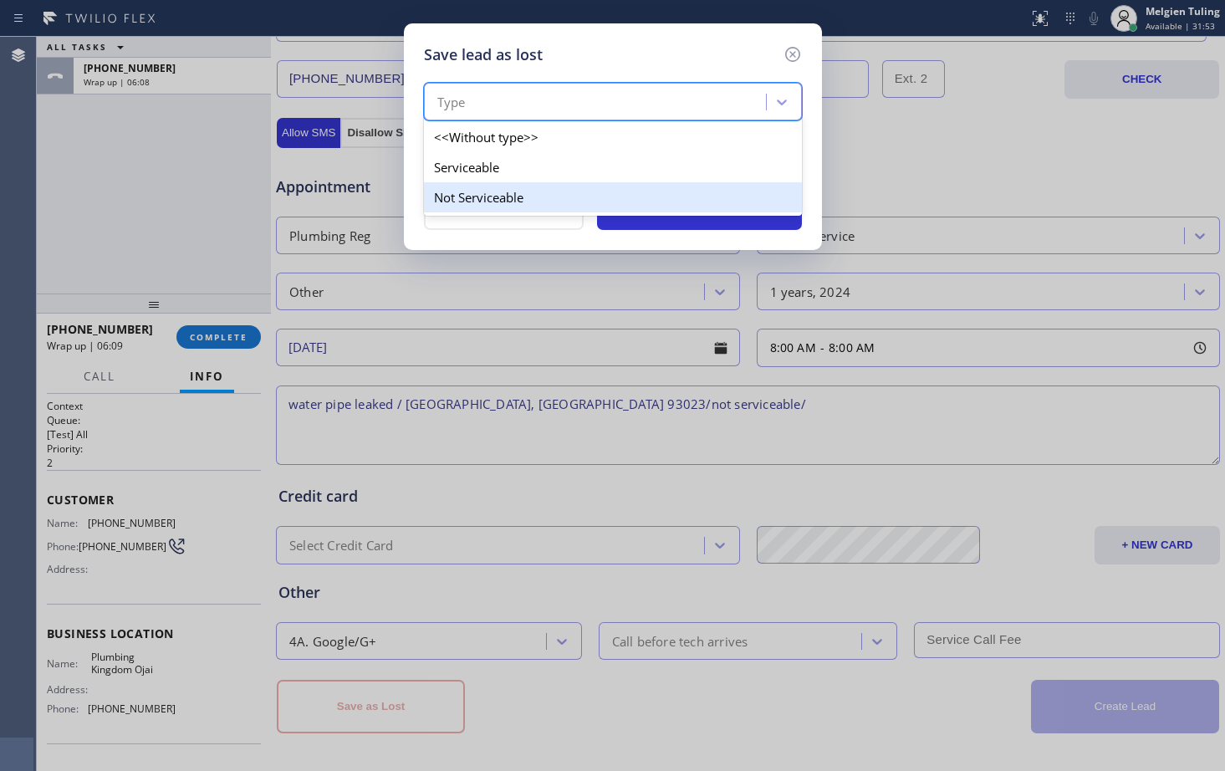
click at [497, 194] on div "Not Serviceable" at bounding box center [613, 197] width 378 height 30
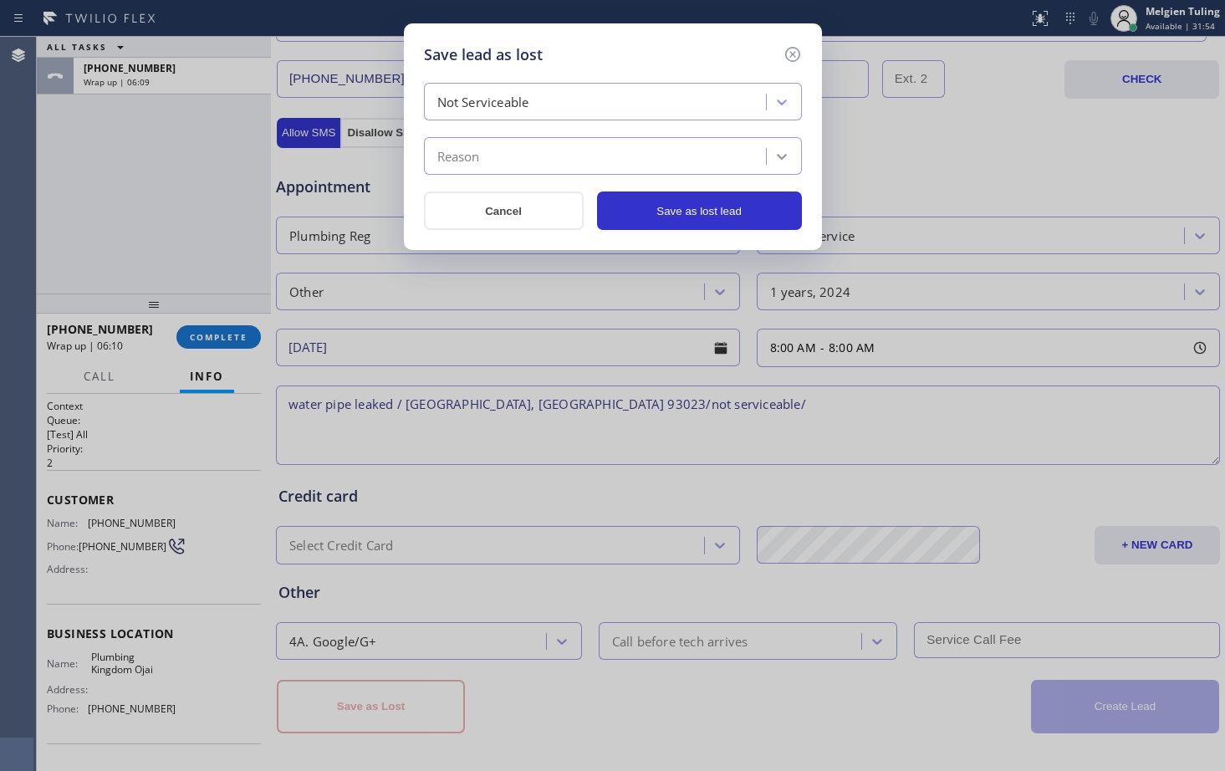
click at [782, 155] on icon at bounding box center [781, 156] width 17 height 17
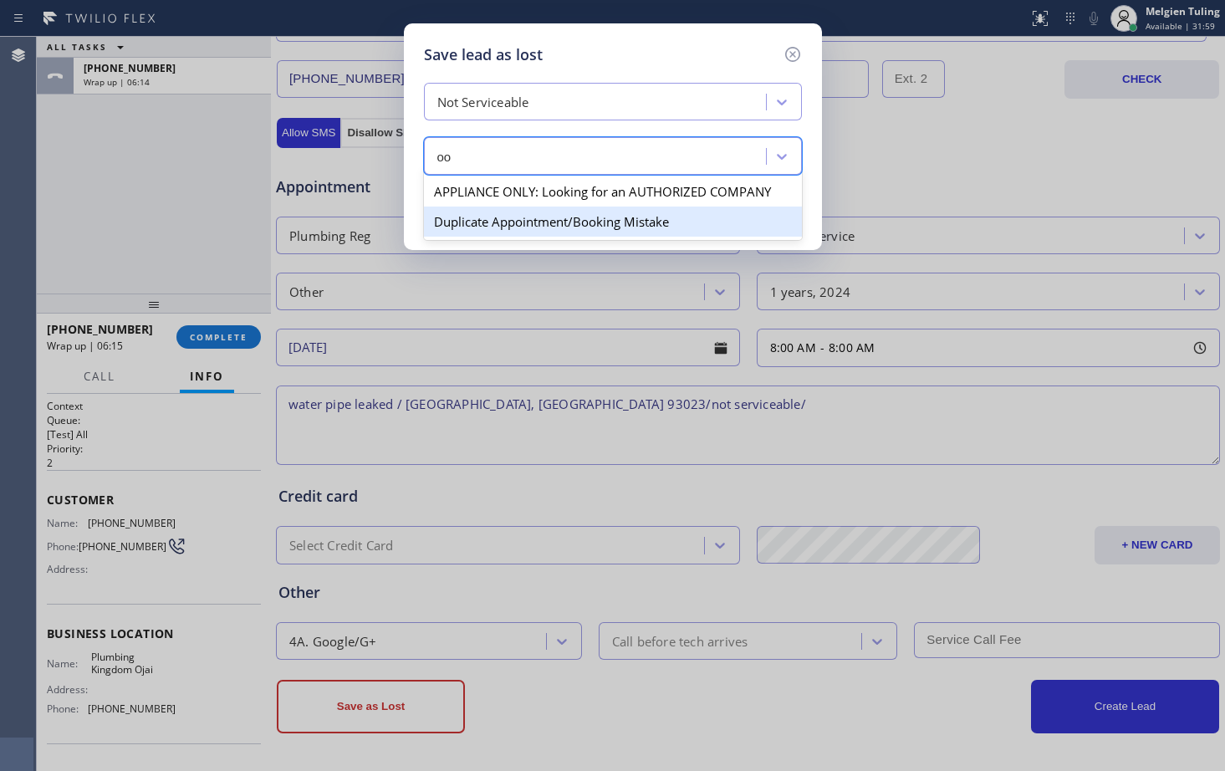
type input "o"
click at [515, 226] on div "Don't Service Area" at bounding box center [613, 221] width 378 height 30
type input "don"
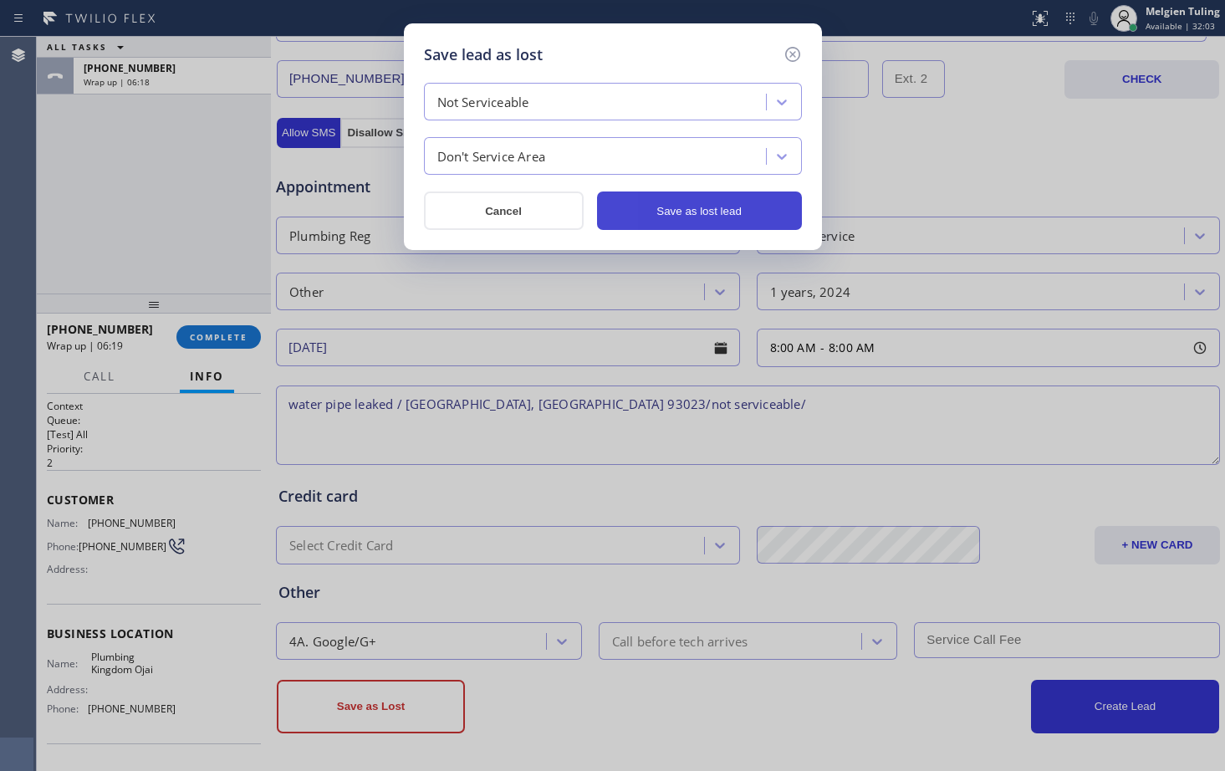
click at [708, 217] on button "Save as lost lead" at bounding box center [699, 210] width 205 height 38
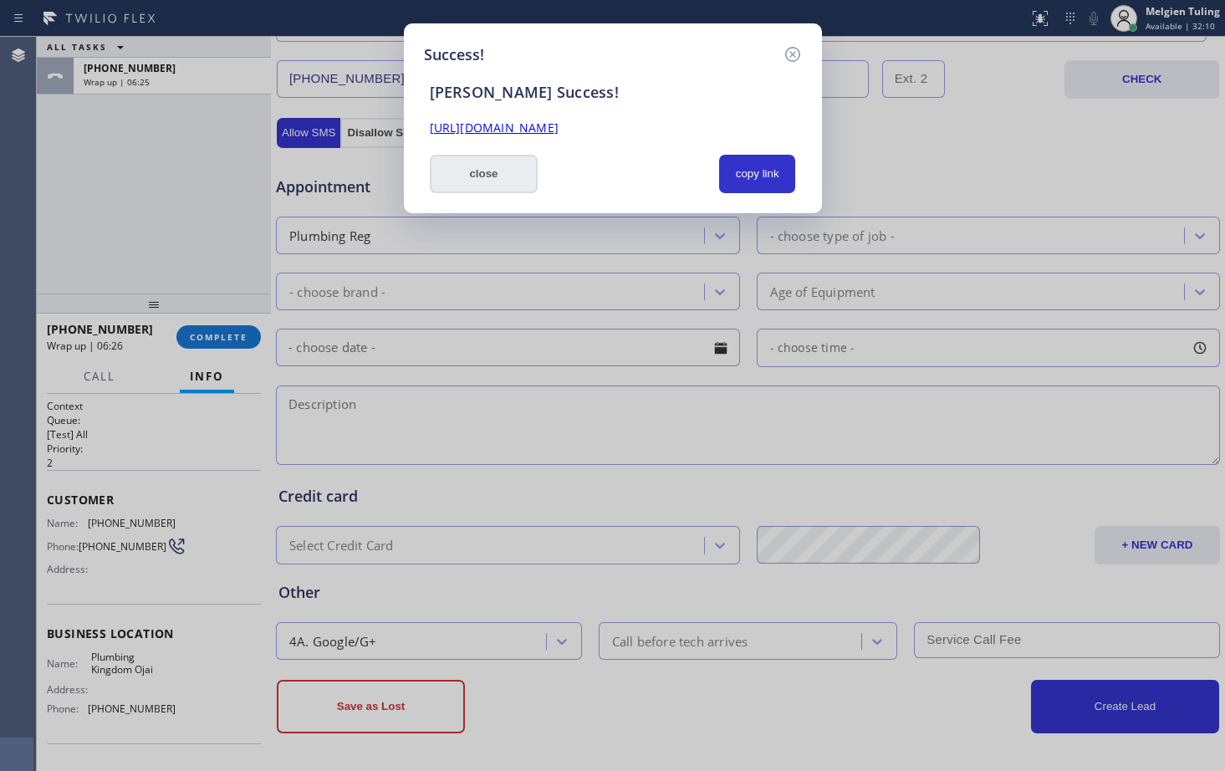
click at [486, 178] on button "close" at bounding box center [484, 174] width 109 height 38
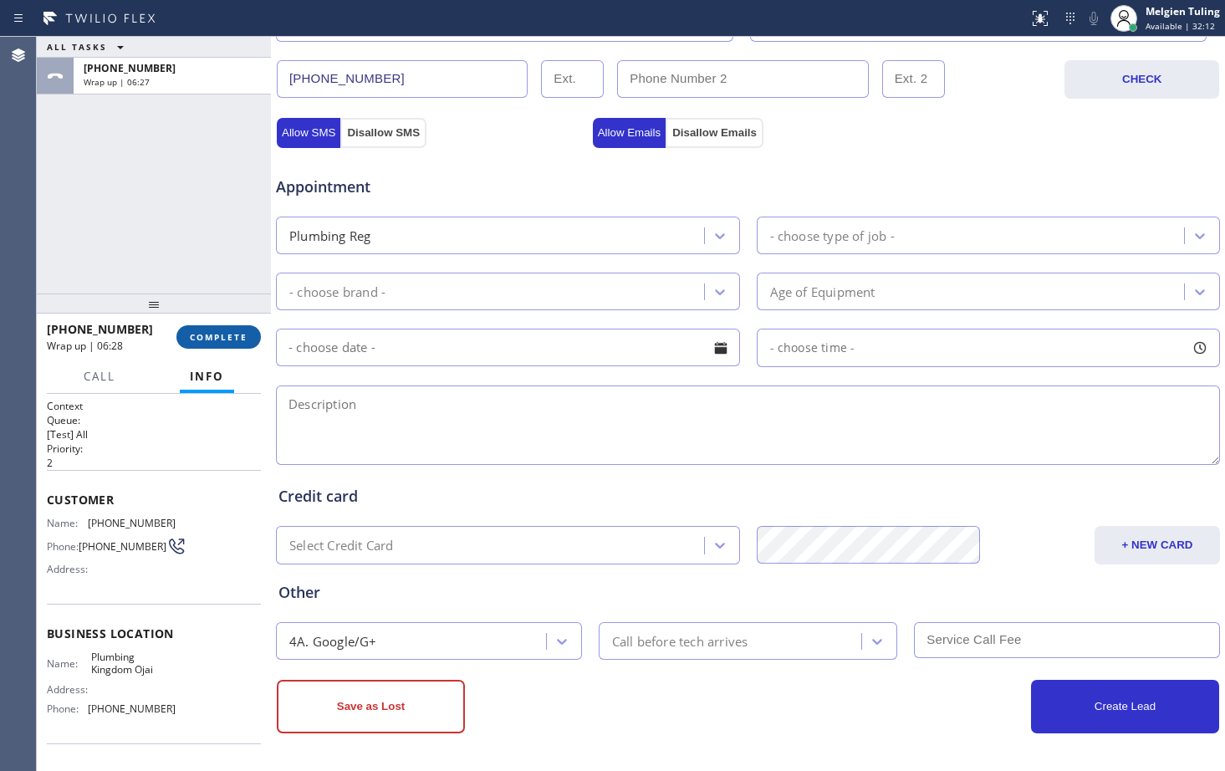
click at [215, 336] on span "COMPLETE" at bounding box center [219, 337] width 58 height 12
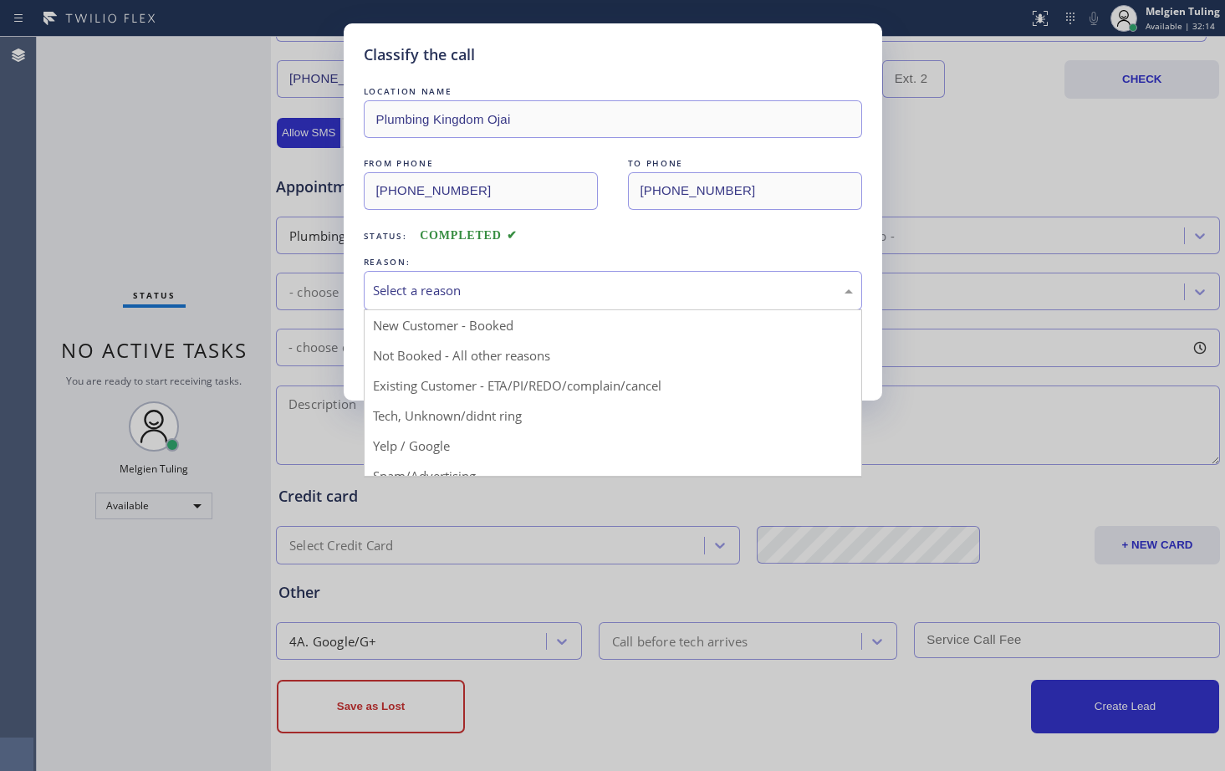
click at [482, 298] on div "Select a reason" at bounding box center [613, 290] width 480 height 19
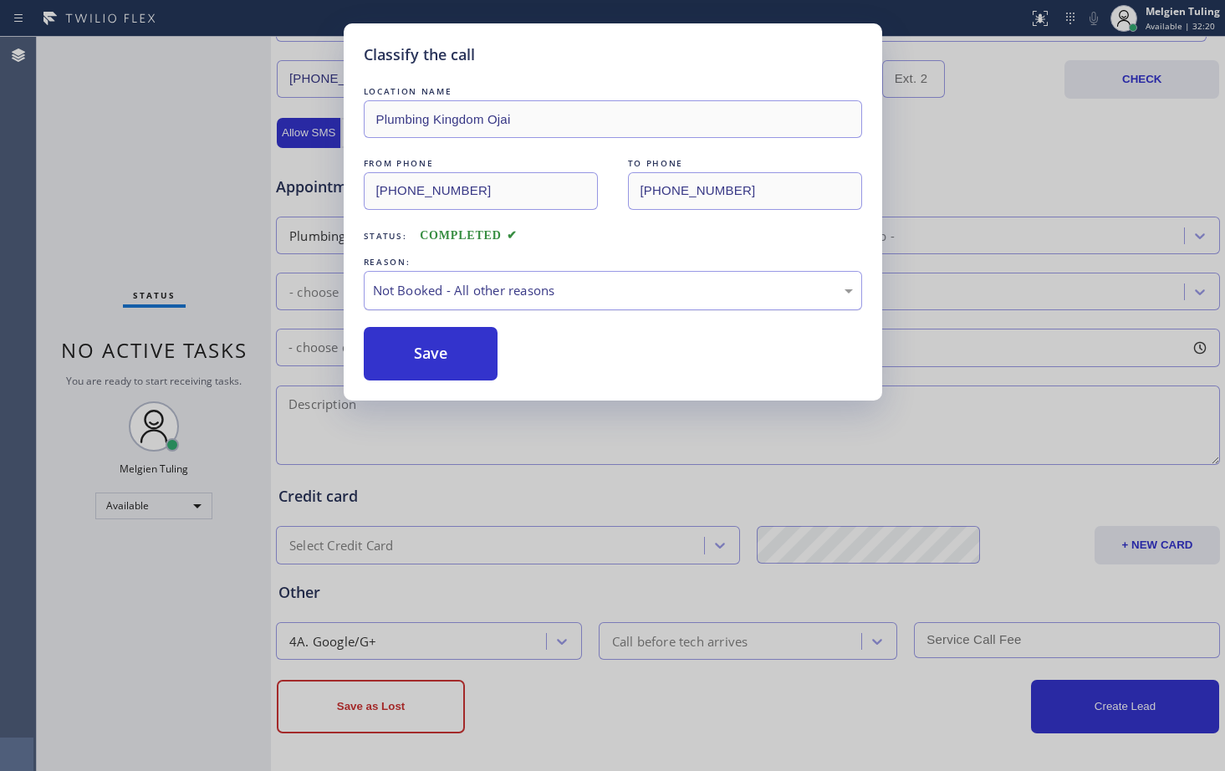
click at [544, 295] on div "Not Booked - All other reasons" at bounding box center [613, 290] width 480 height 19
click at [442, 359] on button "Save" at bounding box center [431, 354] width 135 height 54
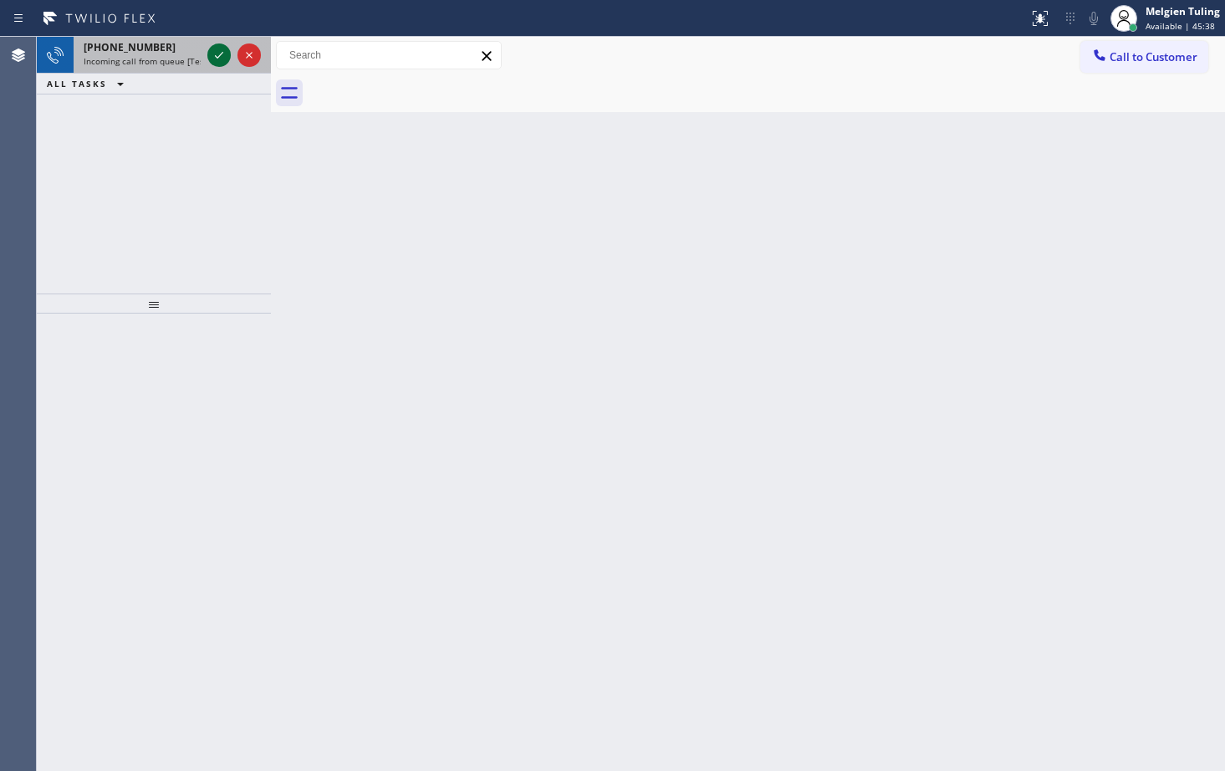
click at [219, 61] on icon at bounding box center [219, 55] width 20 height 20
click at [217, 59] on icon at bounding box center [219, 55] width 20 height 20
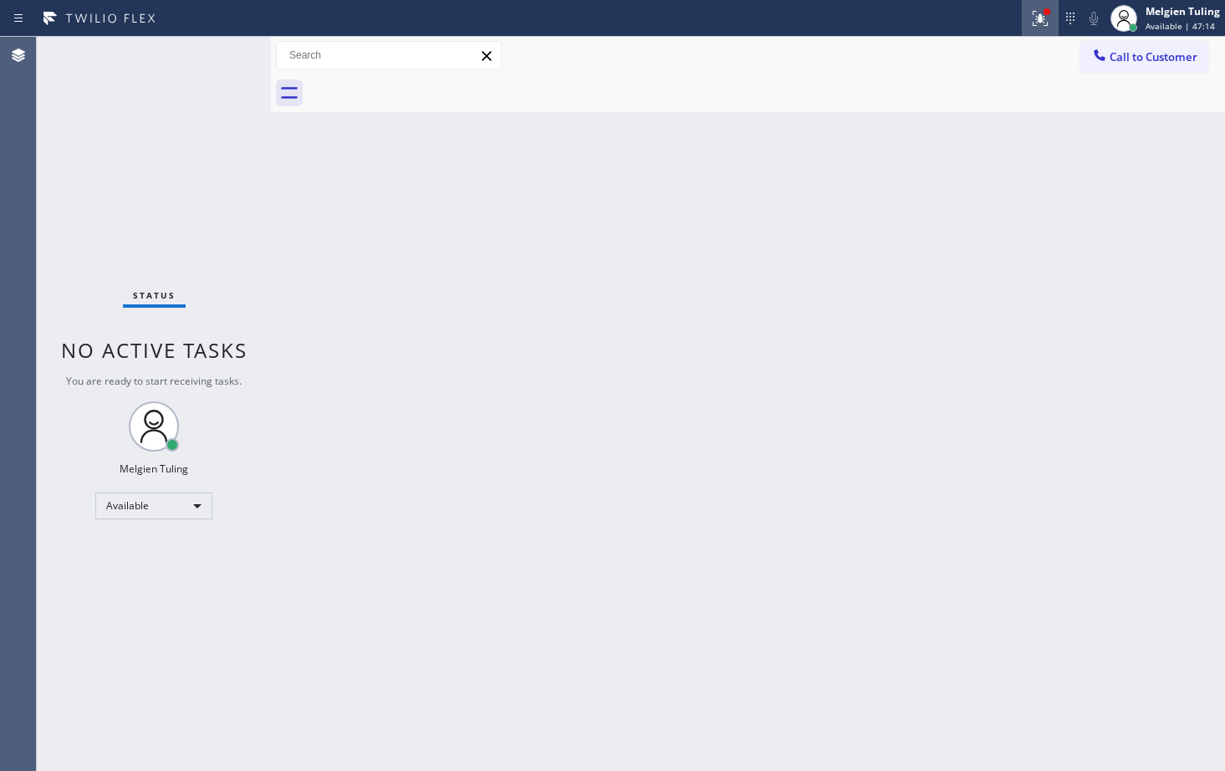
click at [1045, 22] on icon at bounding box center [1040, 18] width 20 height 20
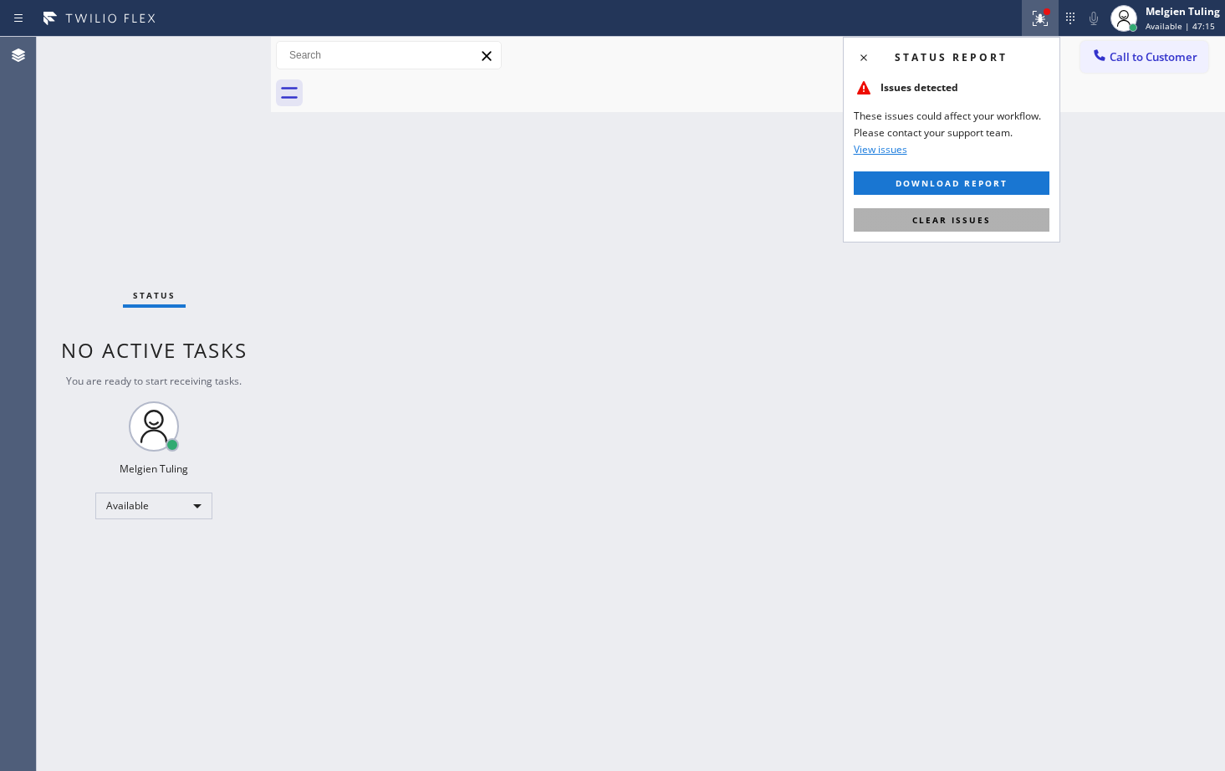
click at [977, 221] on span "Clear issues" at bounding box center [951, 220] width 79 height 12
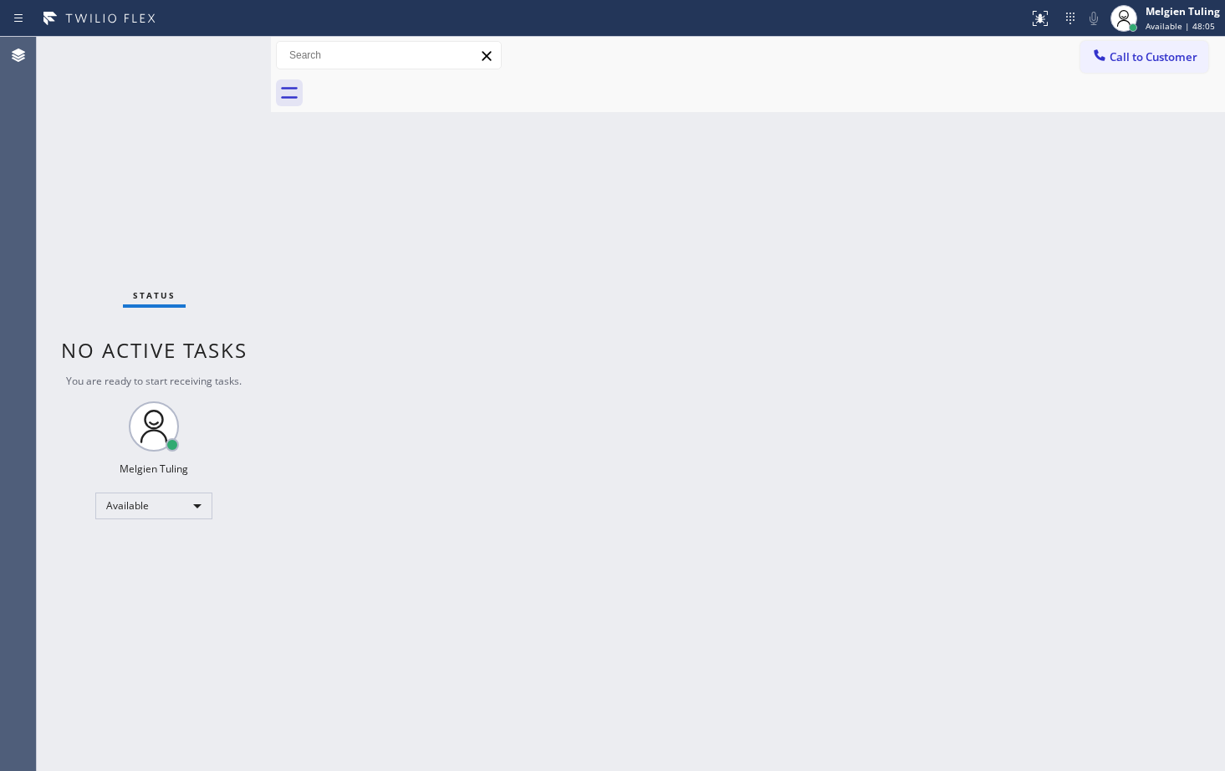
click at [376, 206] on div "Back to Dashboard Change Sender ID Customers Technicians Select a contact Outbo…" at bounding box center [748, 404] width 954 height 734
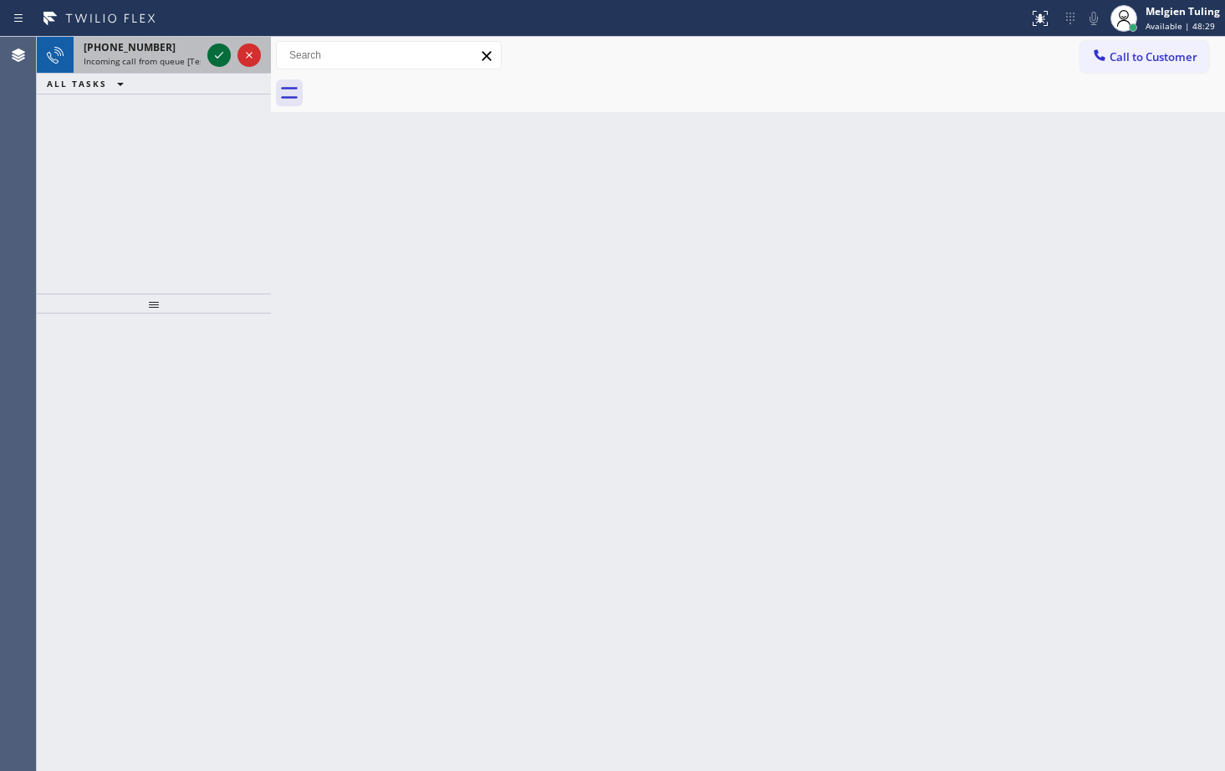
click at [226, 61] on icon at bounding box center [219, 55] width 20 height 20
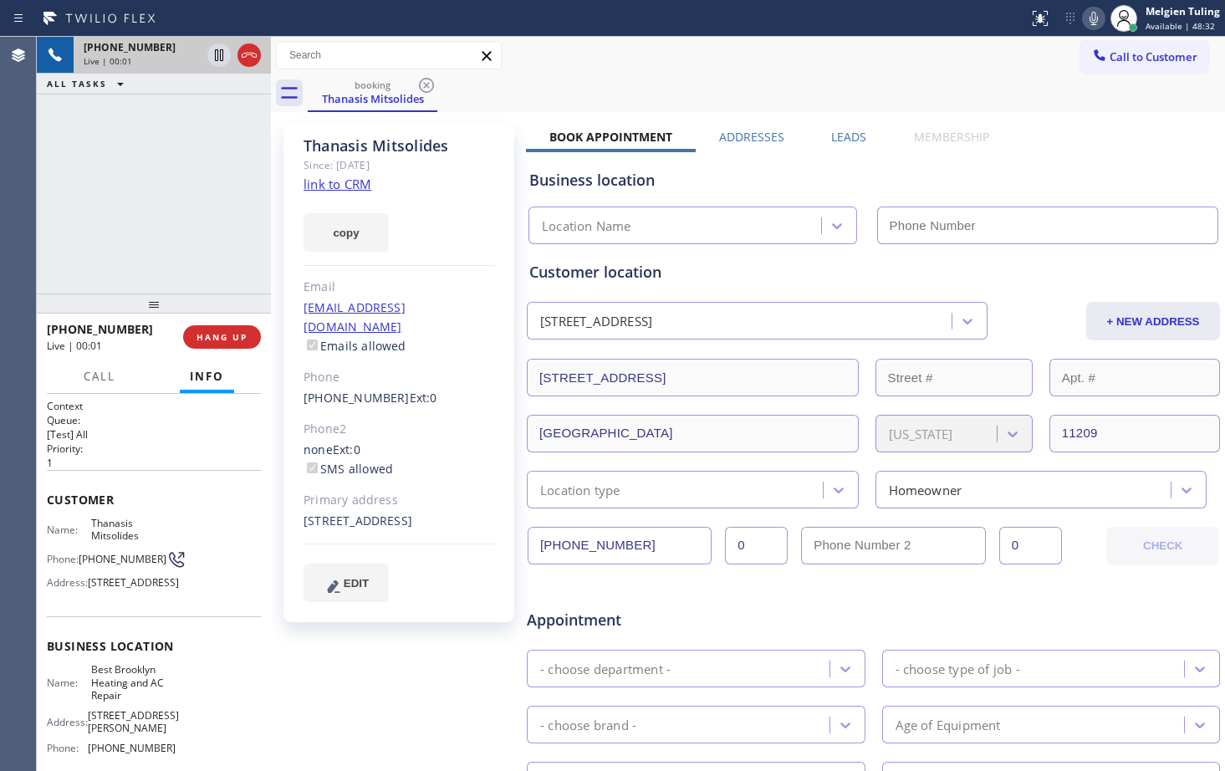
type input "[PHONE_NUMBER]"
click at [173, 354] on div "[PHONE_NUMBER] Live | 01:16" at bounding box center [115, 336] width 136 height 43
click at [223, 340] on span "HANG UP" at bounding box center [221, 337] width 51 height 12
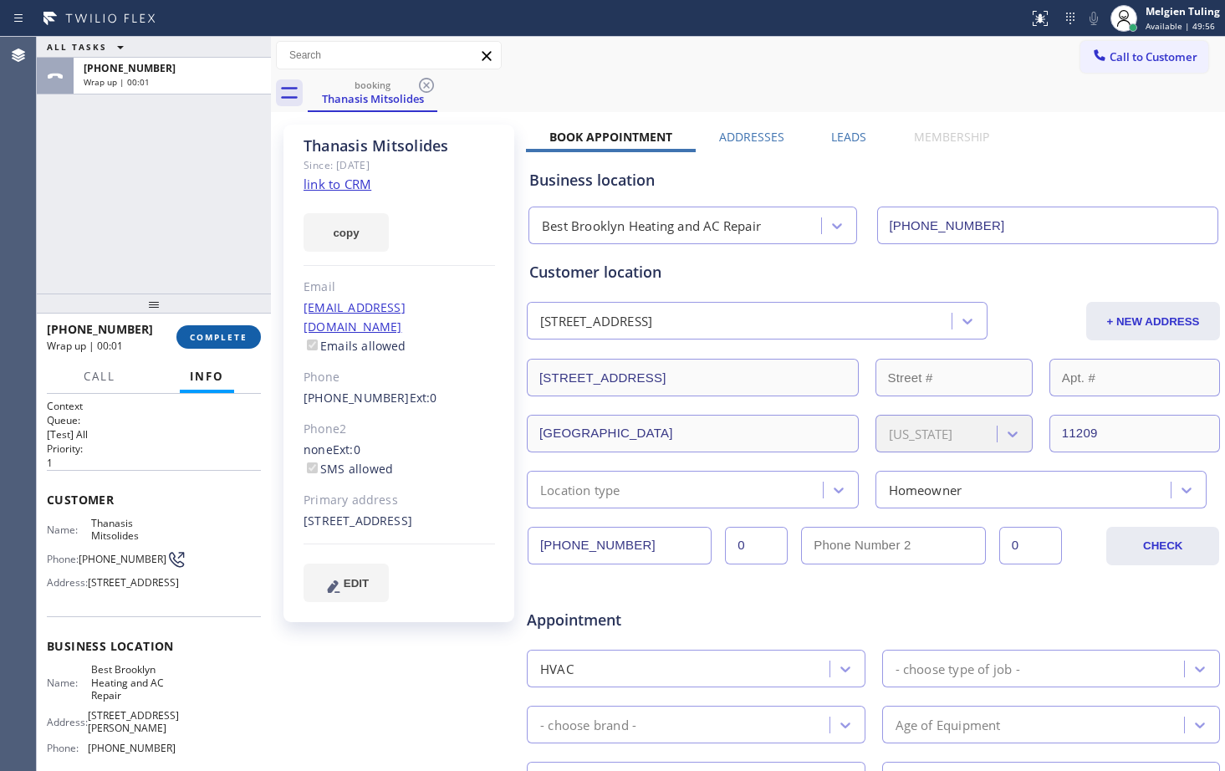
click at [228, 329] on button "COMPLETE" at bounding box center [218, 336] width 84 height 23
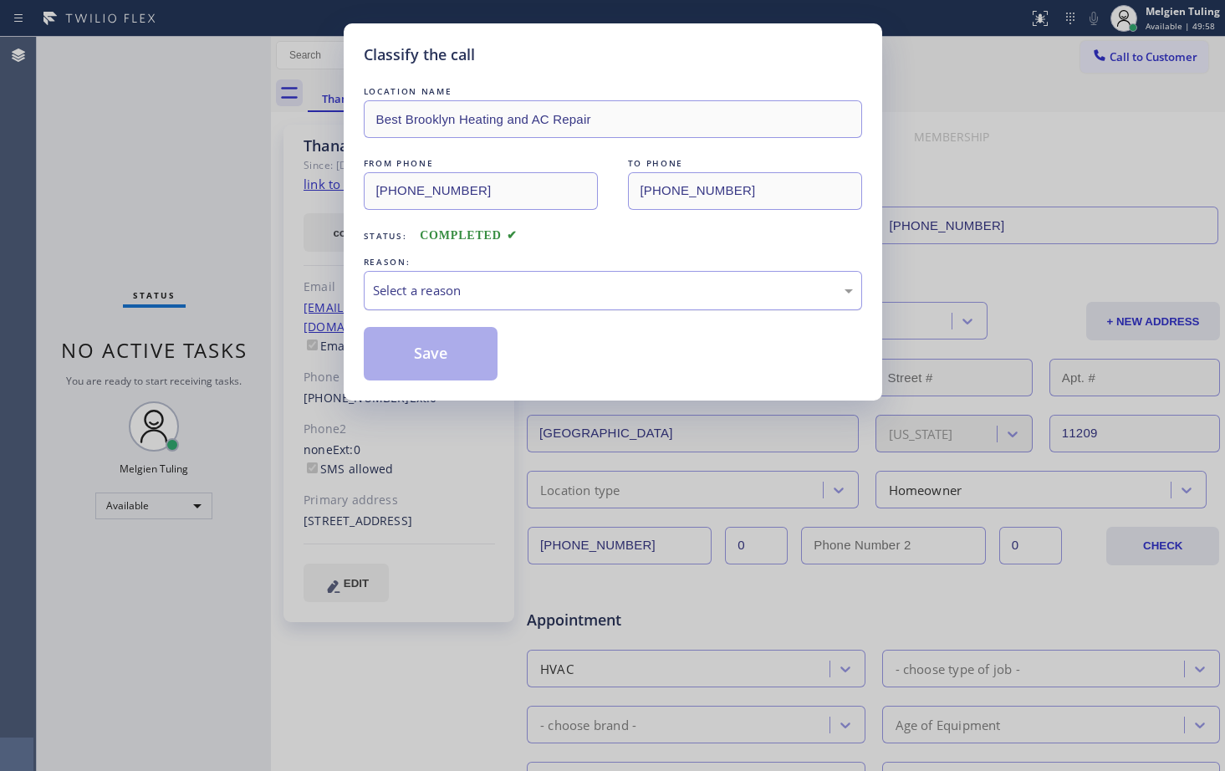
click at [442, 298] on div "Select a reason" at bounding box center [613, 290] width 480 height 19
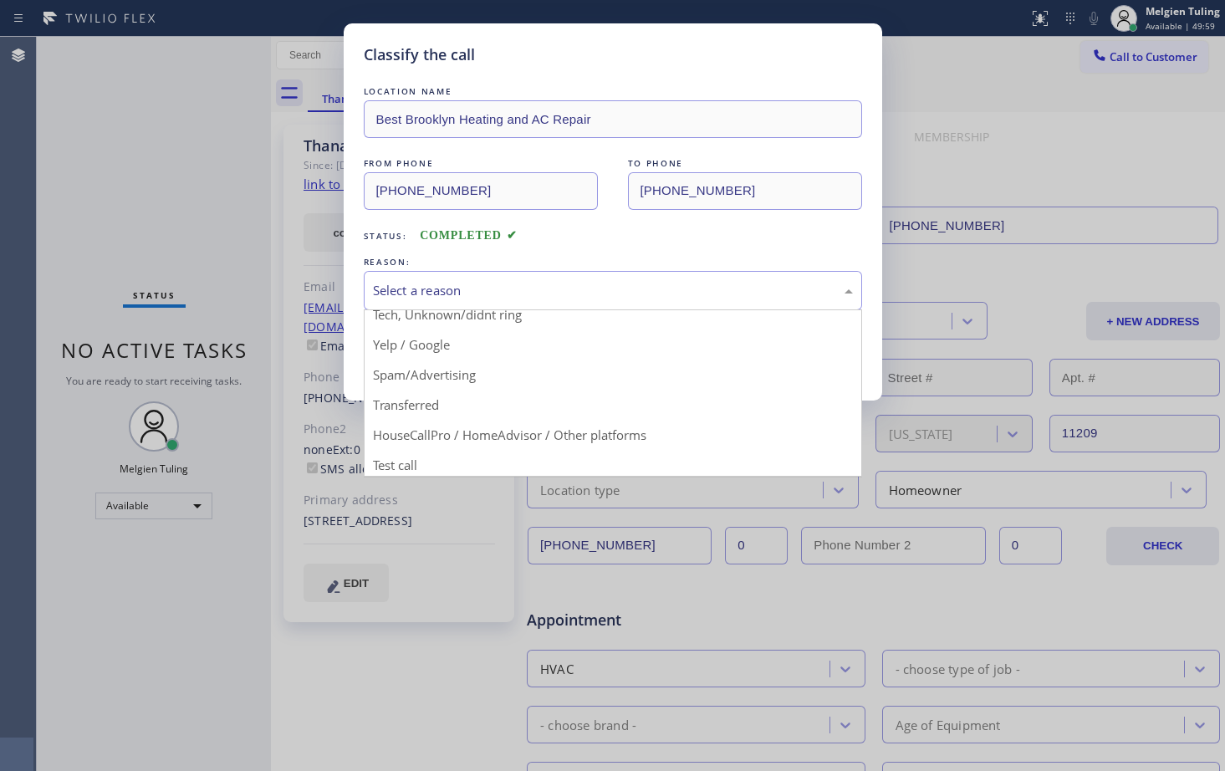
scroll to position [105, 0]
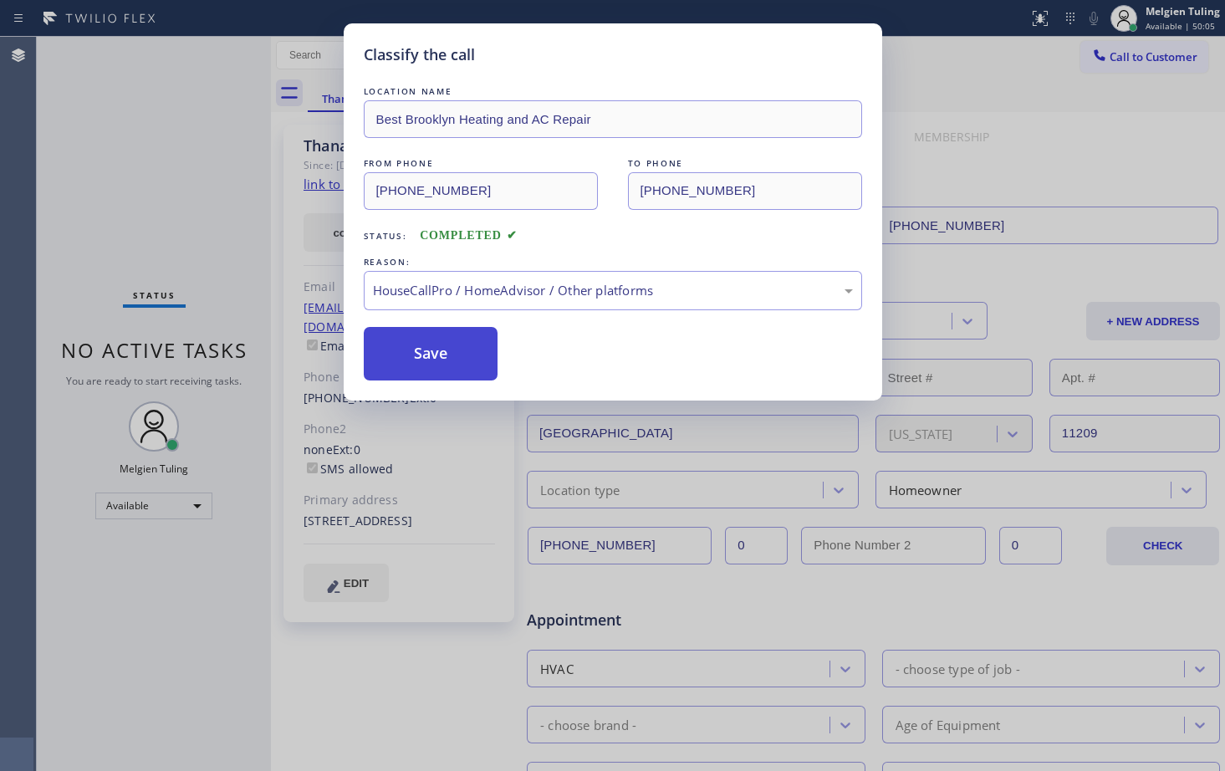
click at [440, 357] on button "Save" at bounding box center [431, 354] width 135 height 54
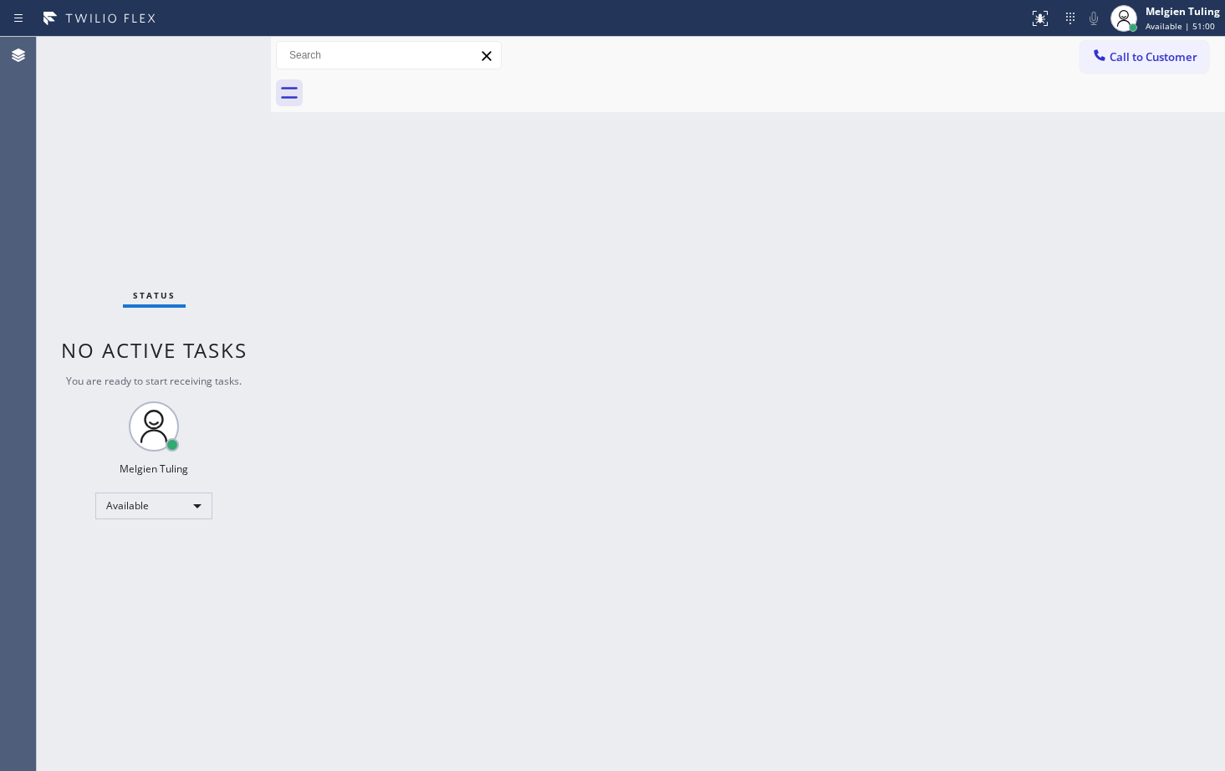
click at [887, 484] on div "Back to Dashboard Change Sender ID Customers Technicians Select a contact Outbo…" at bounding box center [748, 404] width 954 height 734
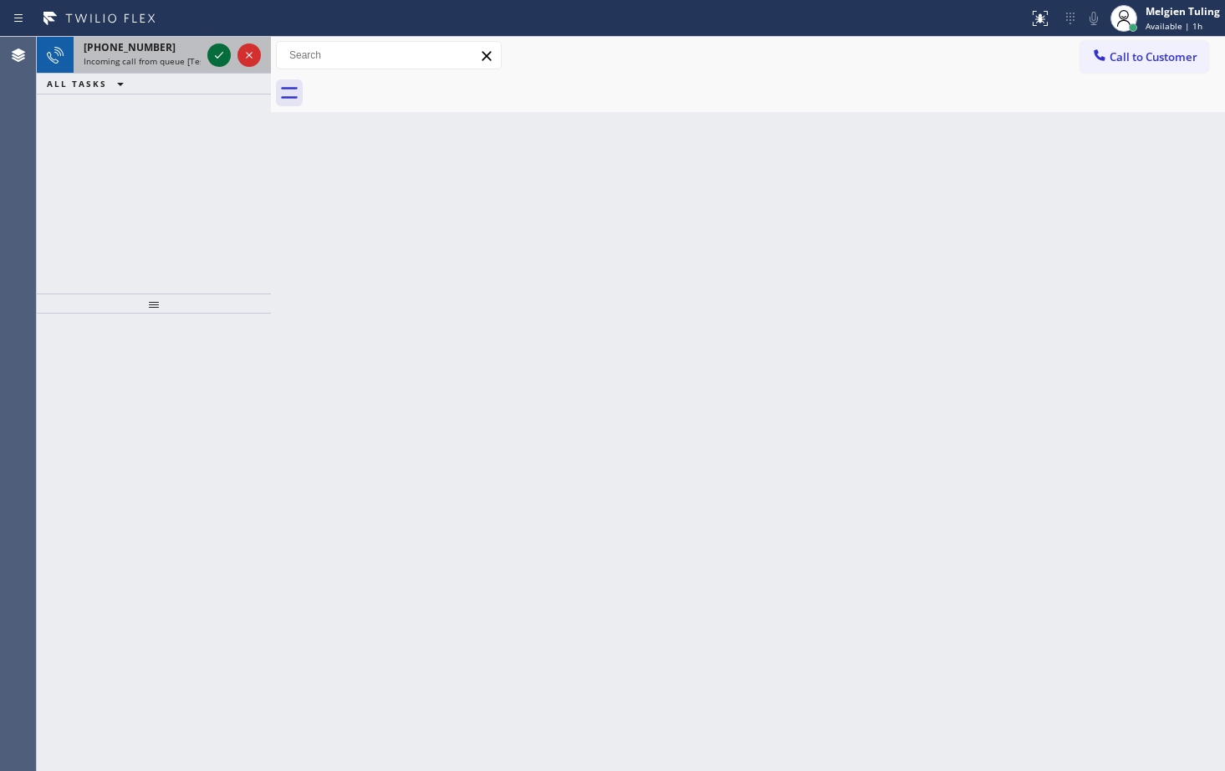
click at [211, 56] on icon at bounding box center [219, 55] width 20 height 20
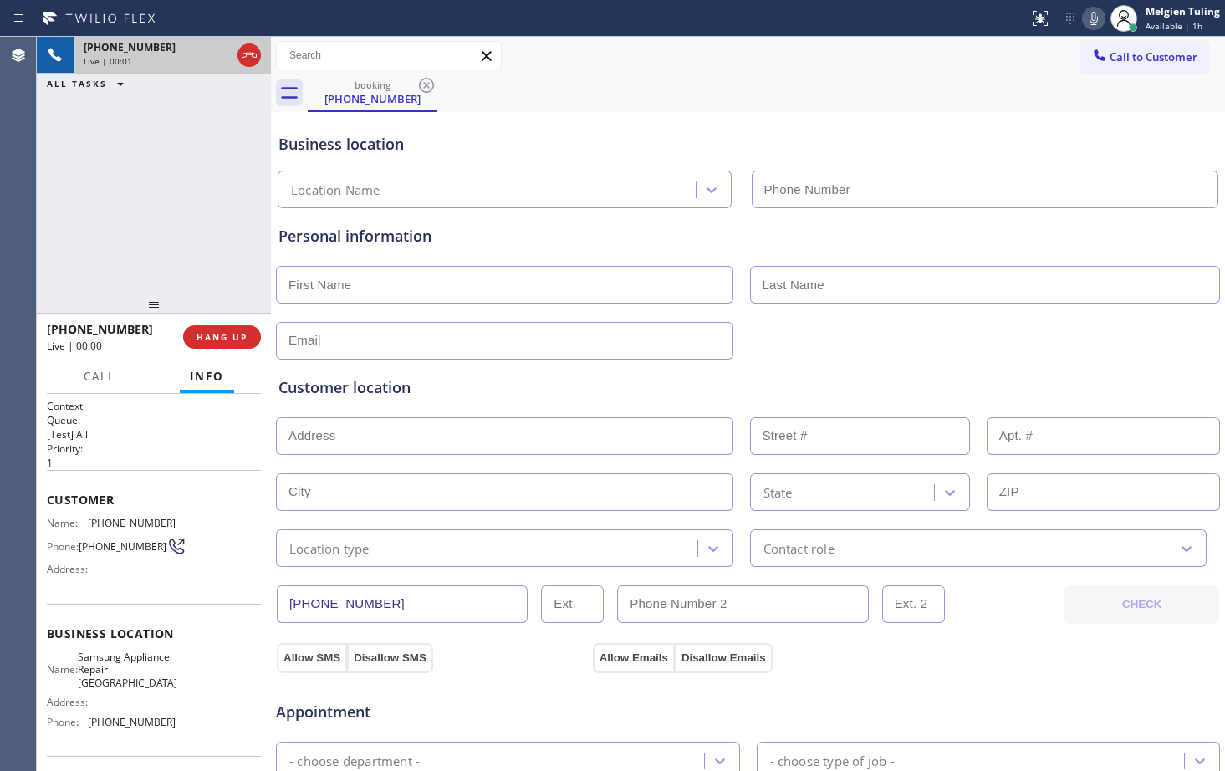
type input "[PHONE_NUMBER]"
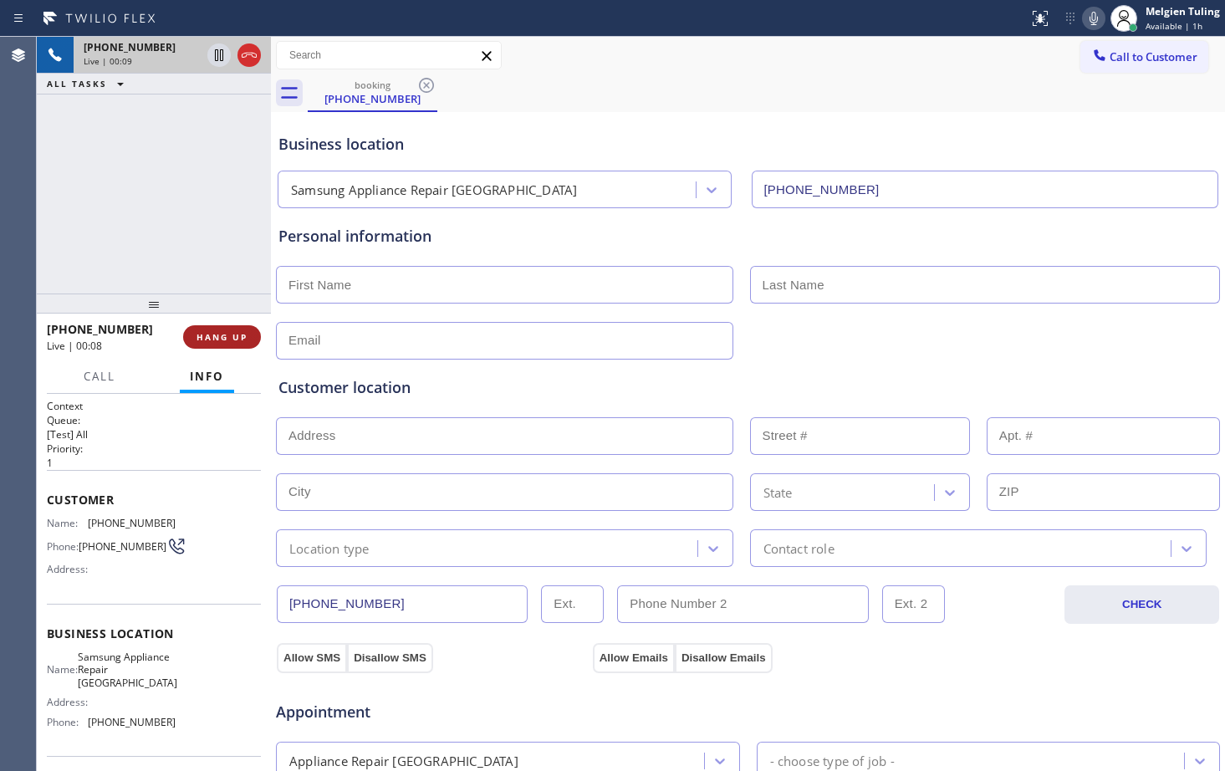
click at [218, 339] on span "HANG UP" at bounding box center [221, 337] width 51 height 12
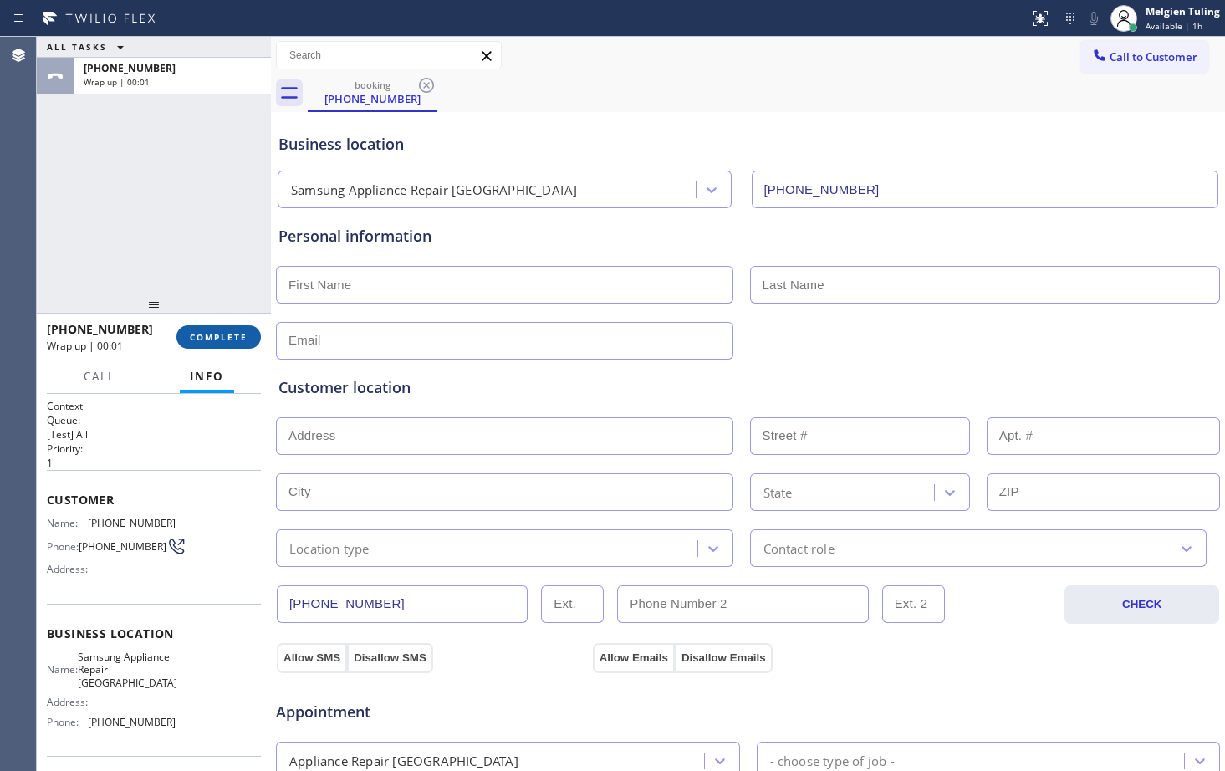
click at [212, 336] on span "COMPLETE" at bounding box center [219, 337] width 58 height 12
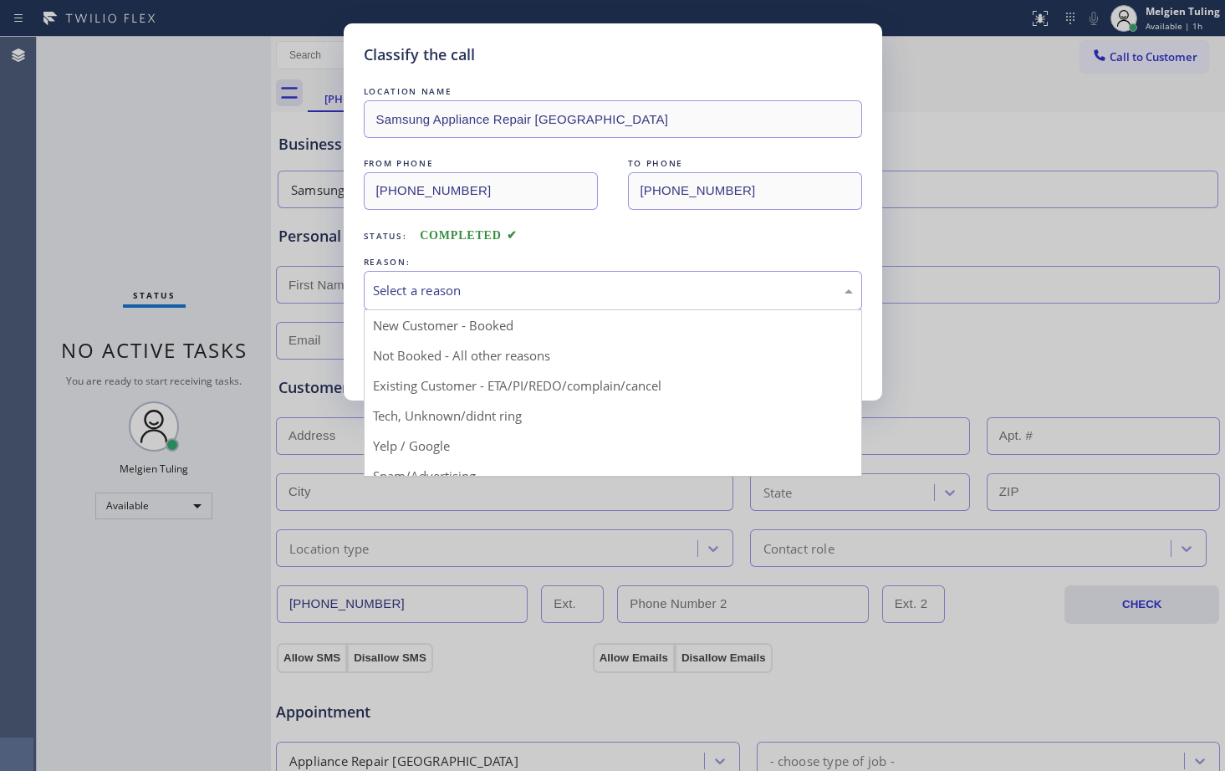
click at [405, 288] on div "Select a reason" at bounding box center [613, 290] width 480 height 19
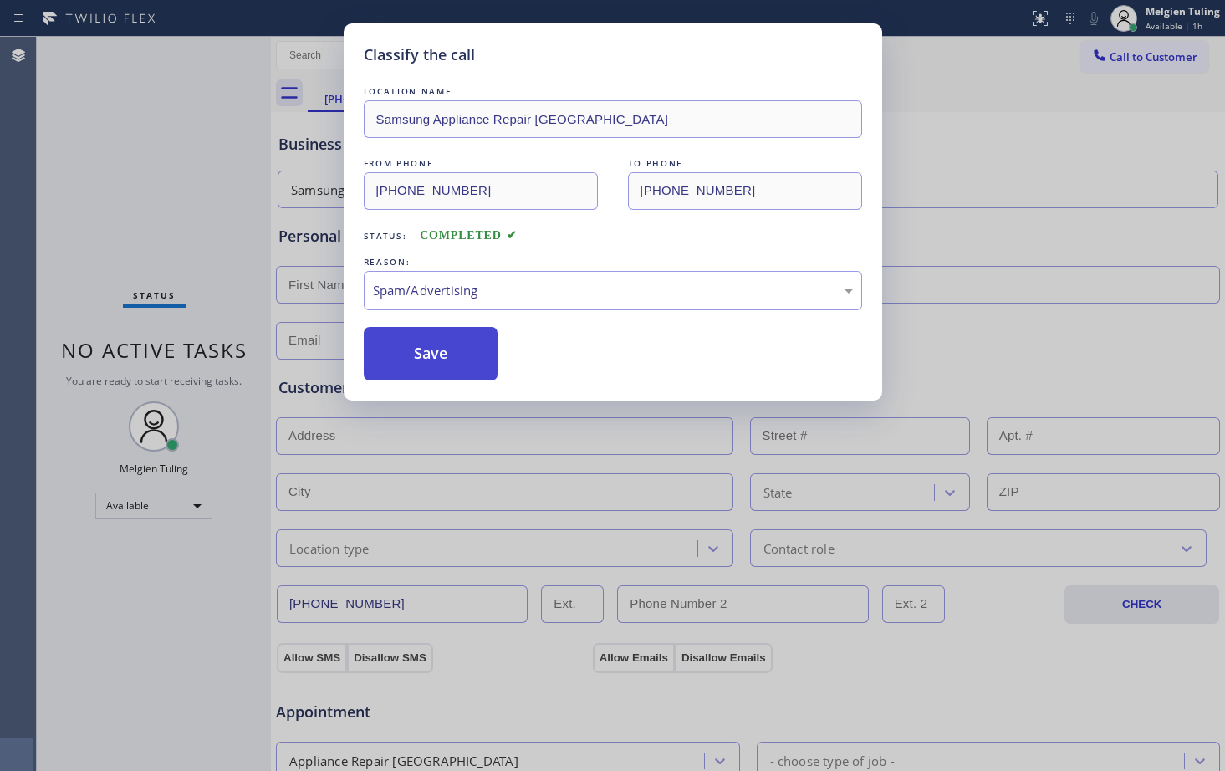
click at [425, 364] on button "Save" at bounding box center [431, 354] width 135 height 54
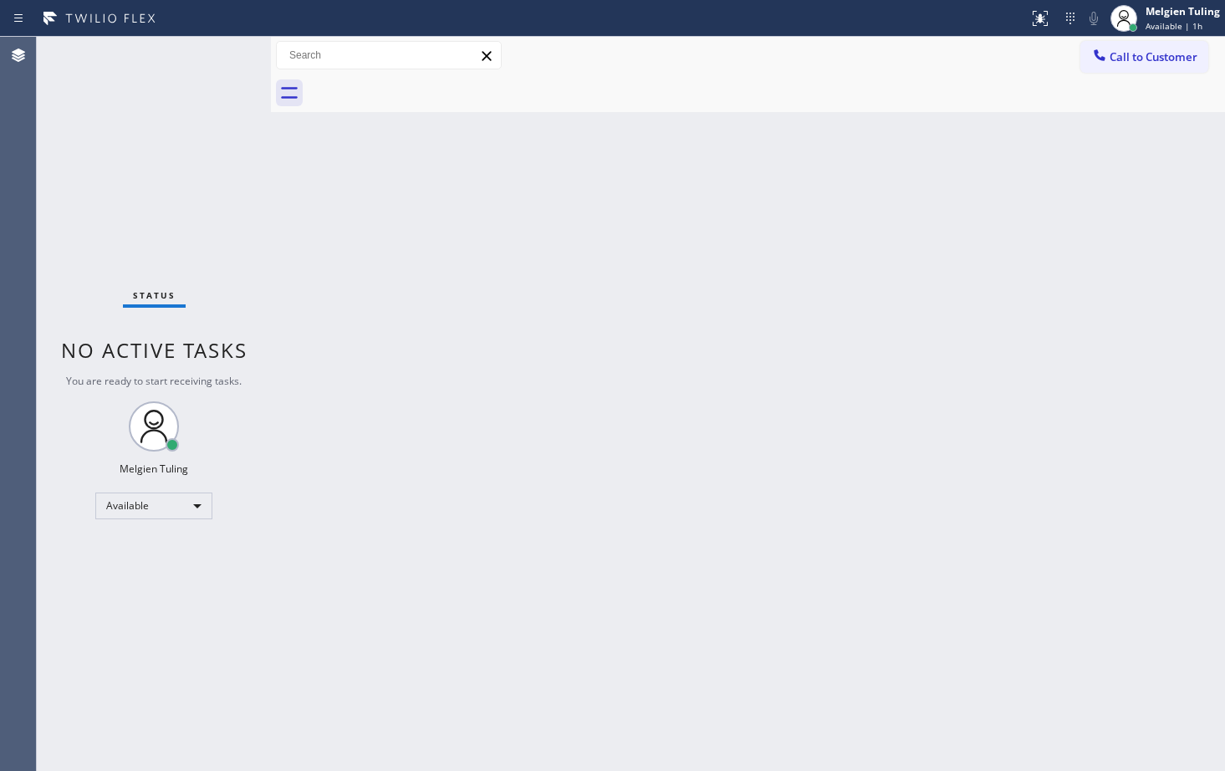
click at [532, 280] on div "Back to Dashboard Change Sender ID Customers Technicians Select a contact Outbo…" at bounding box center [748, 404] width 954 height 734
click at [665, 296] on div "Back to Dashboard Change Sender ID Customers Technicians Select a contact Outbo…" at bounding box center [748, 404] width 954 height 734
click at [619, 215] on div "Back to Dashboard Change Sender ID Customers Technicians Select a contact Outbo…" at bounding box center [748, 404] width 954 height 734
click at [228, 88] on div "Status No active tasks You are ready to start receiving tasks. Melgien Tuling A…" at bounding box center [154, 404] width 234 height 734
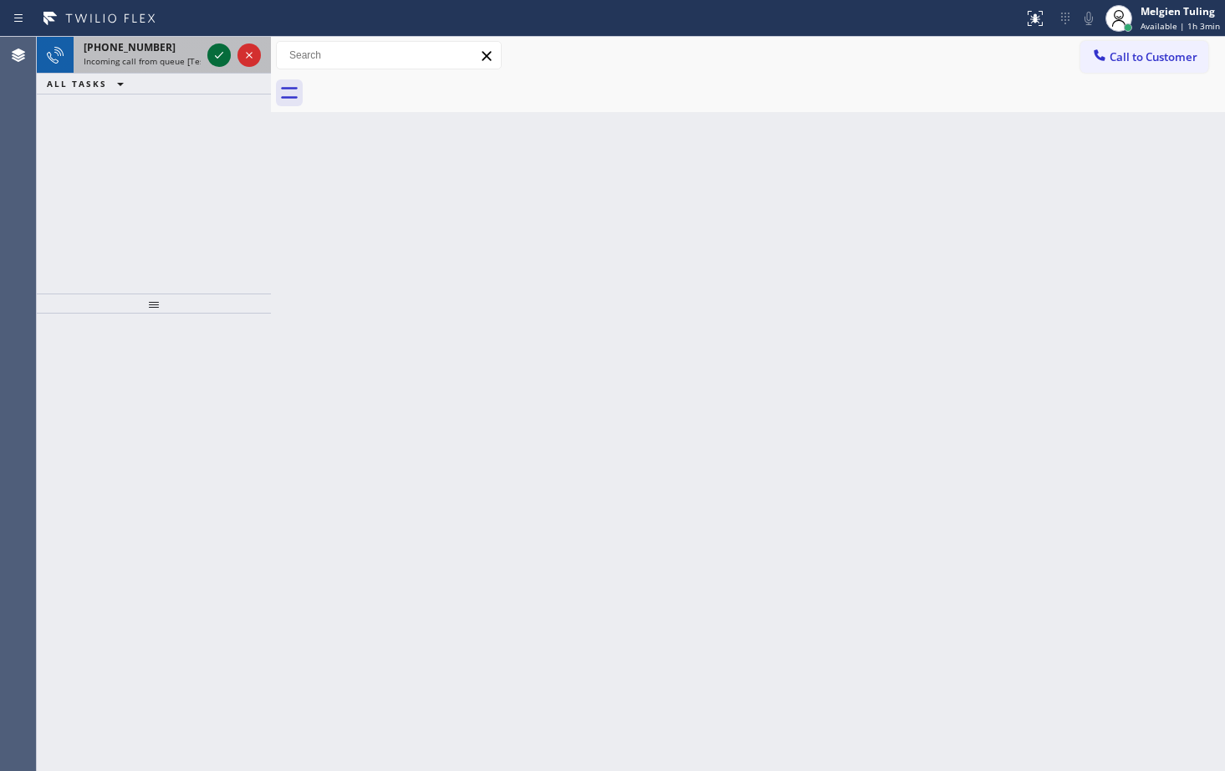
click at [224, 59] on icon at bounding box center [219, 55] width 20 height 20
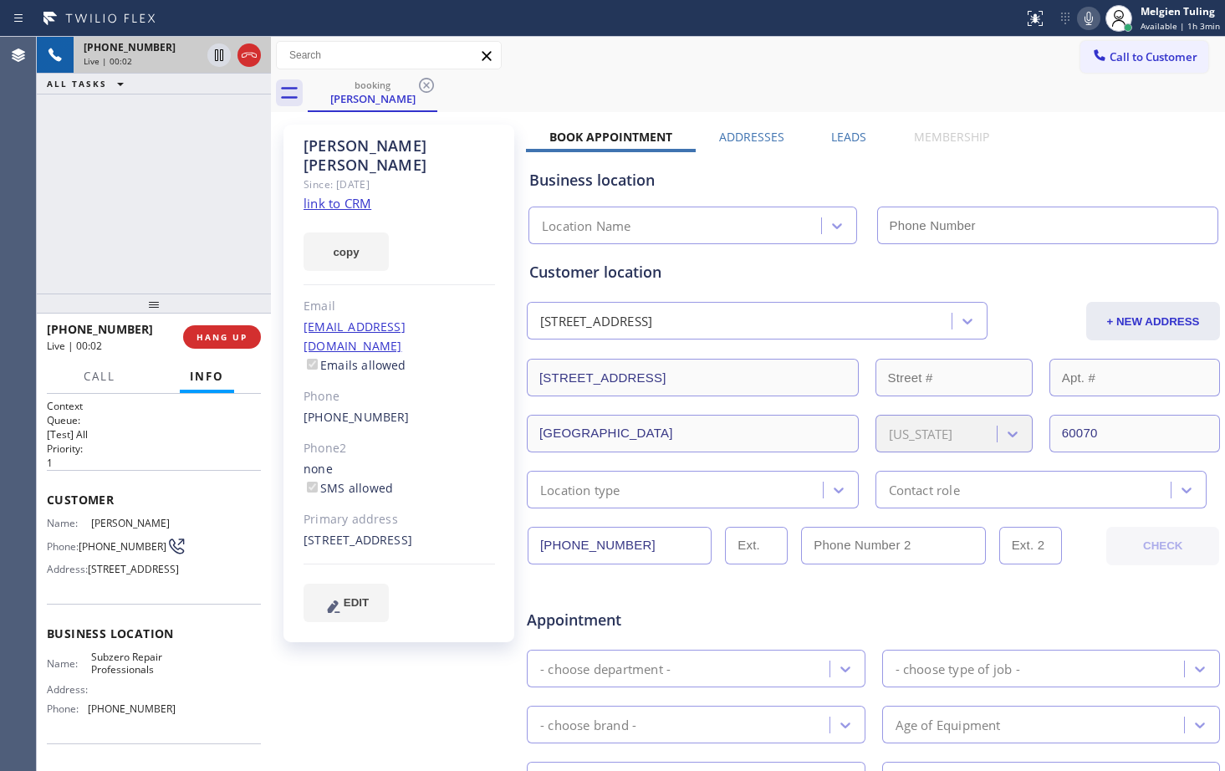
type input "[PHONE_NUMBER]"
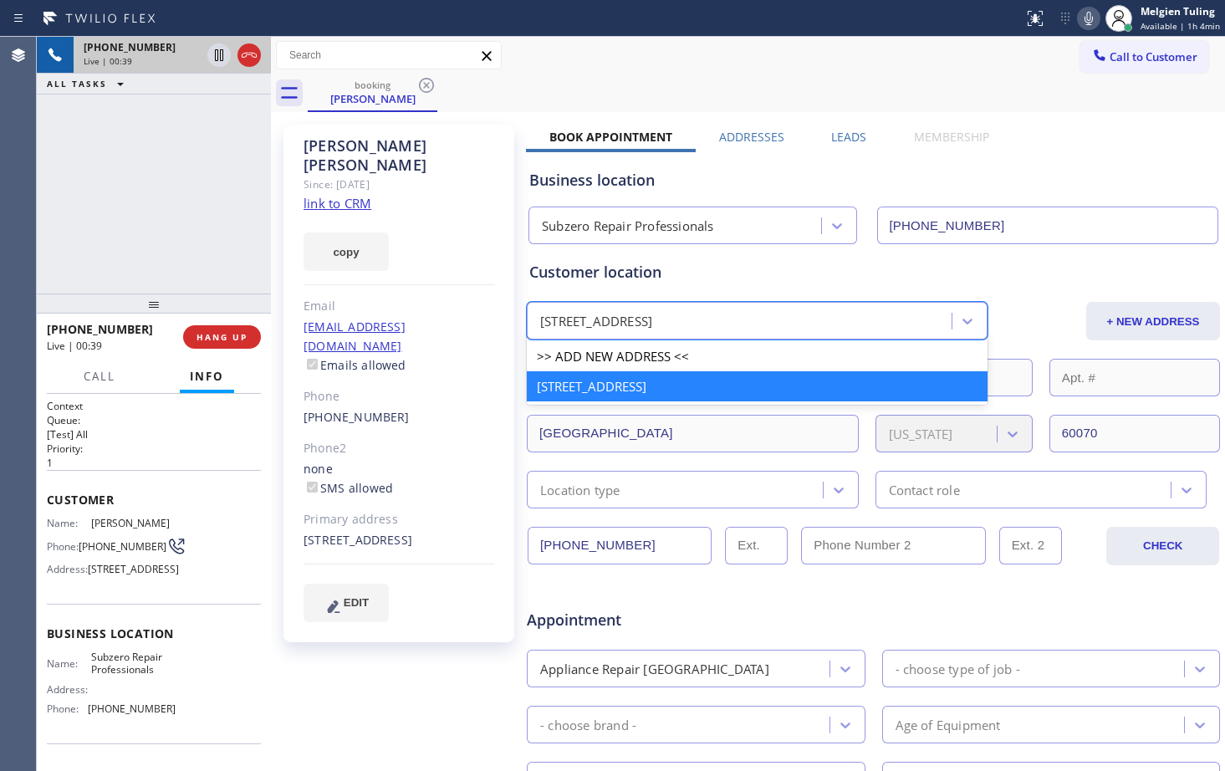
drag, startPoint x: 813, startPoint y: 323, endPoint x: 538, endPoint y: 318, distance: 275.1
click at [538, 318] on div "[STREET_ADDRESS]" at bounding box center [742, 321] width 420 height 29
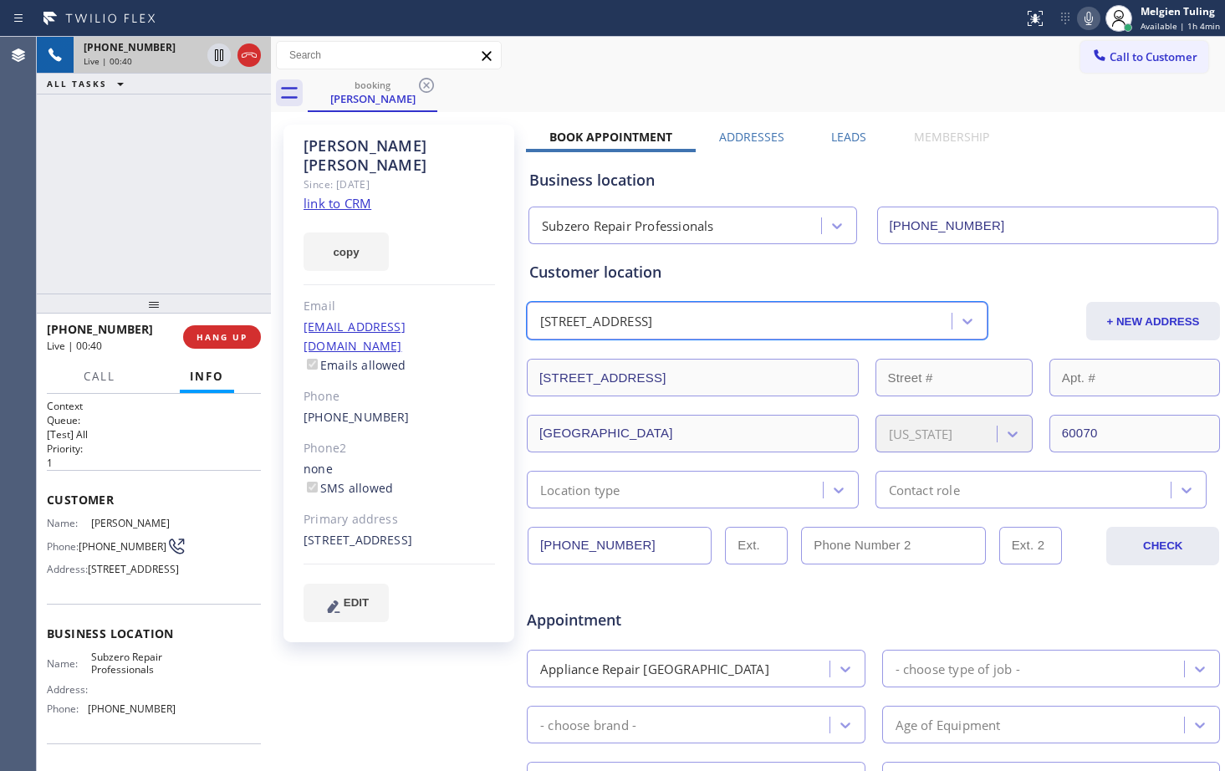
click at [821, 307] on div "[STREET_ADDRESS]" at bounding box center [742, 321] width 420 height 29
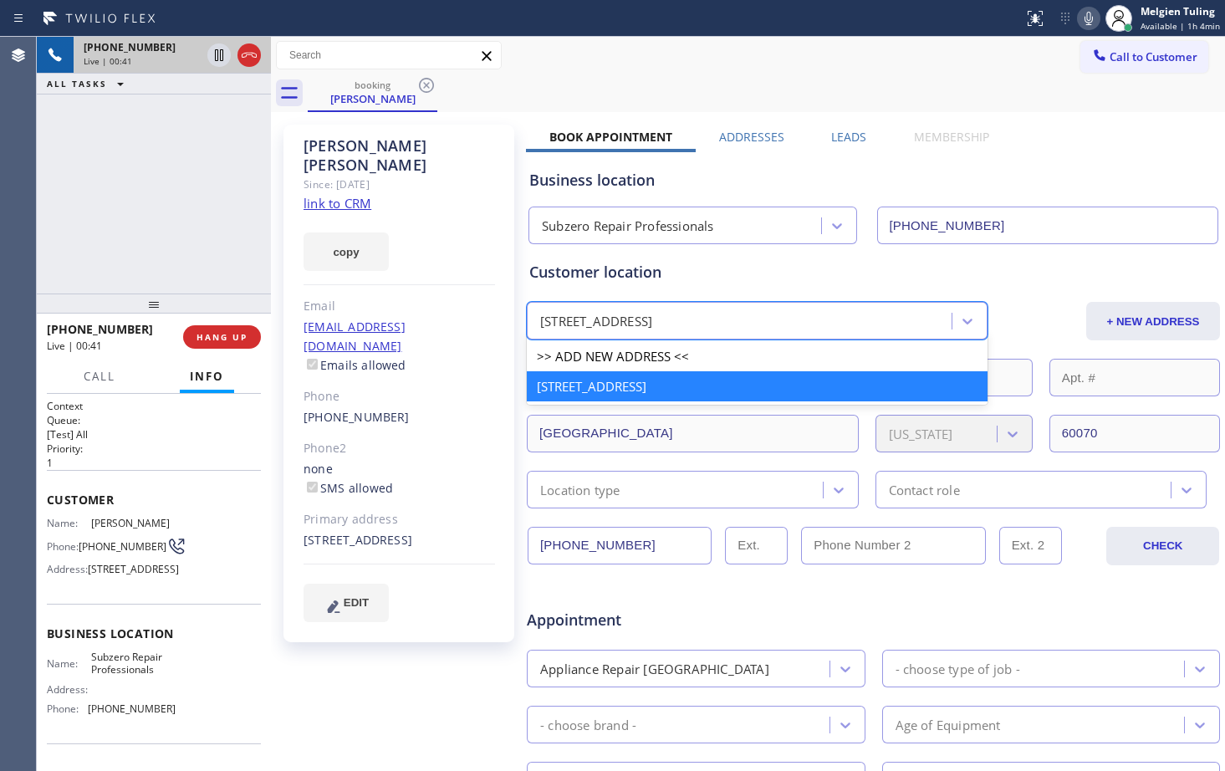
click at [803, 319] on div "[STREET_ADDRESS]" at bounding box center [742, 321] width 420 height 29
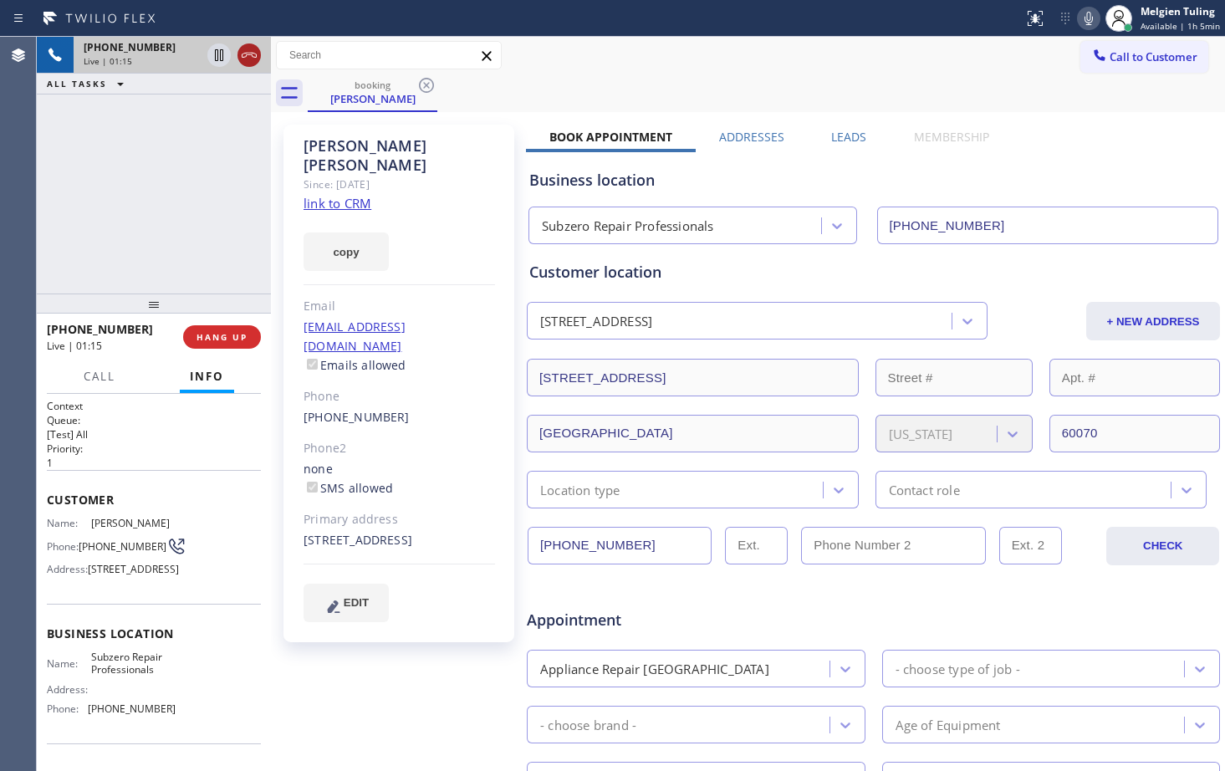
drag, startPoint x: 212, startPoint y: 54, endPoint x: 248, endPoint y: 51, distance: 36.1
click at [212, 54] on icon at bounding box center [219, 55] width 20 height 20
click at [1094, 19] on icon at bounding box center [1088, 18] width 20 height 20
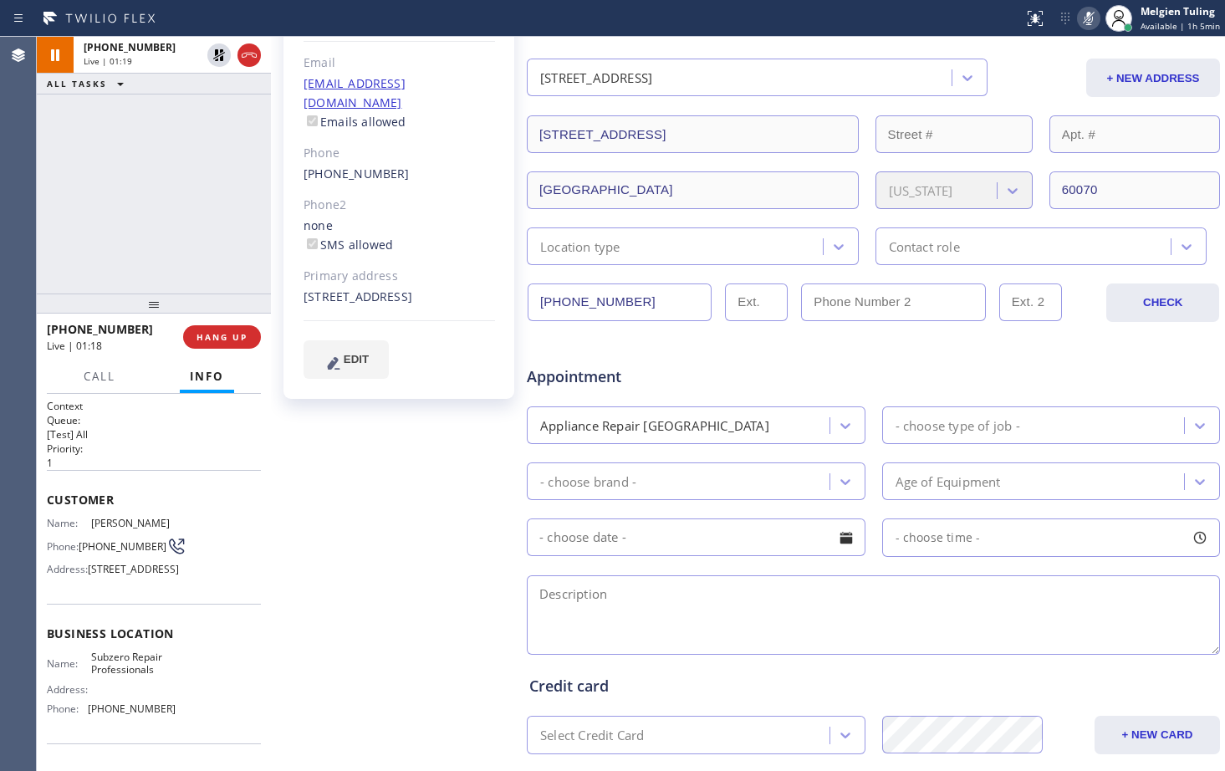
scroll to position [251, 0]
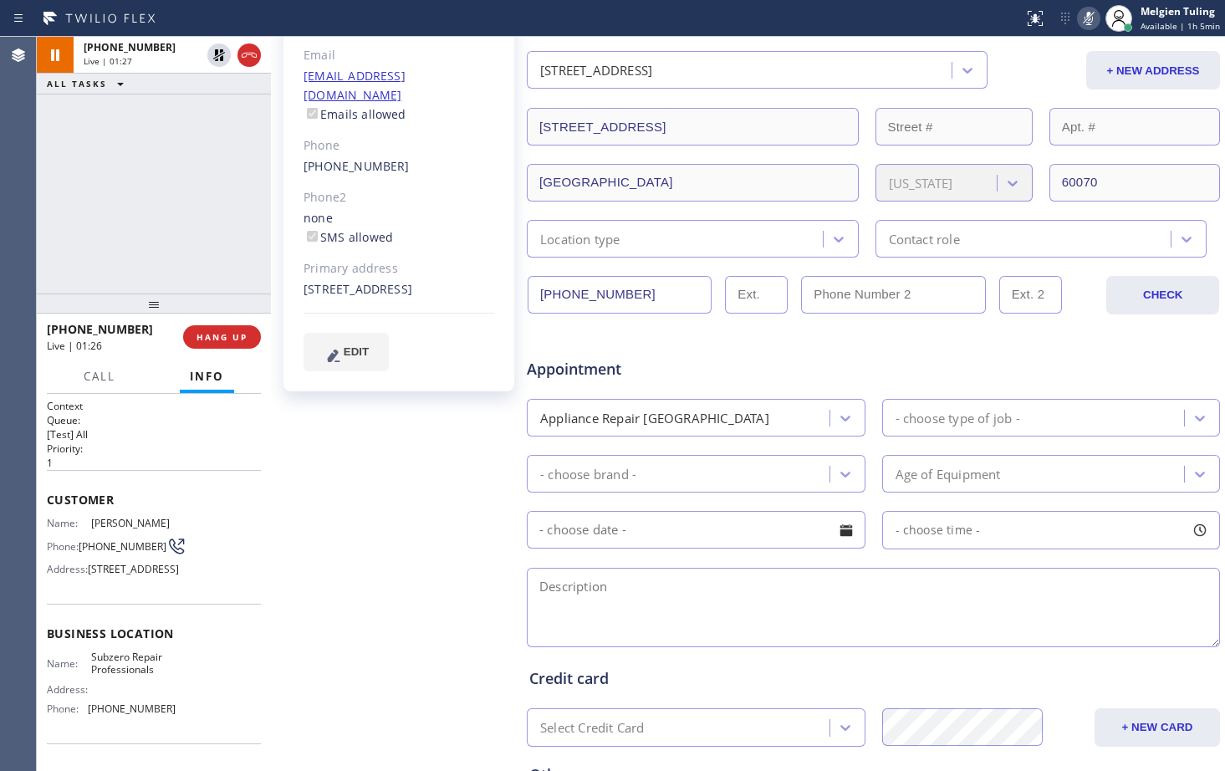
click at [407, 481] on div "[PERSON_NAME] Since: [DATE] link to CRM copy Email [EMAIL_ADDRESS][DOMAIN_NAME]…" at bounding box center [400, 406] width 251 height 1083
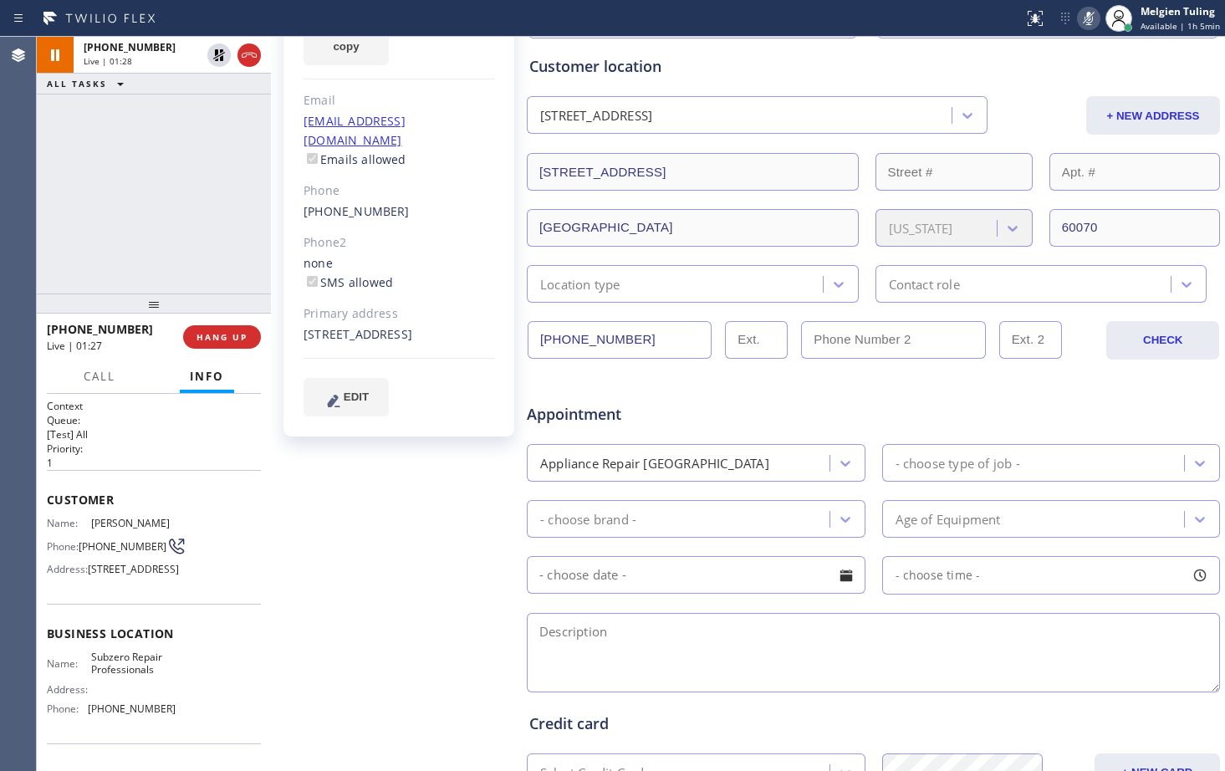
scroll to position [84, 0]
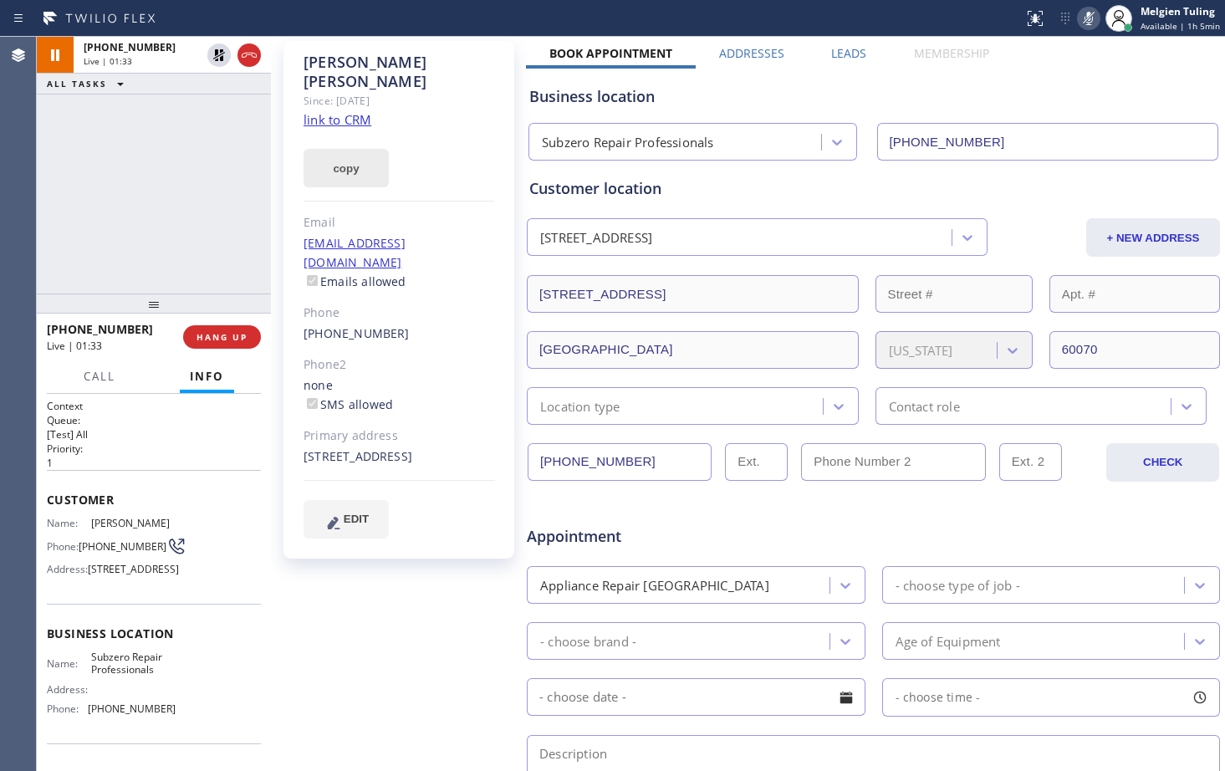
click at [348, 155] on button "copy" at bounding box center [345, 168] width 85 height 38
click at [313, 111] on link "link to CRM" at bounding box center [337, 119] width 68 height 17
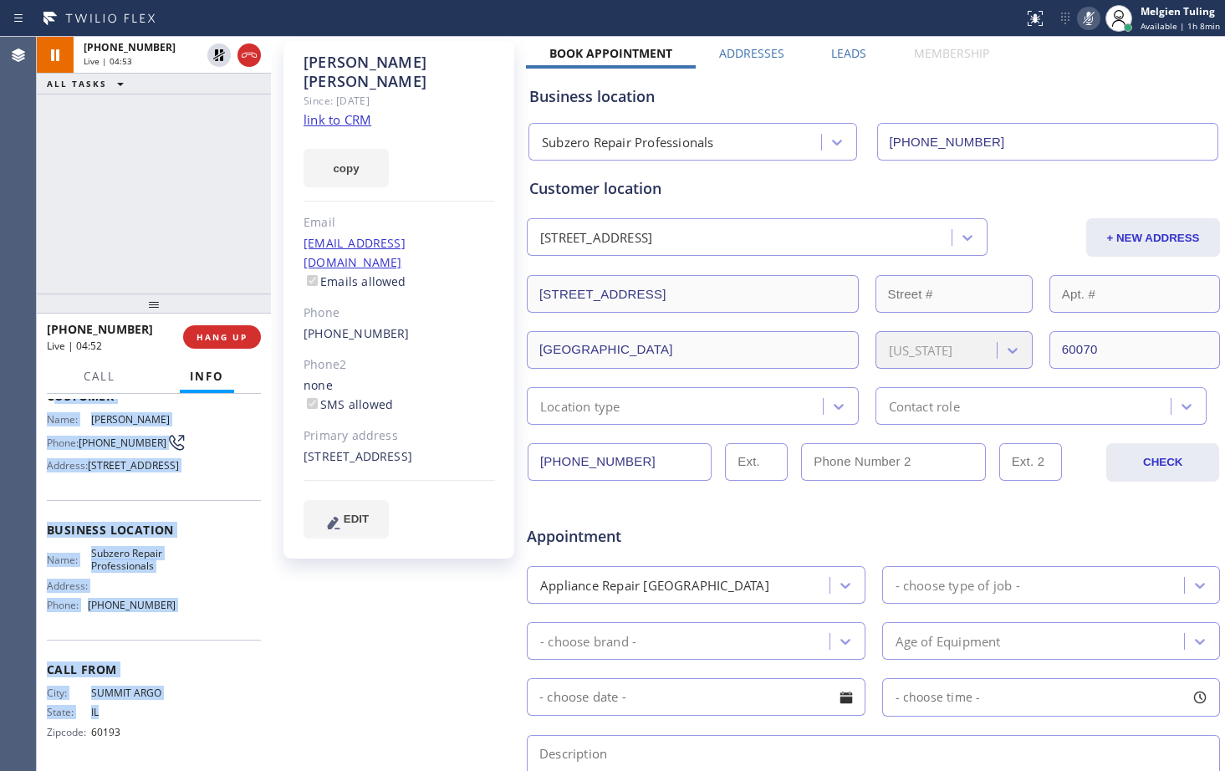
scroll to position [149, 0]
drag, startPoint x: 55, startPoint y: 487, endPoint x: 180, endPoint y: 633, distance: 192.1
click at [180, 633] on div "Context Queue: [Test] All Priority: 1 Customer Name: [PERSON_NAME] Phone: [PHON…" at bounding box center [154, 530] width 214 height 471
copy div "ustomer Name: [PERSON_NAME] Phone: [PHONE_NUMBER] Address: [STREET_ADDRESS] Bus…"
click at [200, 492] on div "Customer Name: [PERSON_NAME] Phone: [PHONE_NUMBER] Address: [STREET_ADDRESS]" at bounding box center [154, 433] width 214 height 134
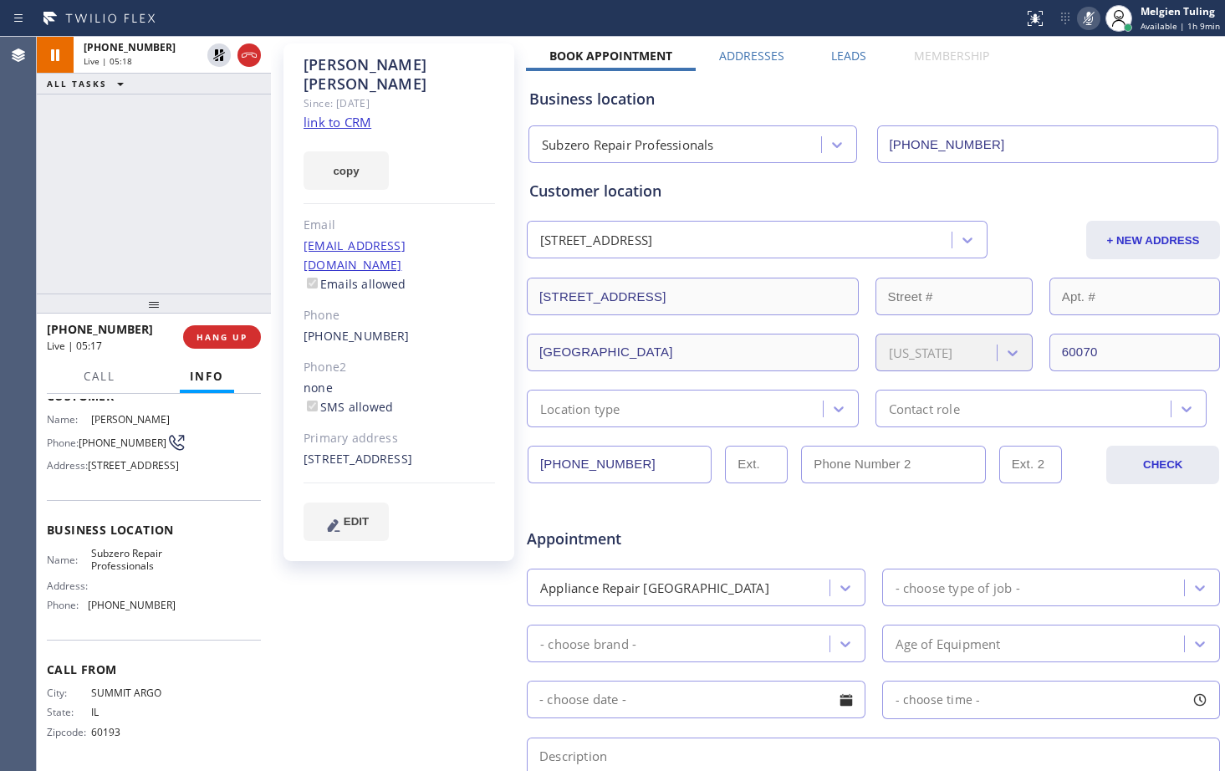
scroll to position [84, 0]
click at [190, 573] on div "Name: Subzero Repair Professionals Address: Phone: [PHONE_NUMBER]" at bounding box center [154, 583] width 214 height 72
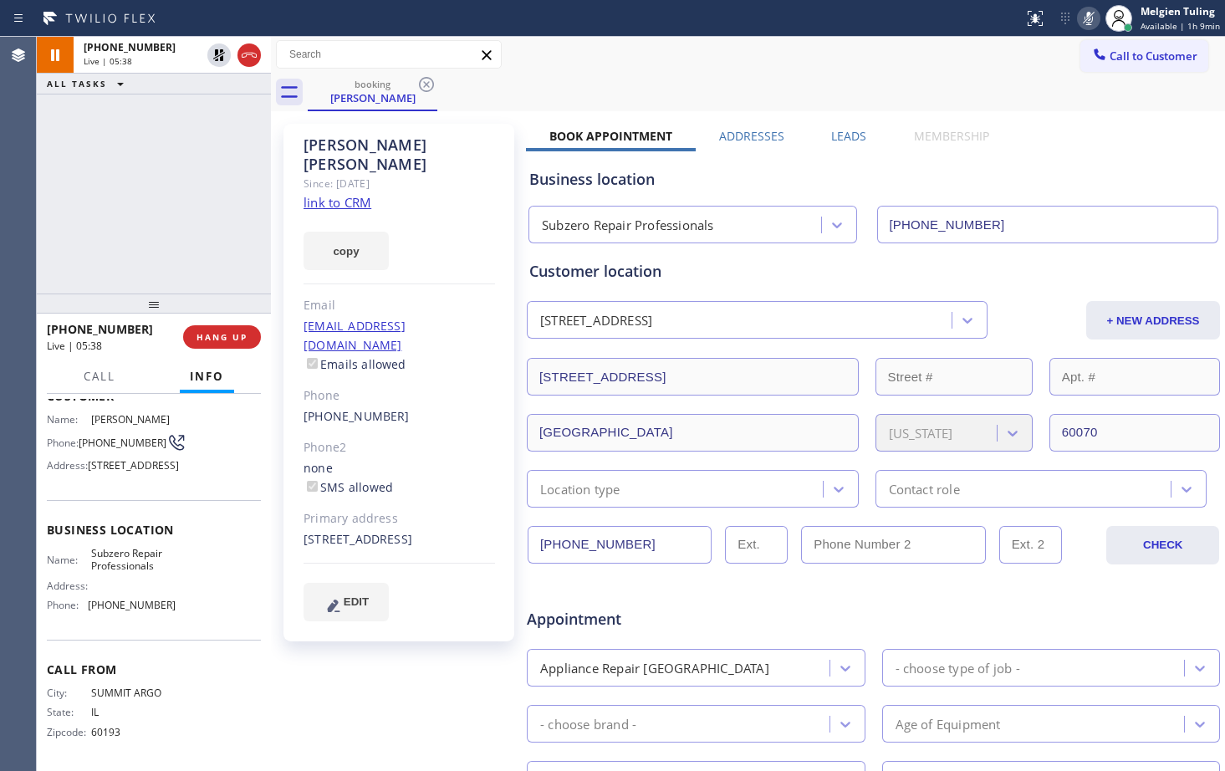
scroll to position [0, 0]
click at [203, 227] on div "[PHONE_NUMBER] Live | 06:04 ALL TASKS ALL TASKS ACTIVE TASKS TASKS IN WRAP UP" at bounding box center [154, 165] width 234 height 257
click at [220, 56] on icon at bounding box center [219, 55] width 20 height 20
click at [1091, 18] on rect at bounding box center [1089, 17] width 12 height 12
click at [439, 328] on div "[EMAIL_ADDRESS][DOMAIN_NAME] Emails allowed" at bounding box center [398, 347] width 191 height 58
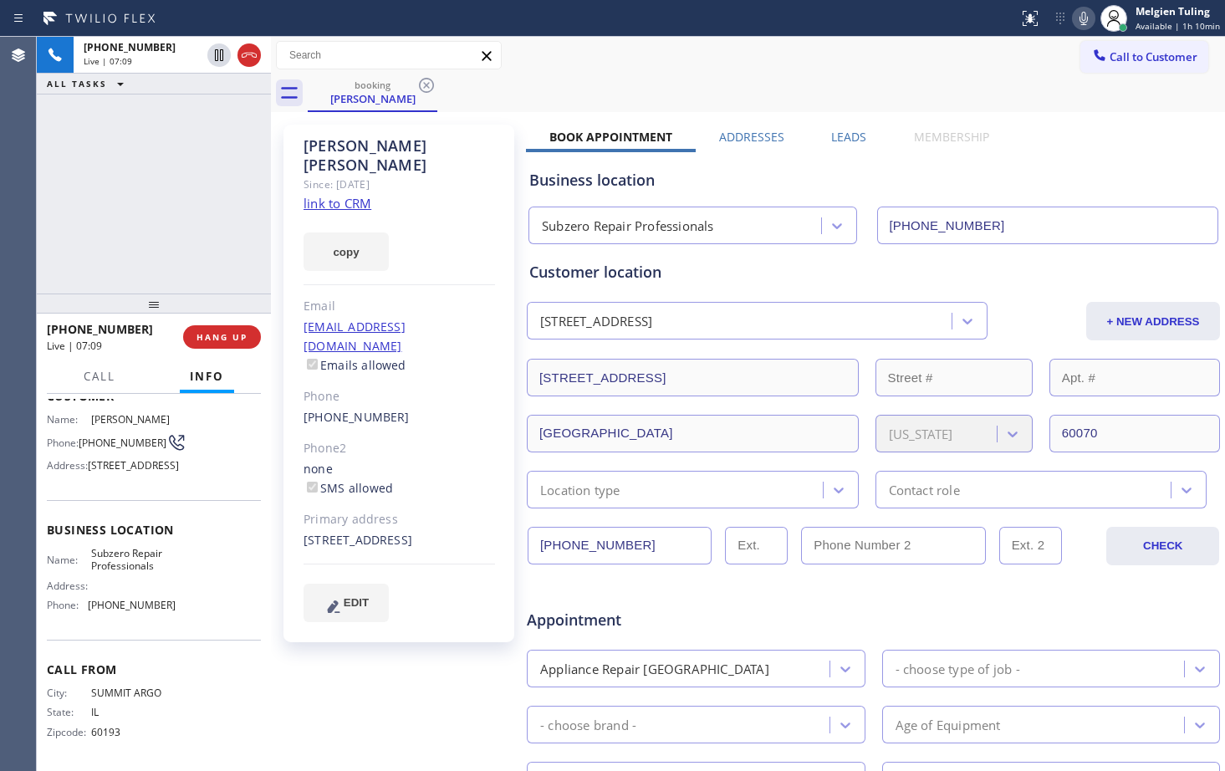
click at [725, 164] on div "Business location Subzero Repair Professionals [PHONE_NUMBER]" at bounding box center [873, 198] width 695 height 92
click at [199, 154] on div "[PHONE_NUMBER] Live | 07:10 ALL TASKS ALL TASKS ACTIVE TASKS TASKS IN WRAP UP" at bounding box center [154, 165] width 234 height 257
click at [1017, 84] on div "booking [PERSON_NAME]" at bounding box center [766, 93] width 917 height 38
click at [1093, 17] on icon at bounding box center [1083, 18] width 20 height 20
click at [206, 454] on div "Name: [PERSON_NAME] Phone: [PHONE_NUMBER] Address: [STREET_ADDRESS]" at bounding box center [154, 446] width 214 height 66
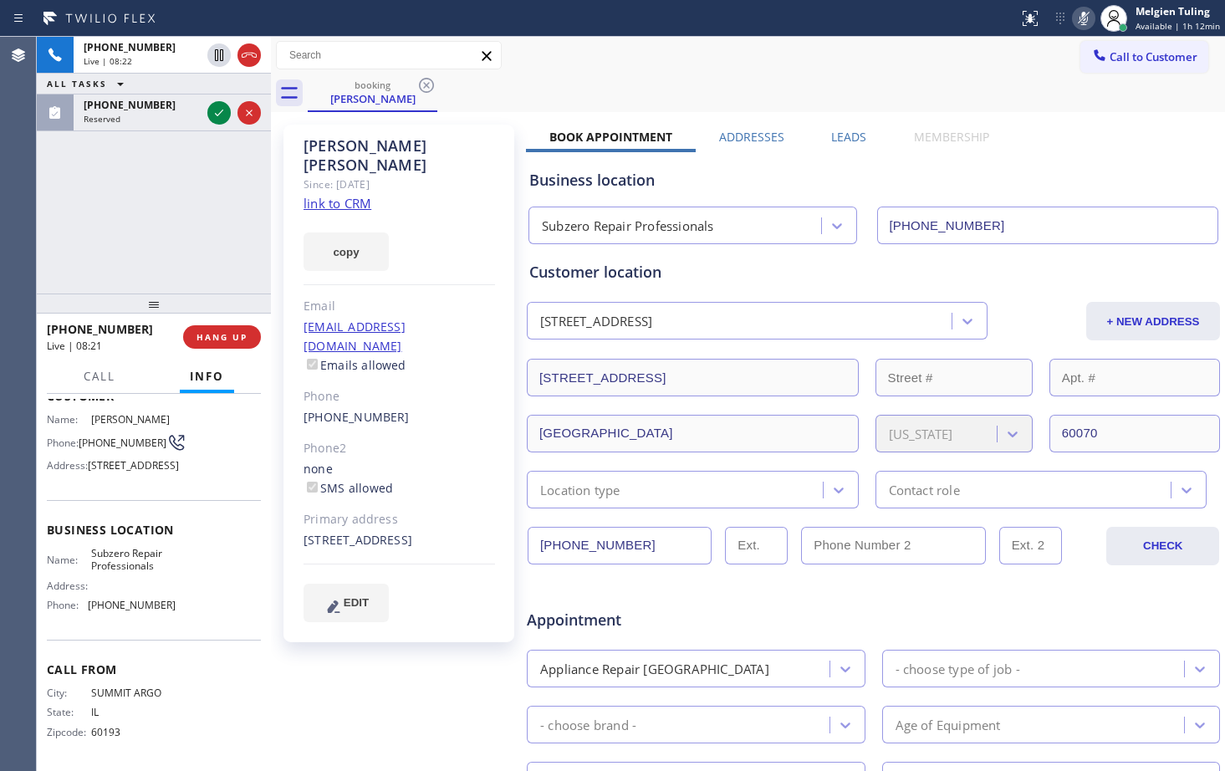
click at [1083, 17] on icon at bounding box center [1083, 18] width 20 height 20
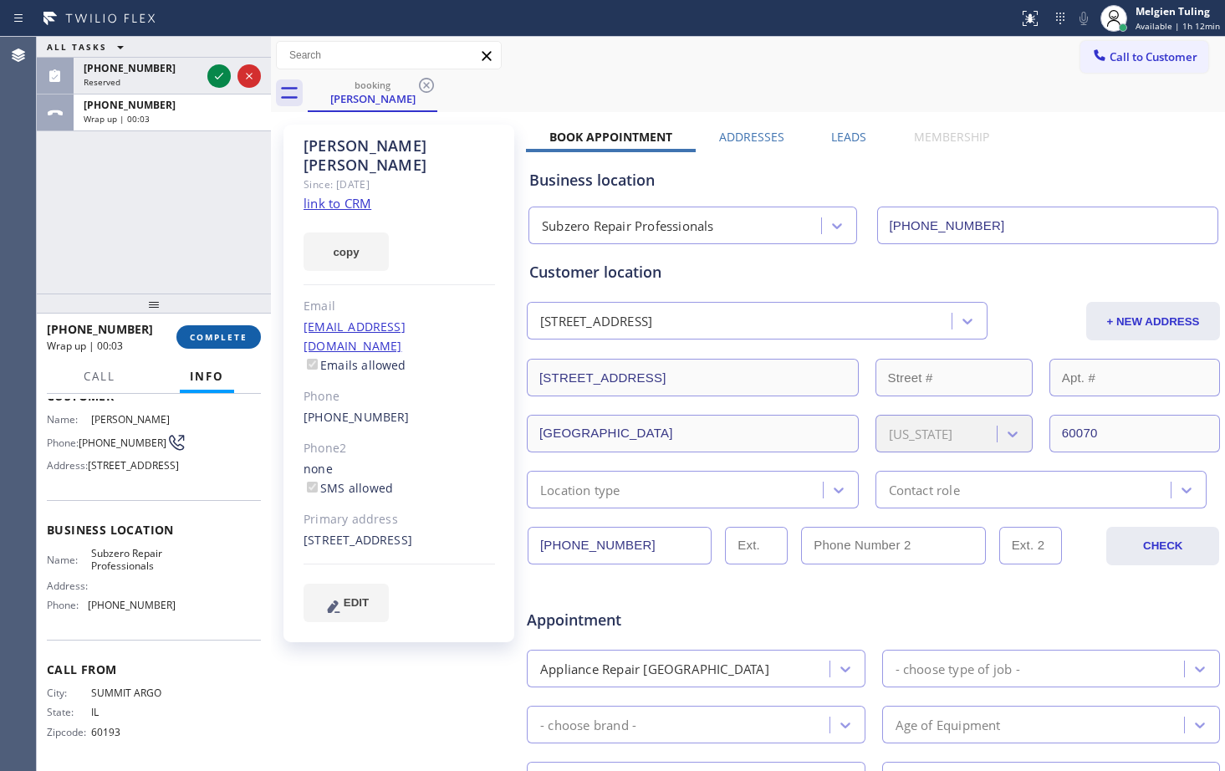
click at [206, 337] on span "COMPLETE" at bounding box center [219, 337] width 58 height 12
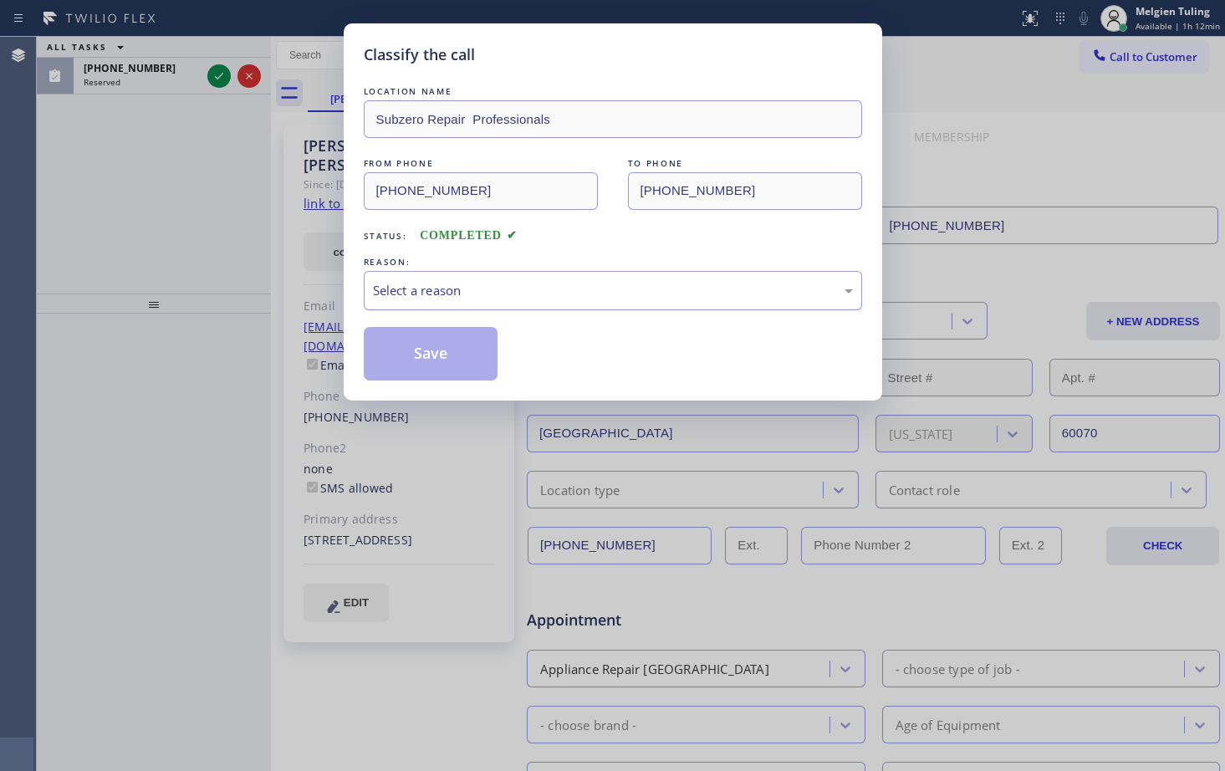
click at [460, 299] on div "Select a reason" at bounding box center [613, 290] width 480 height 19
click at [436, 355] on button "Save" at bounding box center [431, 354] width 135 height 54
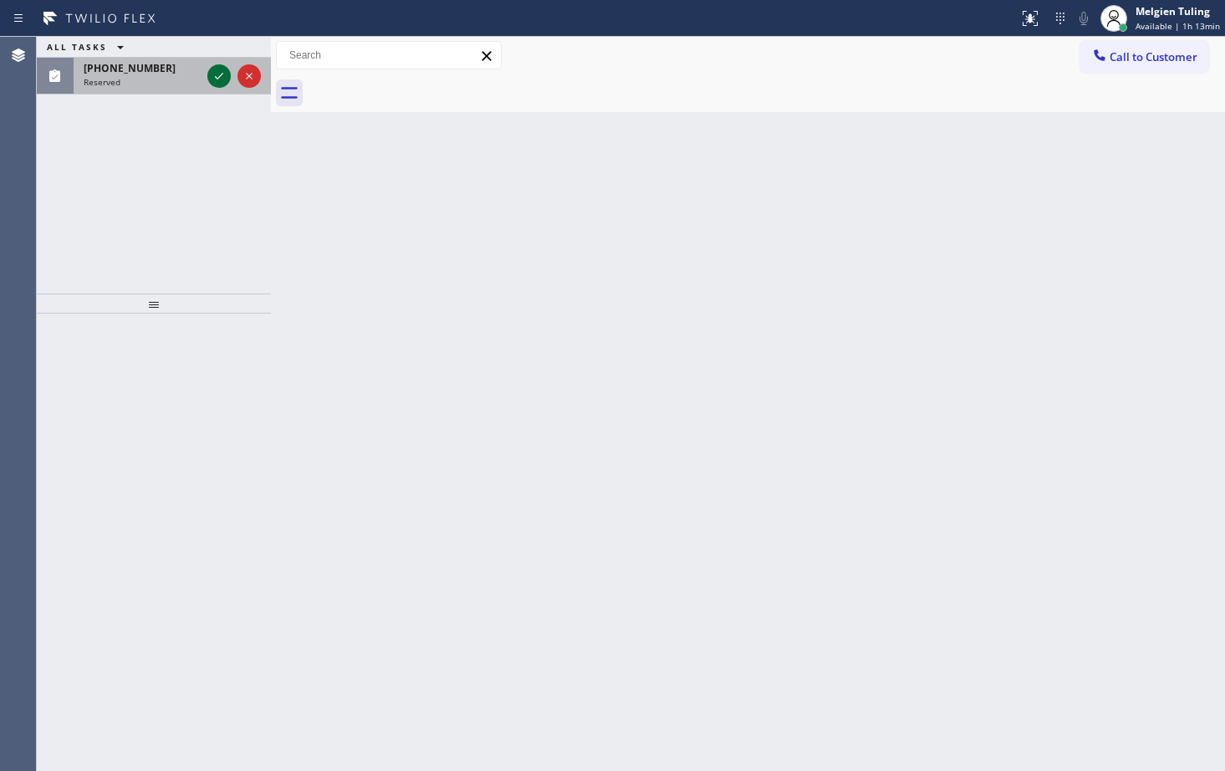
click at [222, 76] on icon at bounding box center [219, 76] width 20 height 20
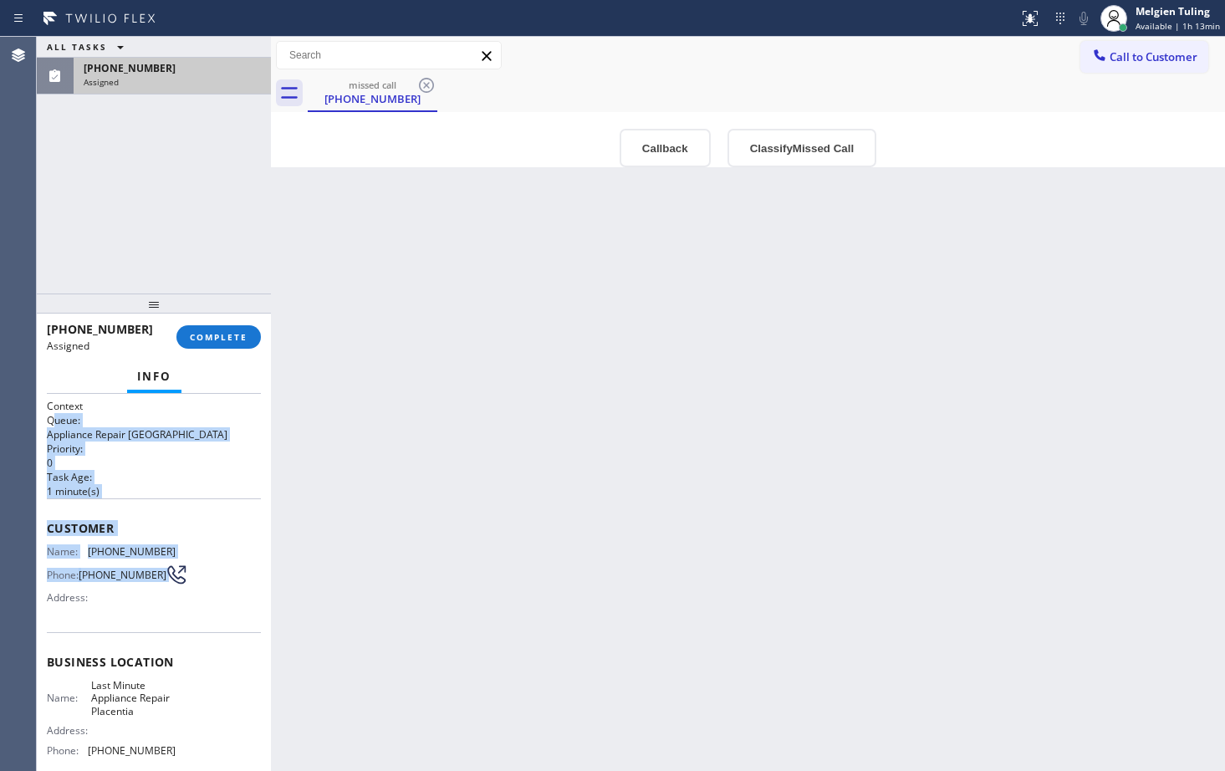
drag, startPoint x: 53, startPoint y: 414, endPoint x: 149, endPoint y: 578, distance: 190.7
click at [149, 578] on div "Context Queue: Appliance Repair High End Priority: 0 Task Age: [DEMOGRAPHIC_DAT…" at bounding box center [154, 655] width 214 height 512
click at [155, 533] on span "Customer" at bounding box center [154, 528] width 214 height 16
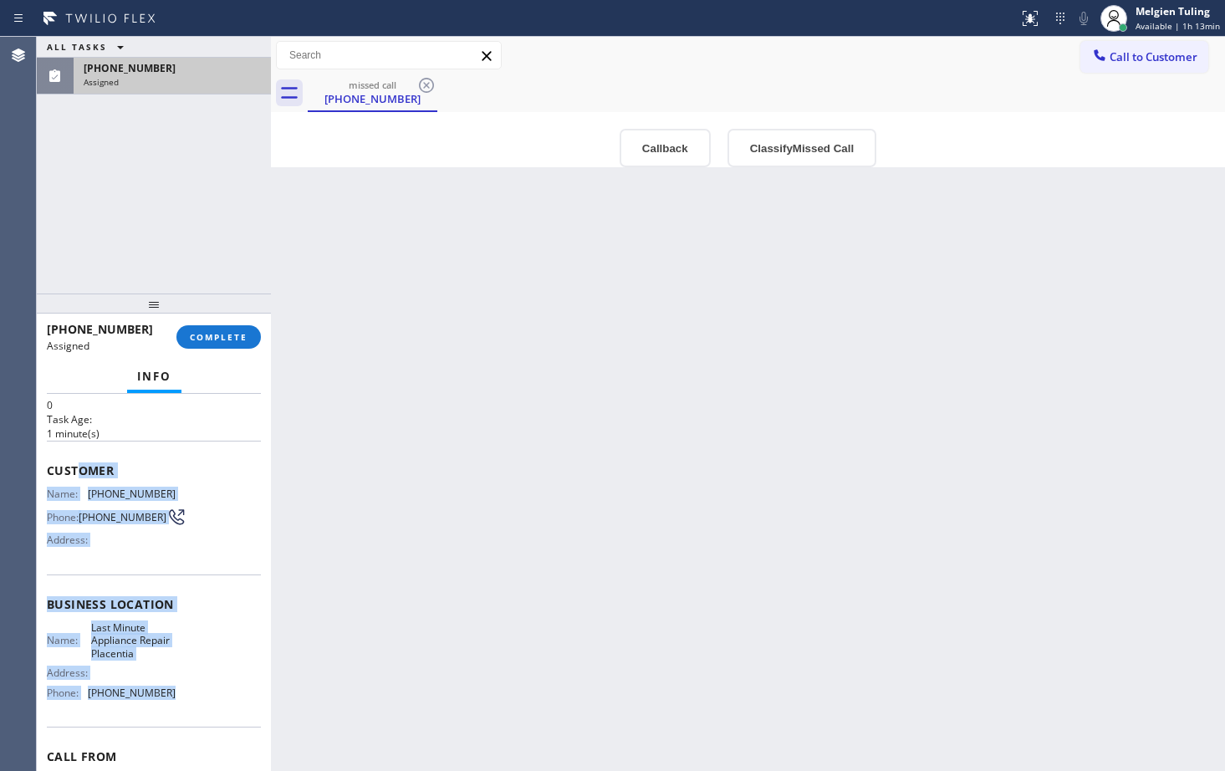
scroll to position [84, 0]
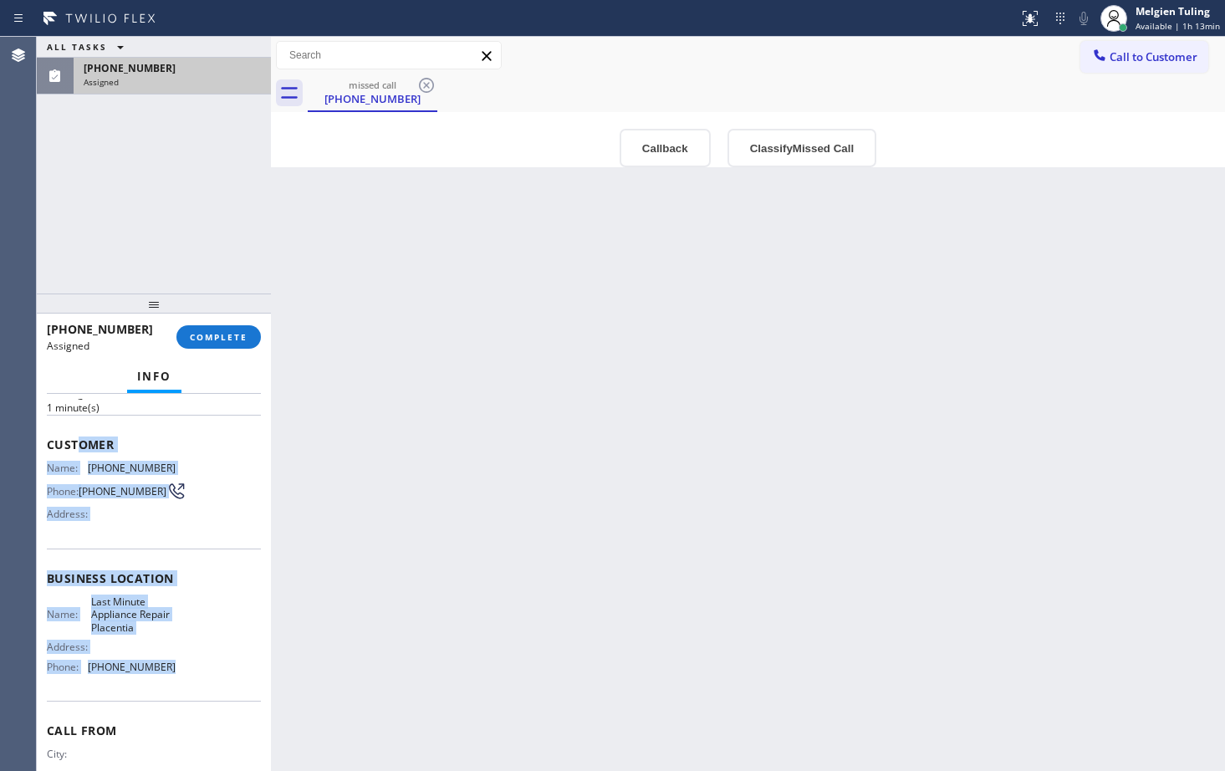
drag, startPoint x: 79, startPoint y: 530, endPoint x: 169, endPoint y: 684, distance: 177.9
click at [169, 684] on div "Context Queue: Appliance Repair High End Priority: 0 Task Age: [DEMOGRAPHIC_DAT…" at bounding box center [154, 571] width 214 height 512
copy div "omer Name: [PHONE_NUMBER] Phone: [PHONE_NUMBER] Address: Business location Name…"
click at [222, 335] on span "COMPLETE" at bounding box center [219, 337] width 58 height 12
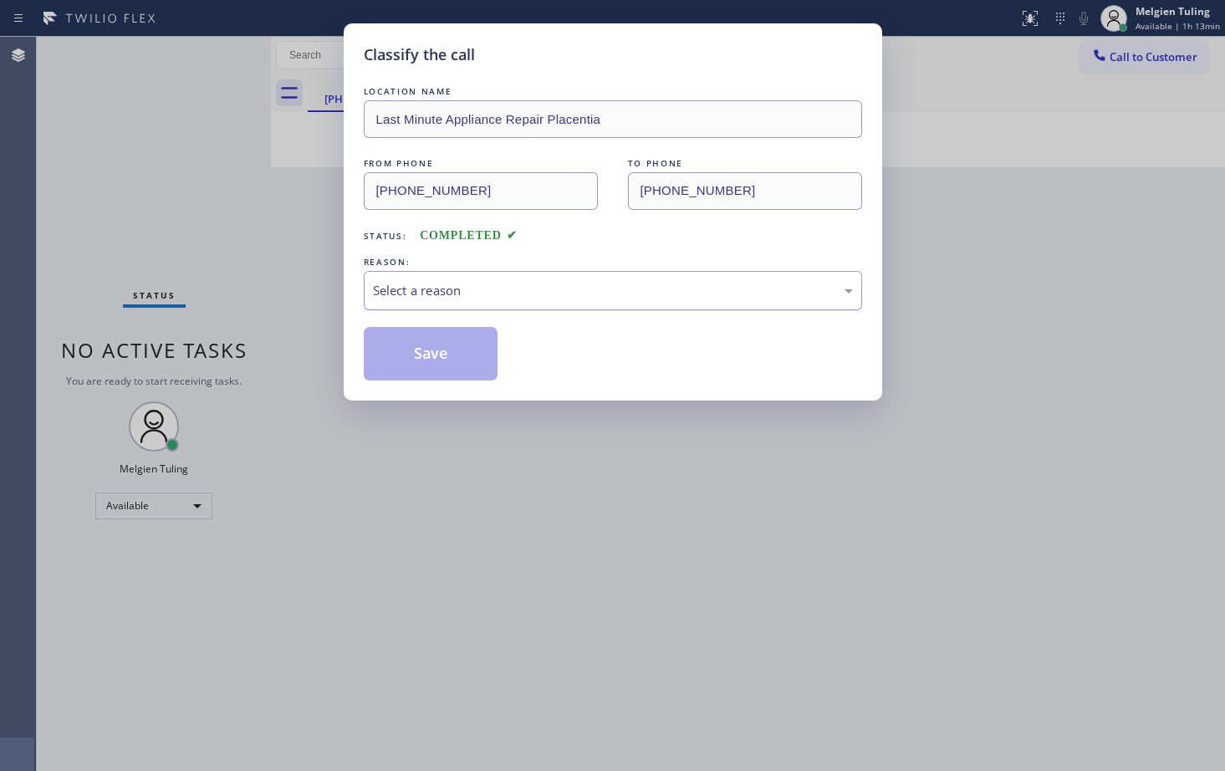
click at [438, 292] on div "Select a reason" at bounding box center [613, 290] width 480 height 19
click at [598, 306] on div "Existing Customer - ETA/PI/REDO/complain/cancel" at bounding box center [613, 290] width 498 height 39
click at [450, 356] on button "Save" at bounding box center [431, 354] width 135 height 54
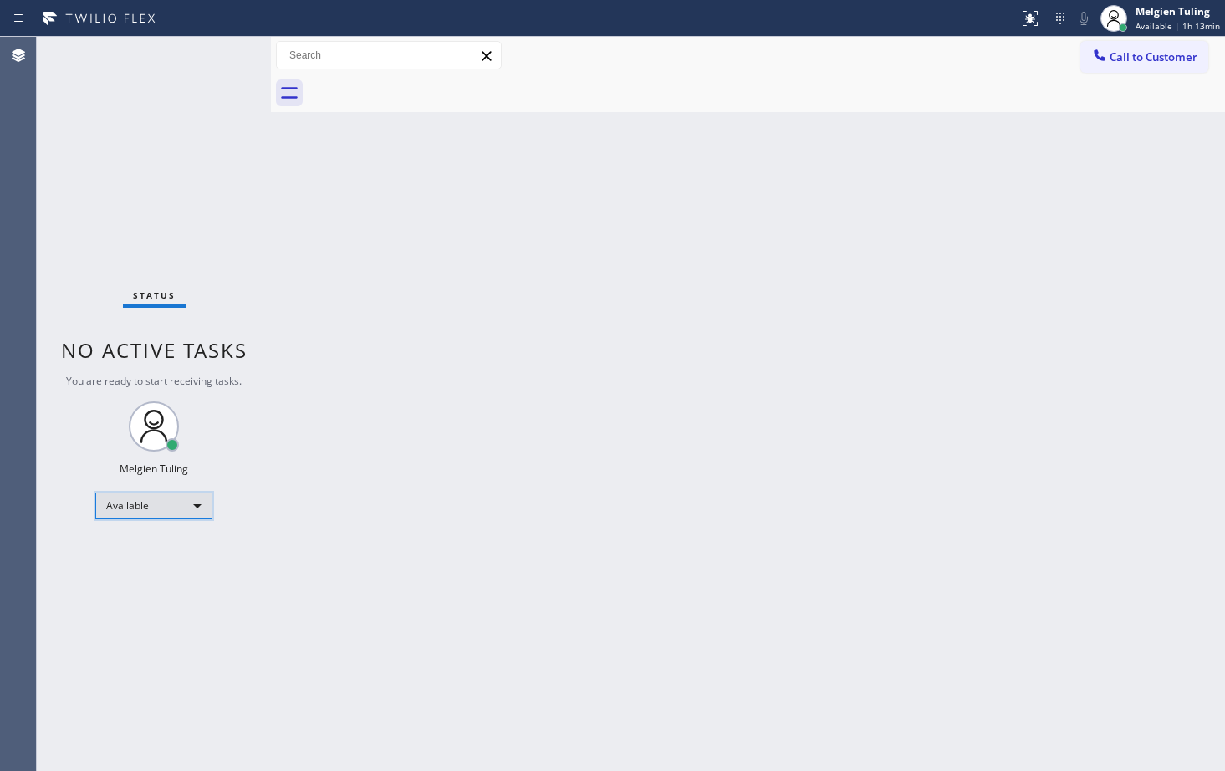
click at [196, 507] on div "Available" at bounding box center [153, 505] width 117 height 27
click at [132, 566] on li "Unavailable" at bounding box center [153, 571] width 114 height 20
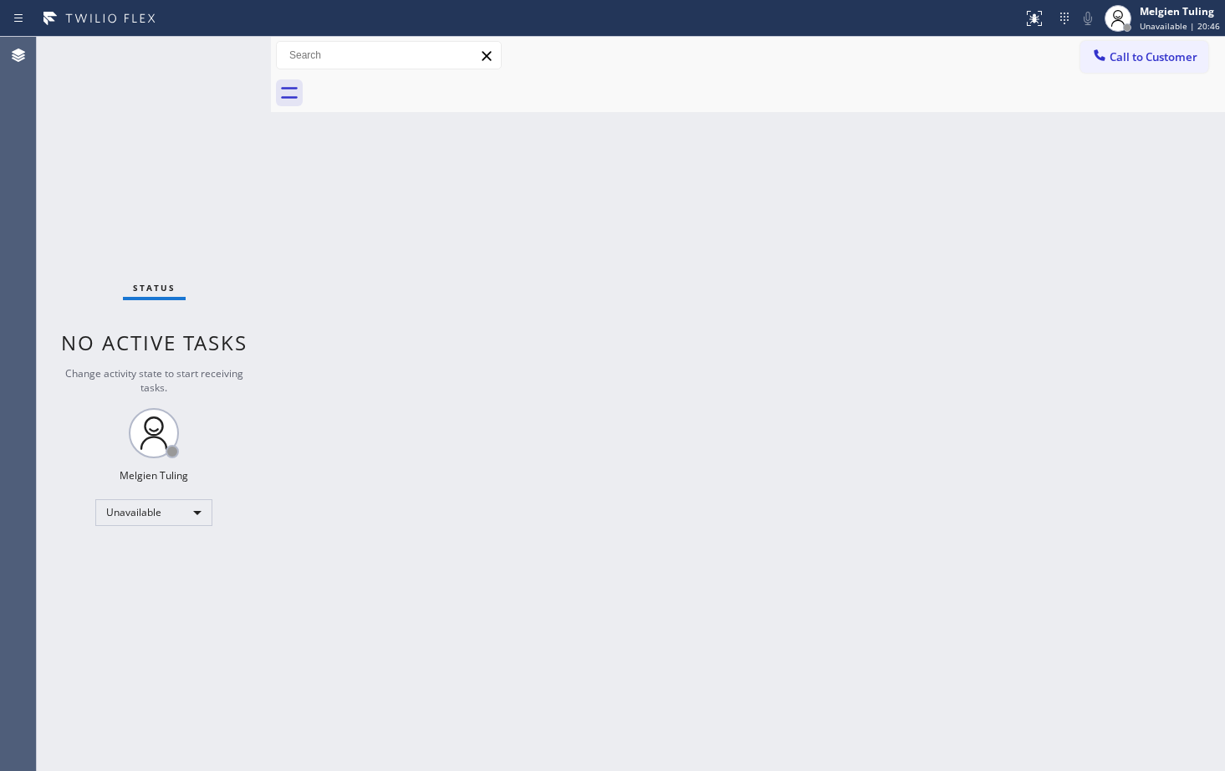
click at [181, 673] on div "Status No active tasks Change activity state to start receiving tasks. Melgien …" at bounding box center [154, 404] width 234 height 734
click at [166, 605] on div "Status No active tasks Change activity state to start receiving tasks. Melgien …" at bounding box center [154, 404] width 234 height 734
click at [195, 513] on div "Unavailable" at bounding box center [153, 512] width 117 height 27
click at [125, 559] on li "Available" at bounding box center [153, 557] width 114 height 20
click at [532, 451] on div "Back to Dashboard Change Sender ID Customers Technicians Select a contact Outbo…" at bounding box center [748, 404] width 954 height 734
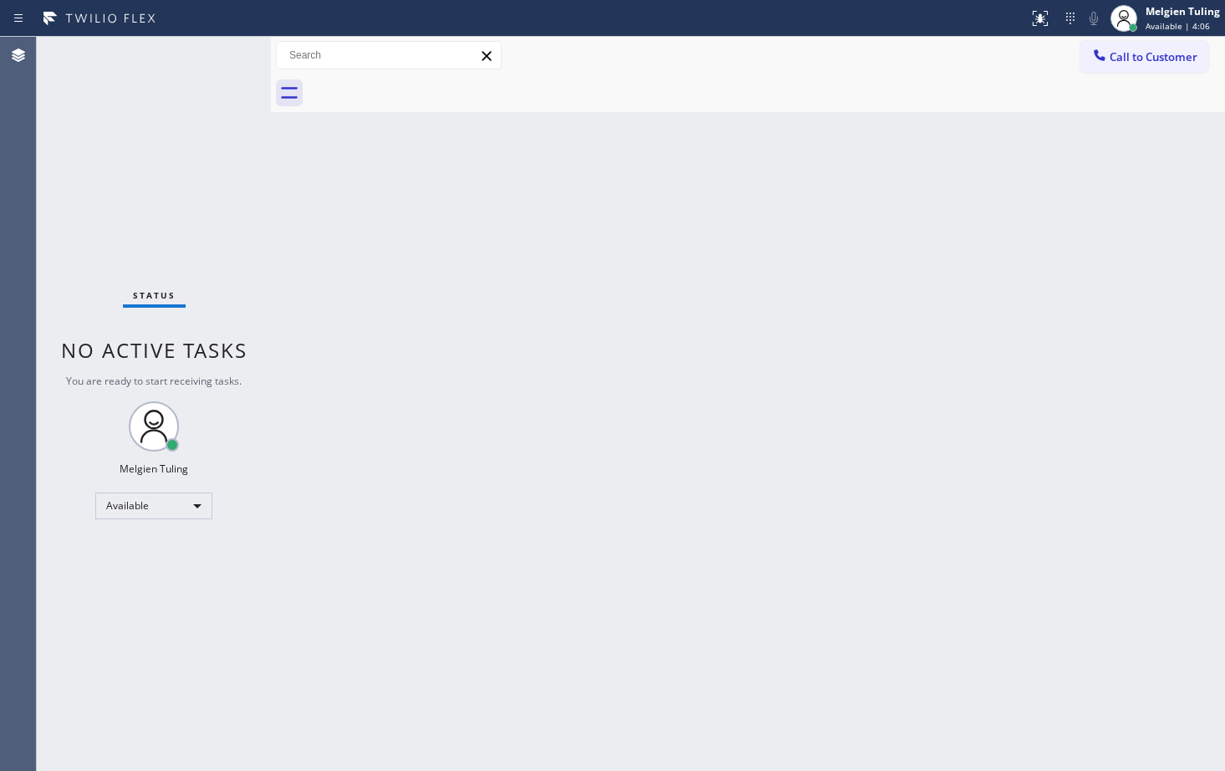
click at [196, 201] on div "Status No active tasks You are ready to start receiving tasks. Melgien Tuling A…" at bounding box center [154, 404] width 234 height 734
click at [192, 557] on div "Status No active tasks You are ready to start receiving tasks. Melgien Tuling A…" at bounding box center [154, 404] width 234 height 734
click at [184, 574] on div "Status No active tasks You are ready to start receiving tasks. Melgien Tuling A…" at bounding box center [154, 404] width 234 height 734
click at [400, 240] on div "Back to Dashboard Change Sender ID Customers Technicians Select a contact Outbo…" at bounding box center [748, 404] width 954 height 734
click at [618, 336] on div "Back to Dashboard Change Sender ID Customers Technicians Select a contact Outbo…" at bounding box center [748, 404] width 954 height 734
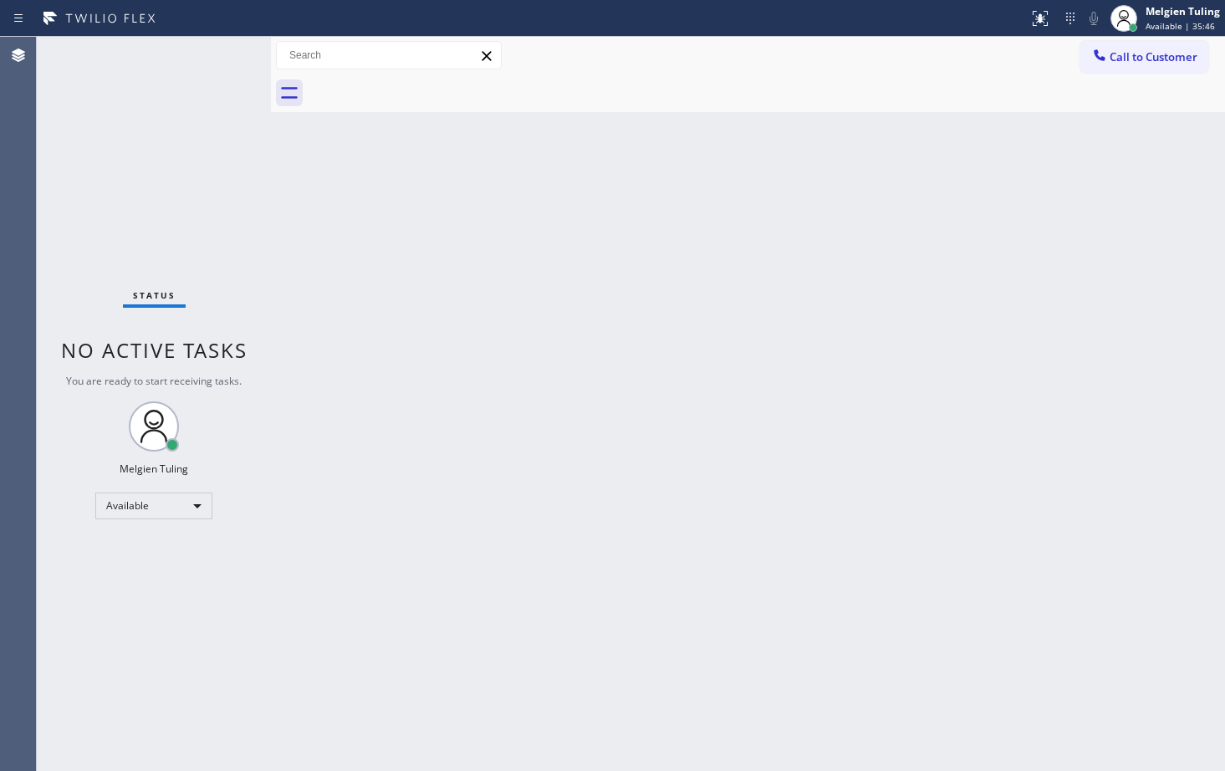
drag, startPoint x: 367, startPoint y: 386, endPoint x: 451, endPoint y: 346, distance: 93.5
click at [366, 387] on div "Back to Dashboard Change Sender ID Customers Technicians Select a contact Outbo…" at bounding box center [748, 404] width 954 height 734
click at [428, 349] on div "Back to Dashboard Change Sender ID Customers Technicians Select a contact Outbo…" at bounding box center [748, 404] width 954 height 734
click at [745, 227] on div "Back to Dashboard Change Sender ID Customers Technicians Select a contact Outbo…" at bounding box center [748, 404] width 954 height 734
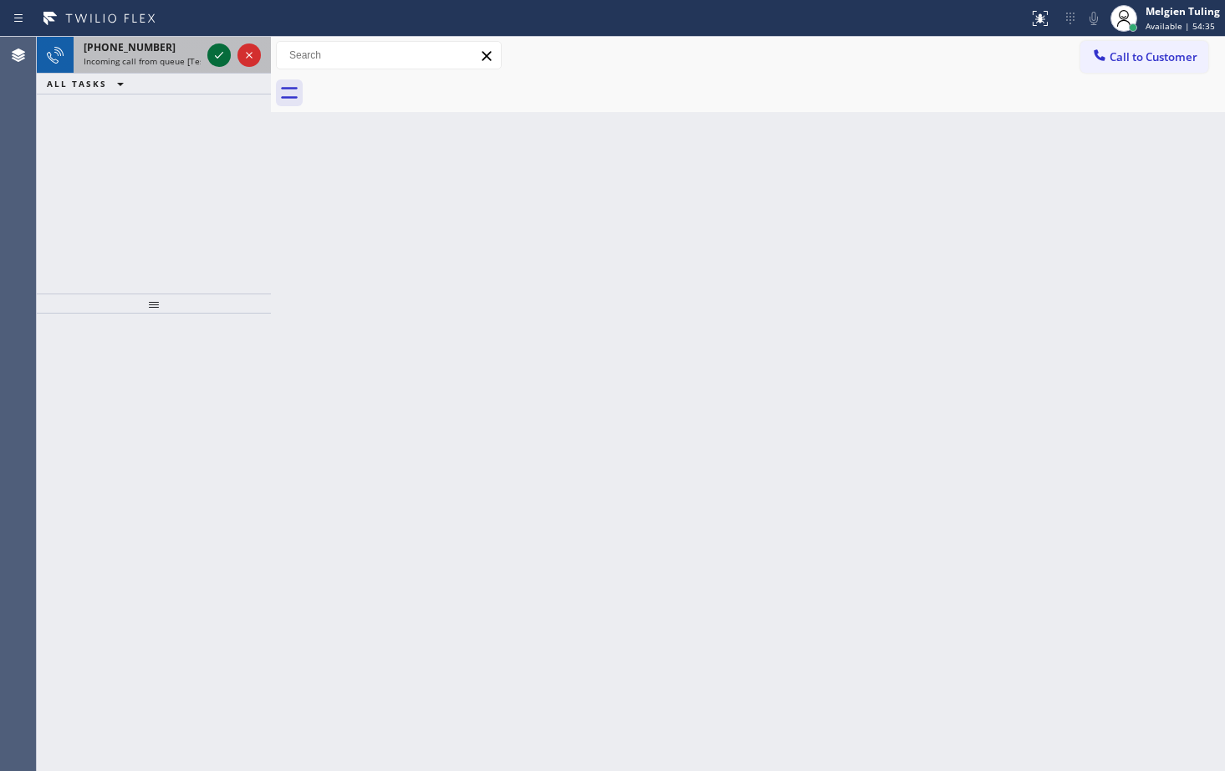
click at [214, 59] on icon at bounding box center [219, 55] width 20 height 20
click at [222, 54] on icon at bounding box center [219, 55] width 20 height 20
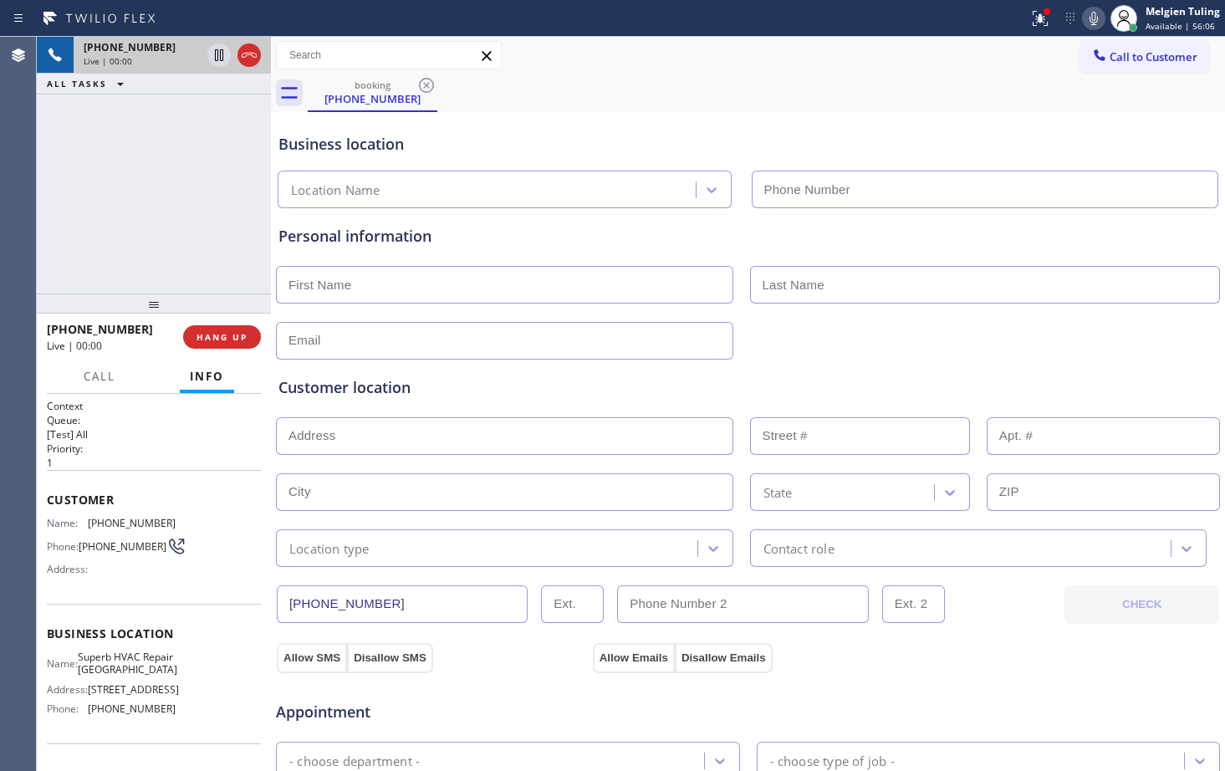
click at [222, 49] on icon at bounding box center [219, 55] width 8 height 12
click at [222, 49] on div "[PHONE_NUMBER]" at bounding box center [157, 47] width 147 height 14
type input "[PHONE_NUMBER]"
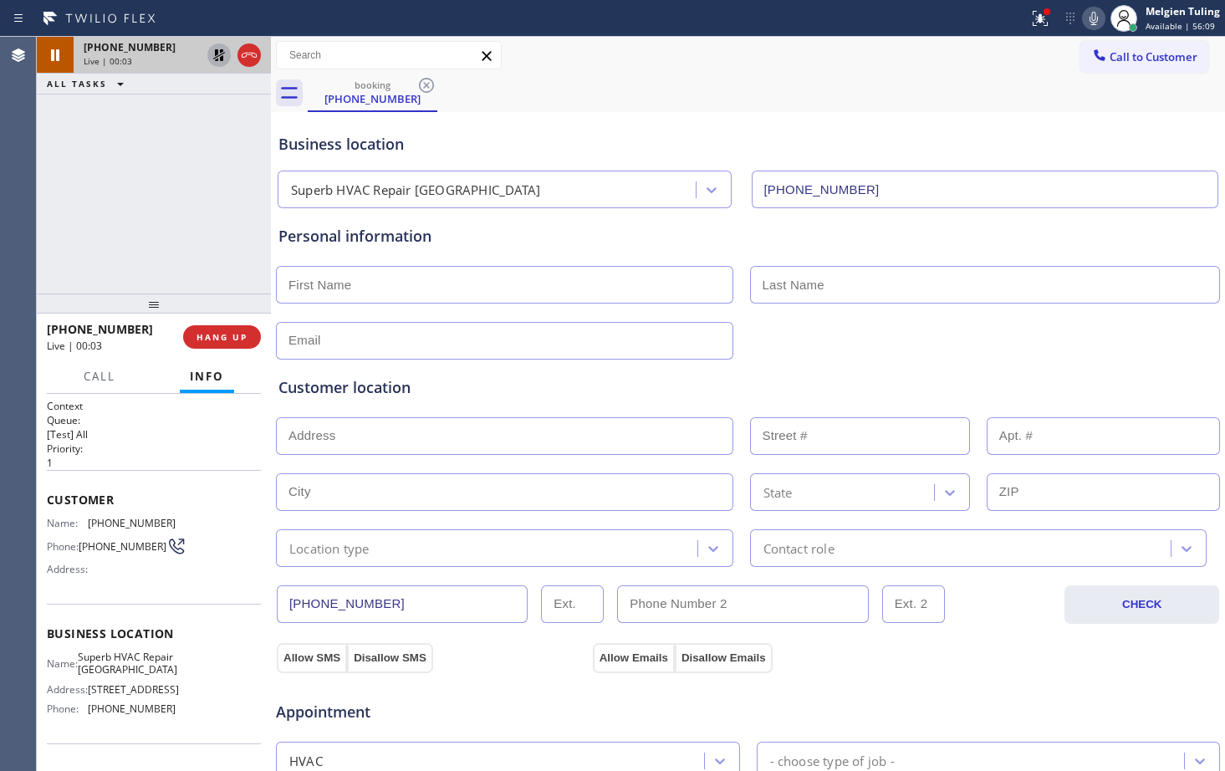
click at [224, 51] on icon at bounding box center [219, 55] width 20 height 20
click at [521, 150] on div "Business location" at bounding box center [747, 144] width 939 height 23
click at [578, 365] on div "Customer location >> ADD NEW ADDRESS << + NEW ADDRESS State Location type Conta…" at bounding box center [747, 462] width 945 height 207
click at [456, 344] on input "text" at bounding box center [504, 341] width 457 height 38
click at [216, 49] on icon at bounding box center [219, 55] width 8 height 12
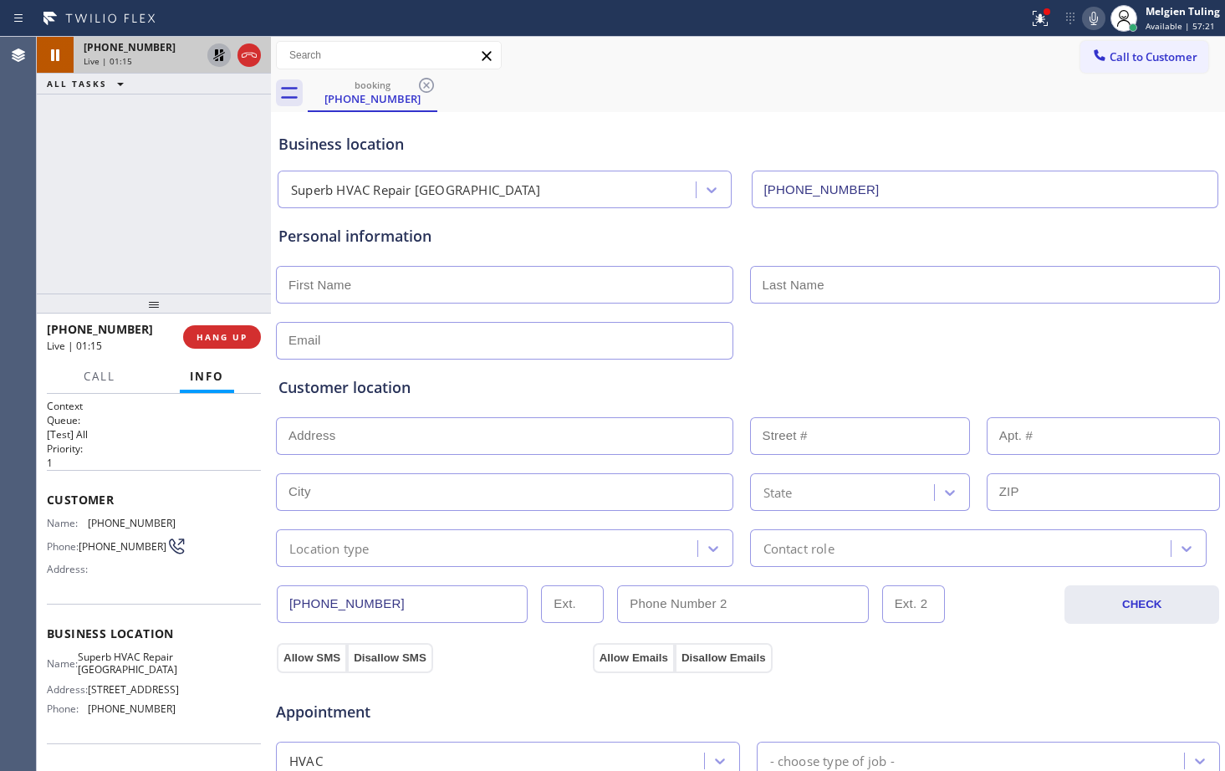
click at [1095, 21] on icon at bounding box center [1093, 18] width 20 height 20
click at [222, 55] on icon at bounding box center [219, 55] width 20 height 20
click at [1090, 18] on icon at bounding box center [1093, 18] width 20 height 20
click at [1037, 19] on icon at bounding box center [1032, 17] width 10 height 12
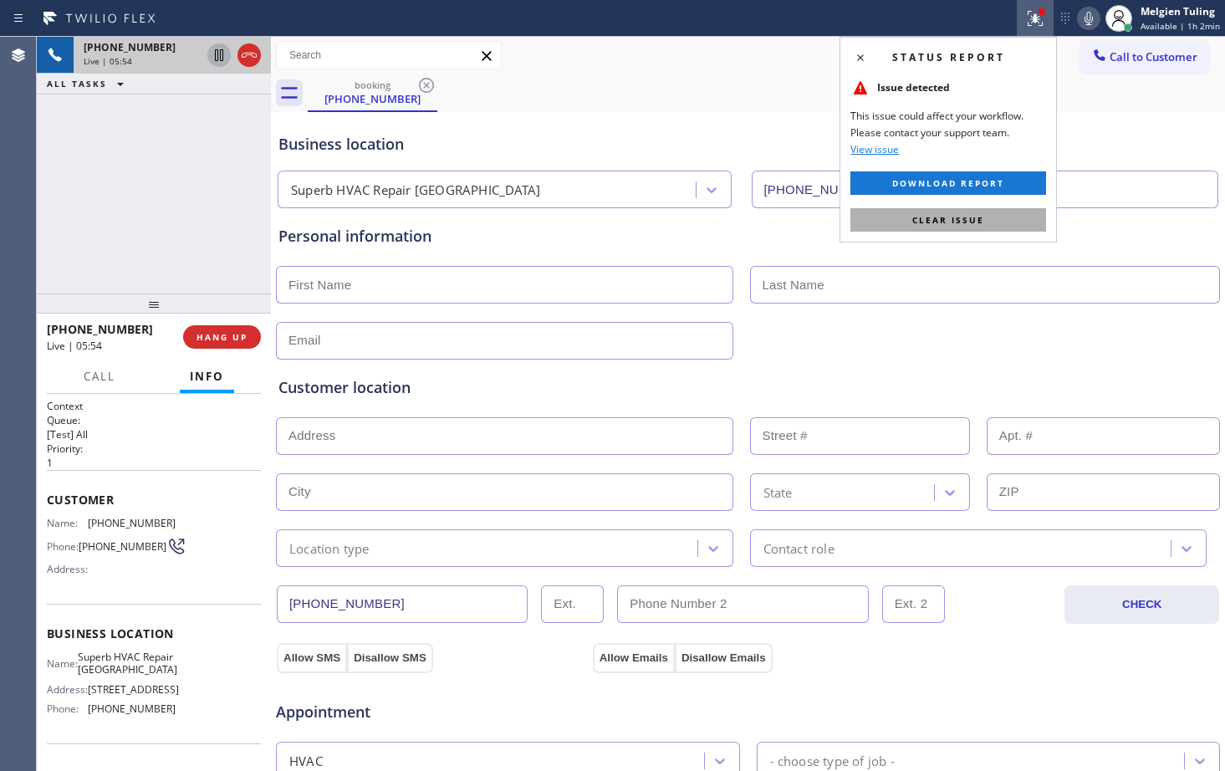
click at [950, 227] on button "Clear issue" at bounding box center [948, 219] width 196 height 23
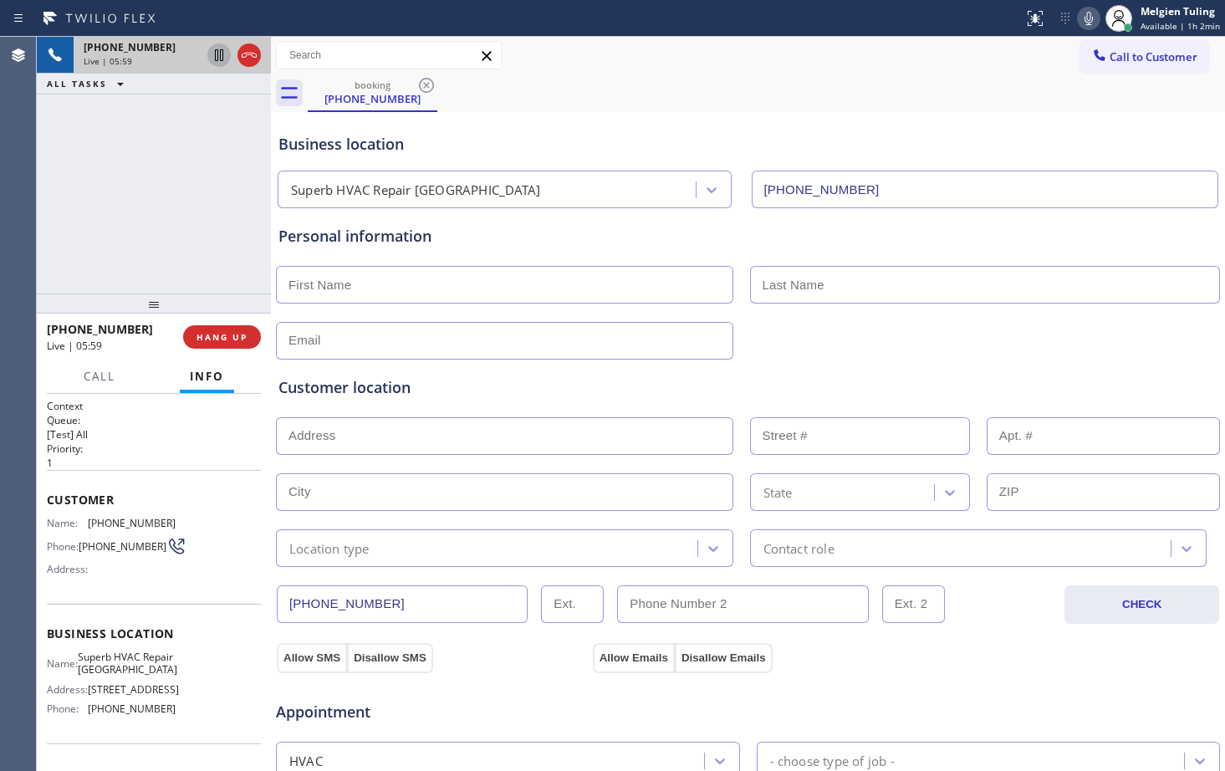
click at [190, 156] on div "[PHONE_NUMBER] Live | 05:59 ALL TASKS ALL TASKS ACTIVE TASKS TASKS IN WRAP UP" at bounding box center [154, 165] width 234 height 257
click at [217, 59] on icon at bounding box center [219, 55] width 20 height 20
click at [1094, 17] on icon at bounding box center [1088, 18] width 20 height 20
click at [214, 56] on icon at bounding box center [219, 55] width 20 height 20
click at [1083, 13] on icon at bounding box center [1088, 18] width 20 height 20
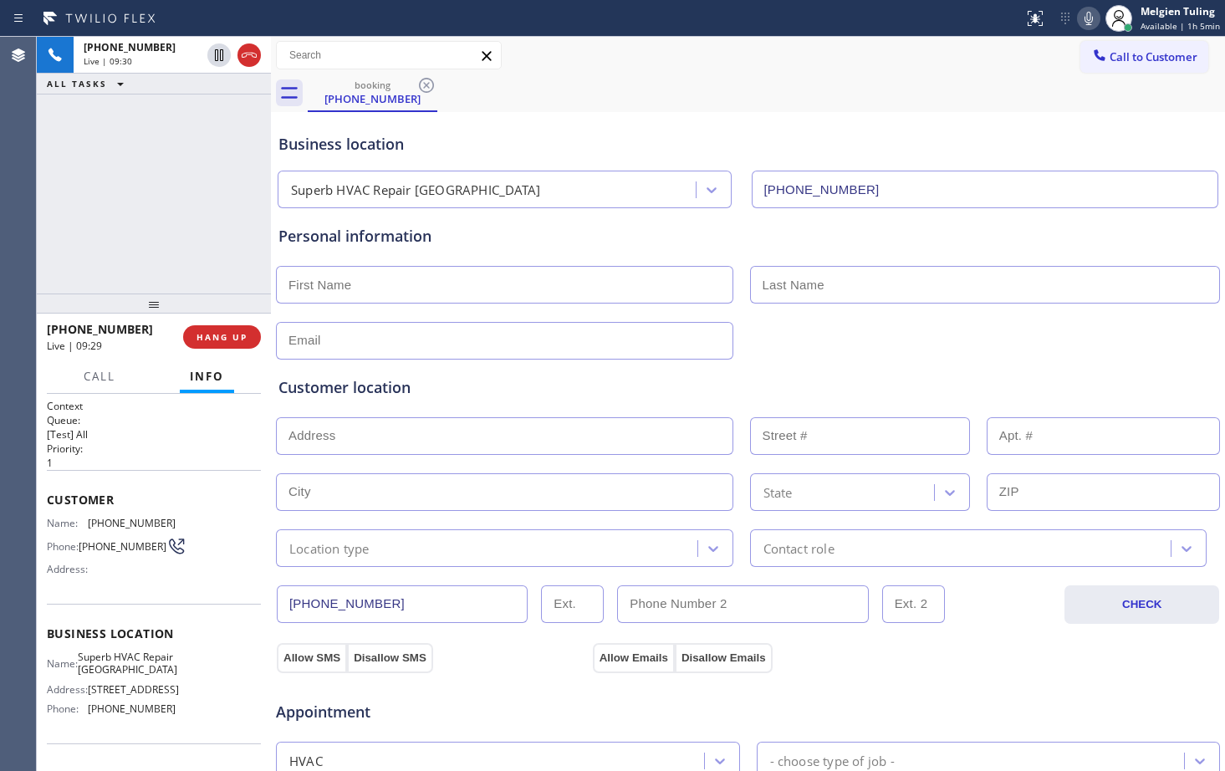
click at [1086, 23] on icon at bounding box center [1088, 18] width 20 height 20
click at [225, 59] on icon at bounding box center [219, 55] width 20 height 20
click at [98, 519] on span "[PHONE_NUMBER]" at bounding box center [132, 523] width 88 height 13
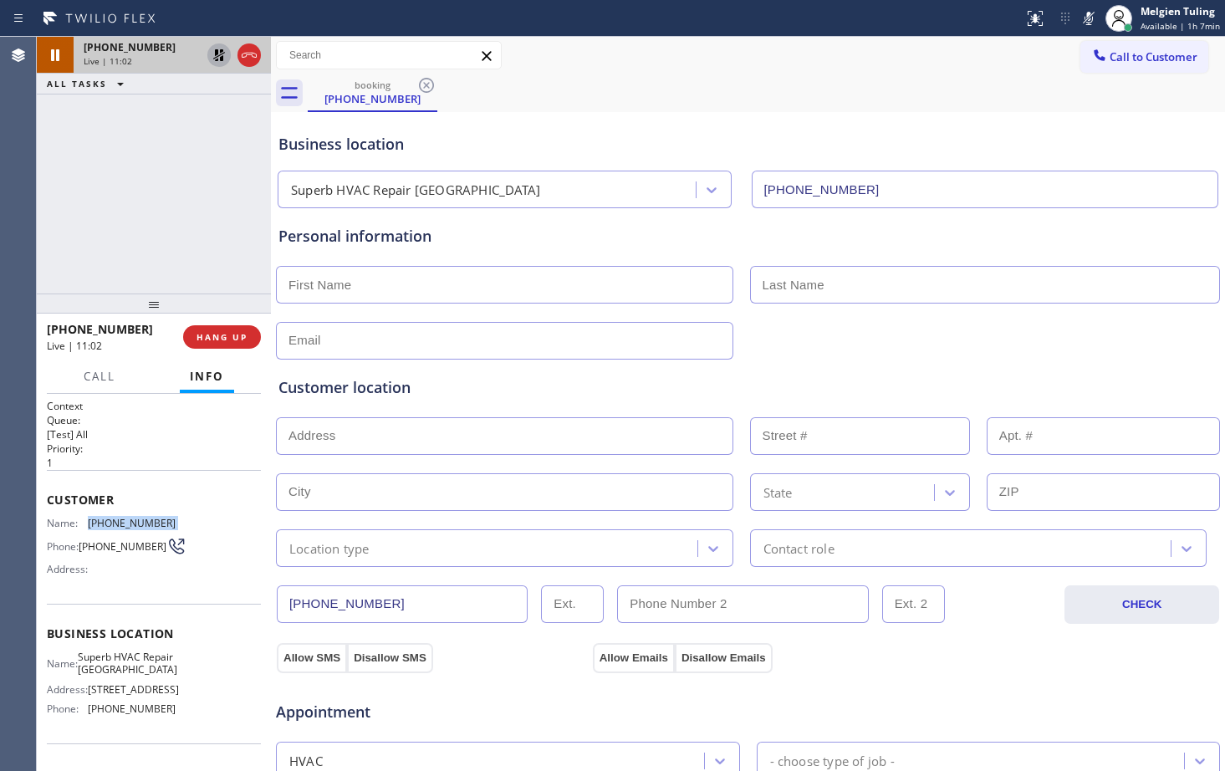
click at [98, 519] on span "[PHONE_NUMBER]" at bounding box center [132, 523] width 88 height 13
copy span "[PHONE_NUMBER]"
click at [214, 53] on icon at bounding box center [219, 55] width 20 height 20
click at [1083, 16] on icon at bounding box center [1088, 18] width 20 height 20
click at [105, 372] on span "Call" at bounding box center [100, 376] width 32 height 15
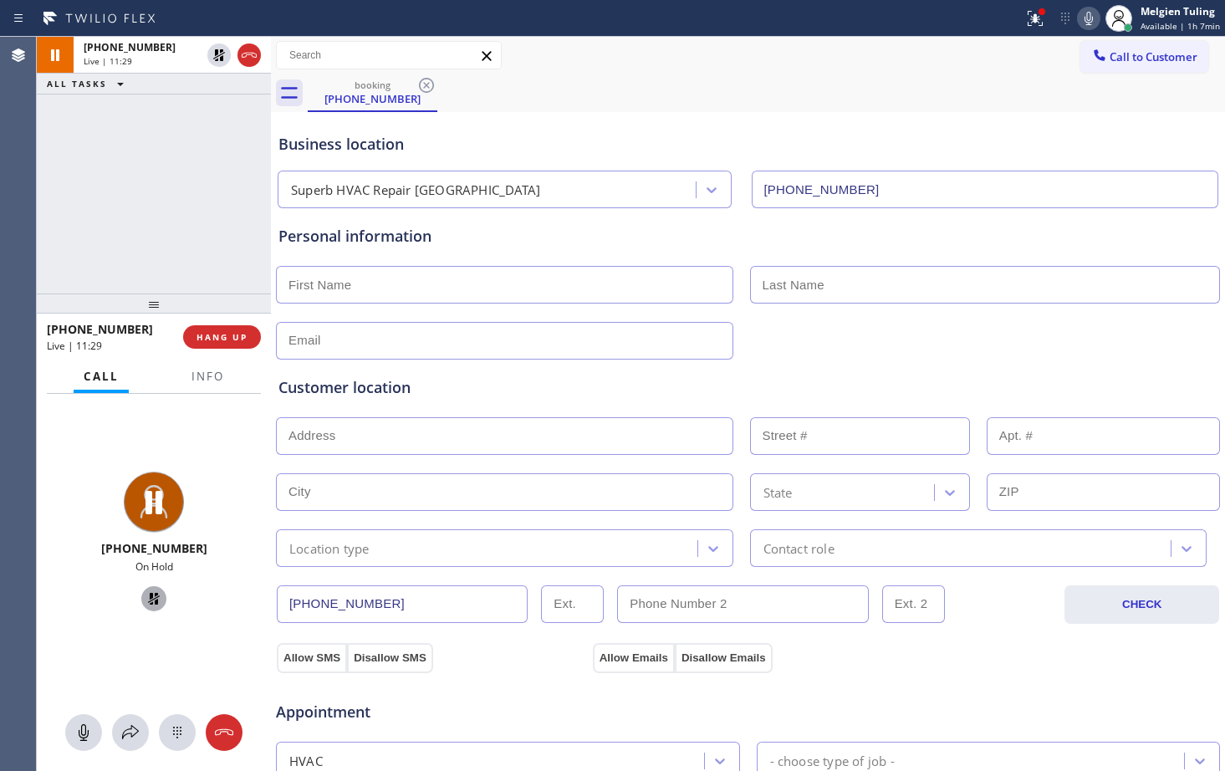
click at [144, 595] on icon at bounding box center [154, 599] width 20 height 20
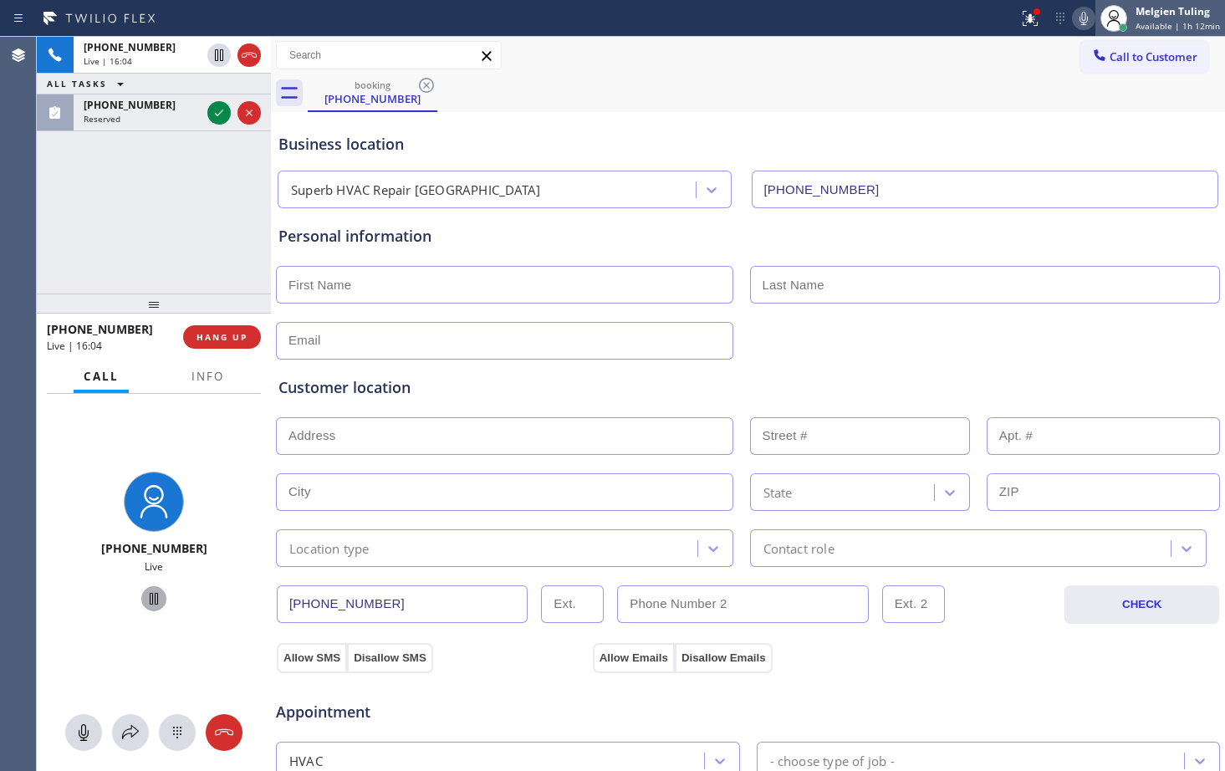
click at [1163, 31] on span "Available | 1h 12min" at bounding box center [1177, 26] width 84 height 12
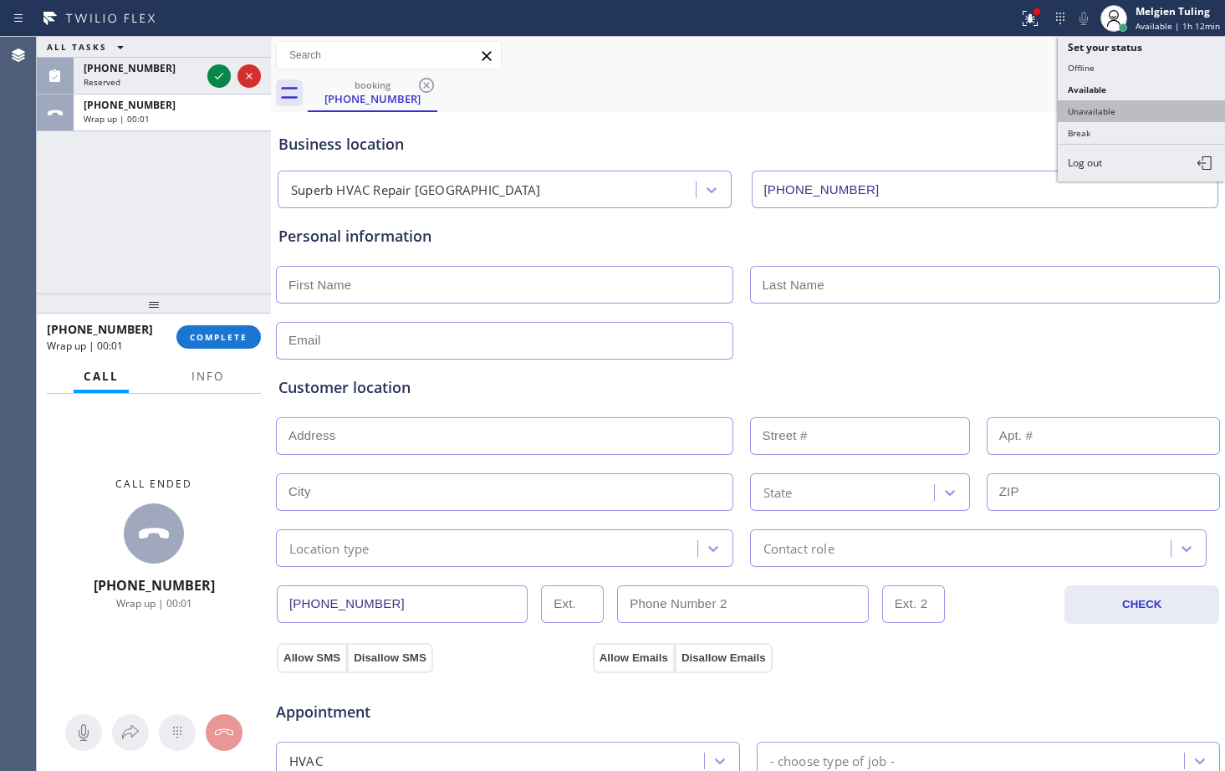
click at [1120, 106] on button "Unavailable" at bounding box center [1141, 111] width 167 height 22
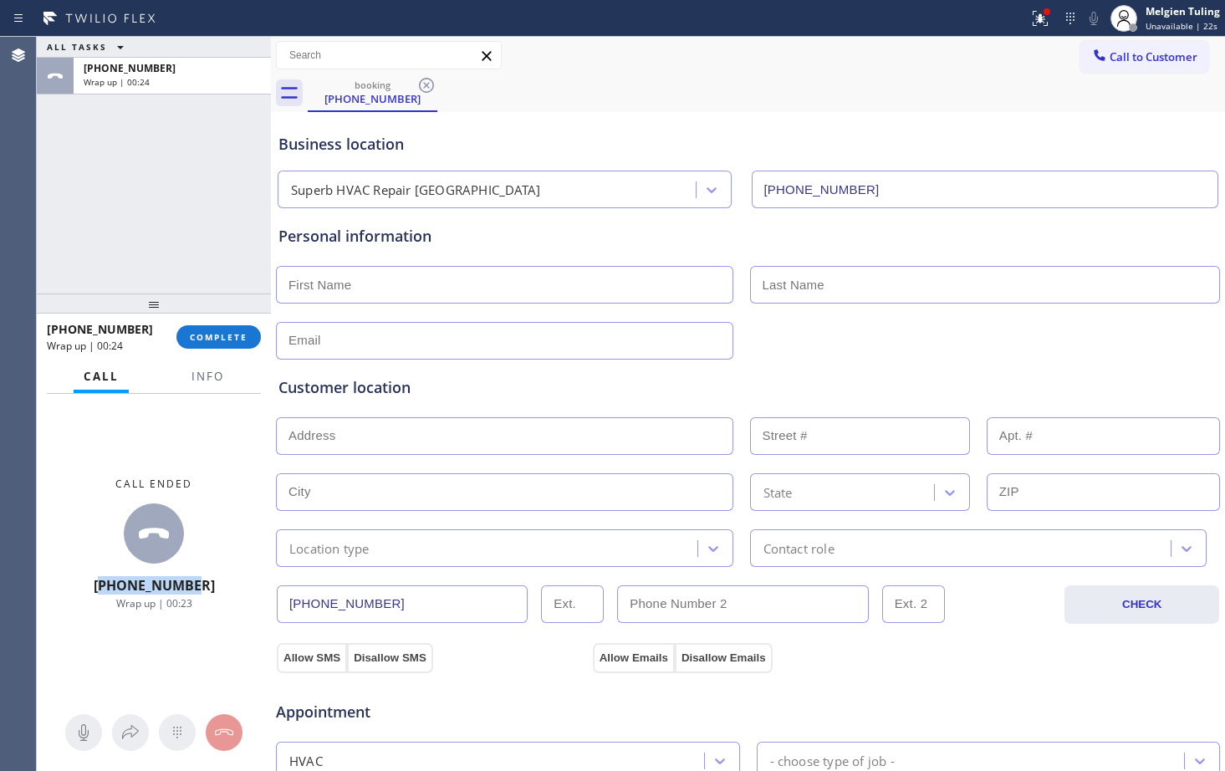
drag, startPoint x: 118, startPoint y: 587, endPoint x: 213, endPoint y: 582, distance: 95.4
click at [213, 582] on div "Call ended [PHONE_NUMBER] Wrap up | 00:23" at bounding box center [154, 544] width 234 height 300
click at [213, 581] on div "Call ended [PHONE_NUMBER] Wrap up | 00:24" at bounding box center [154, 544] width 234 height 300
click at [360, 605] on input "[PHONE_NUMBER]" at bounding box center [402, 604] width 251 height 38
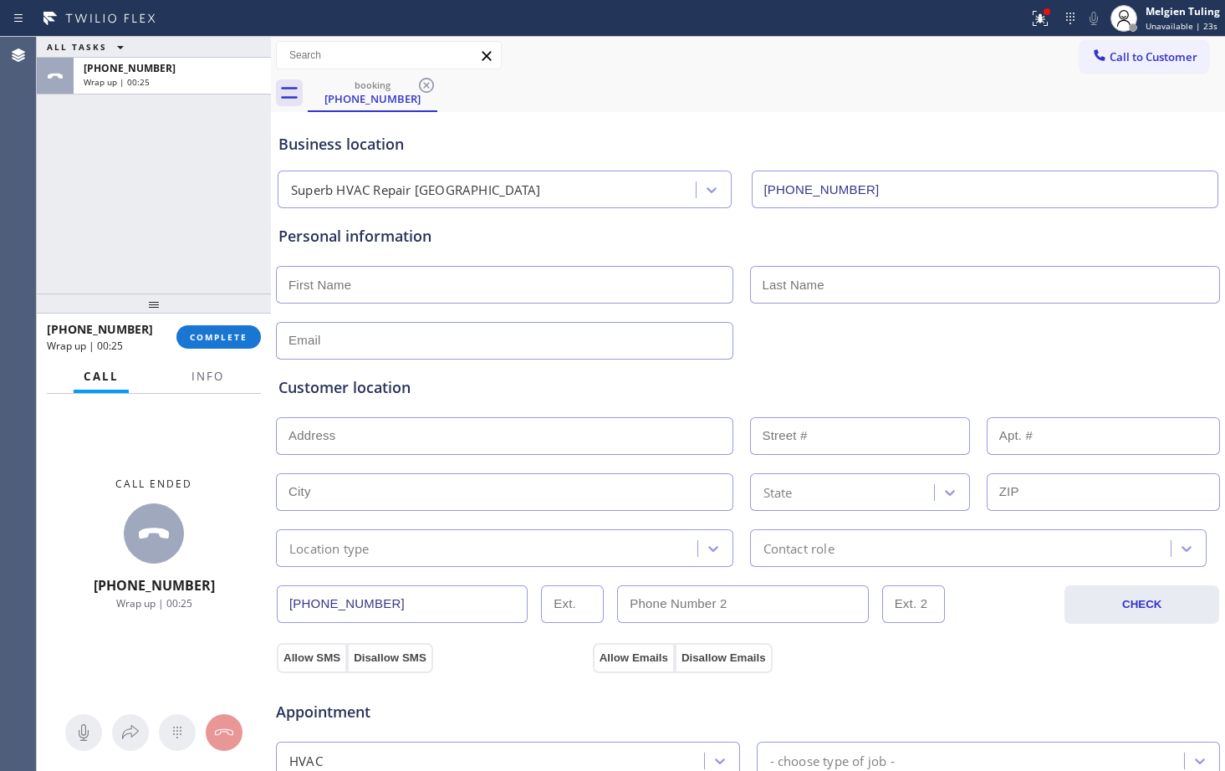
click at [362, 604] on input "[PHONE_NUMBER]" at bounding box center [402, 604] width 251 height 38
click at [232, 331] on span "COMPLETE" at bounding box center [219, 337] width 58 height 12
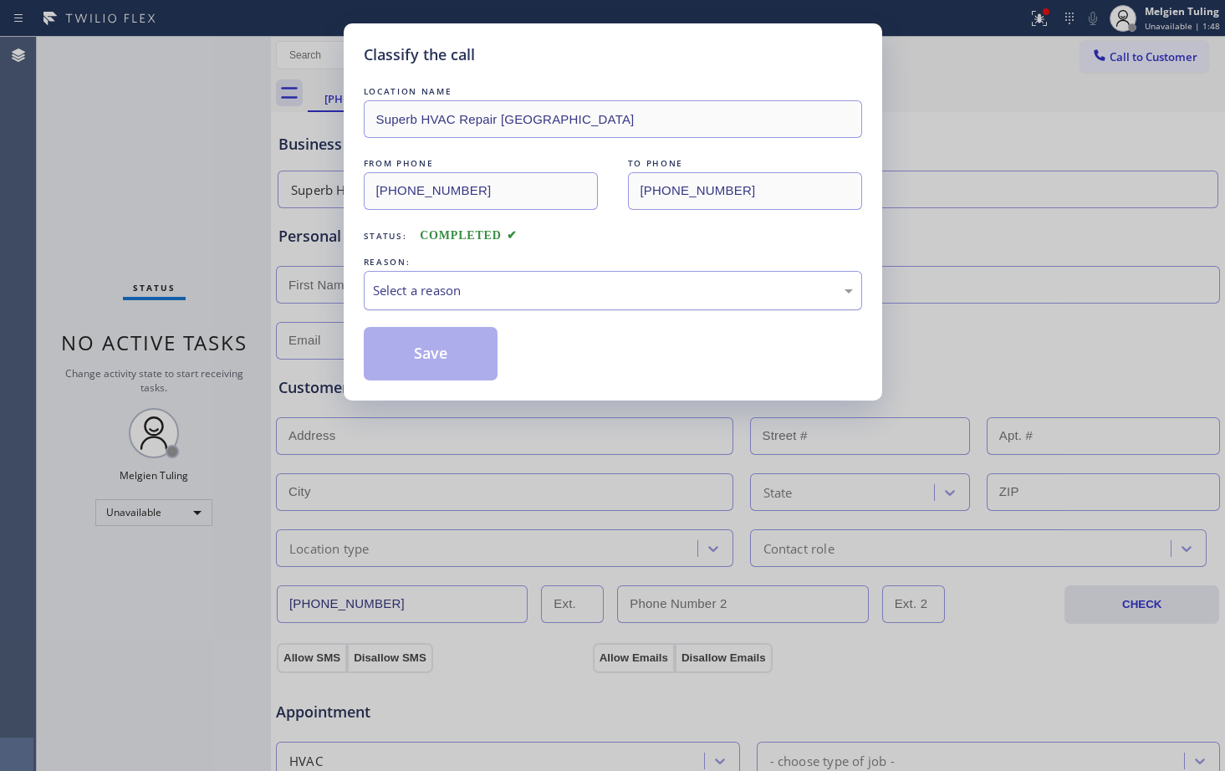
click at [419, 291] on div "Select a reason" at bounding box center [613, 290] width 480 height 19
click at [435, 339] on button "Save" at bounding box center [431, 354] width 135 height 54
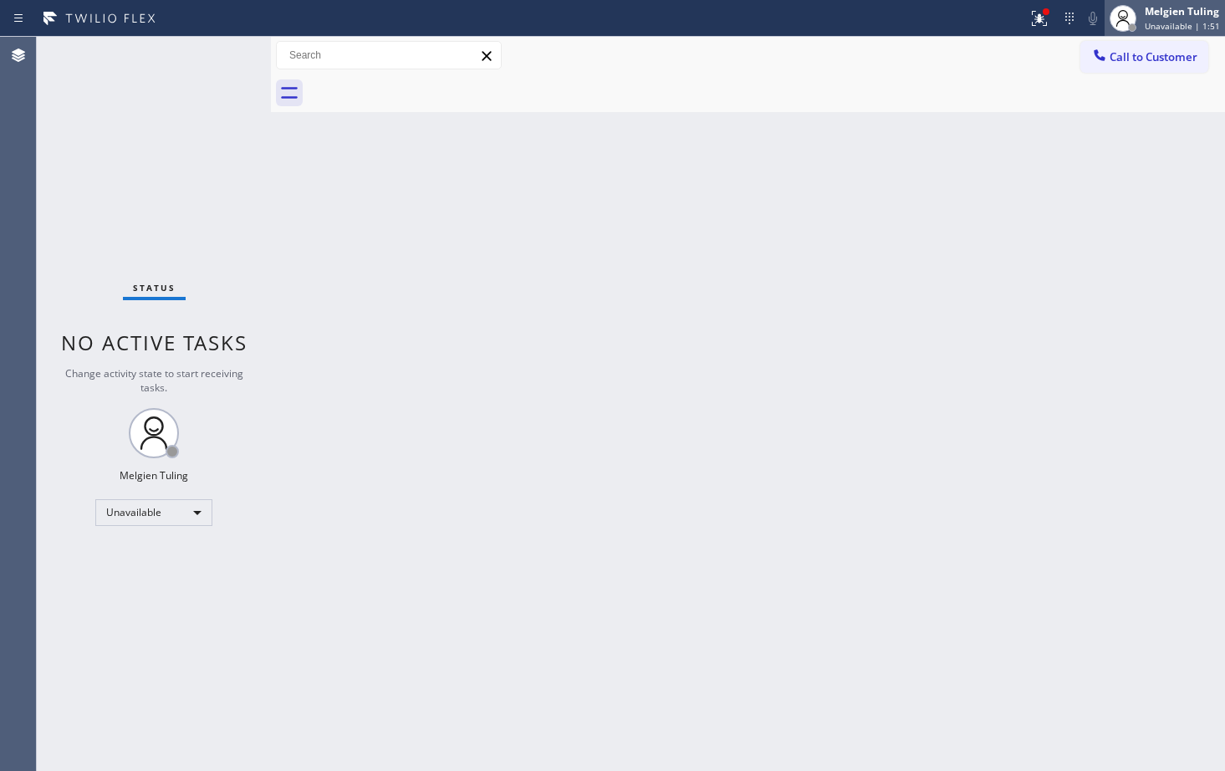
click at [1160, 18] on div "Melgien Tuling" at bounding box center [1181, 11] width 75 height 14
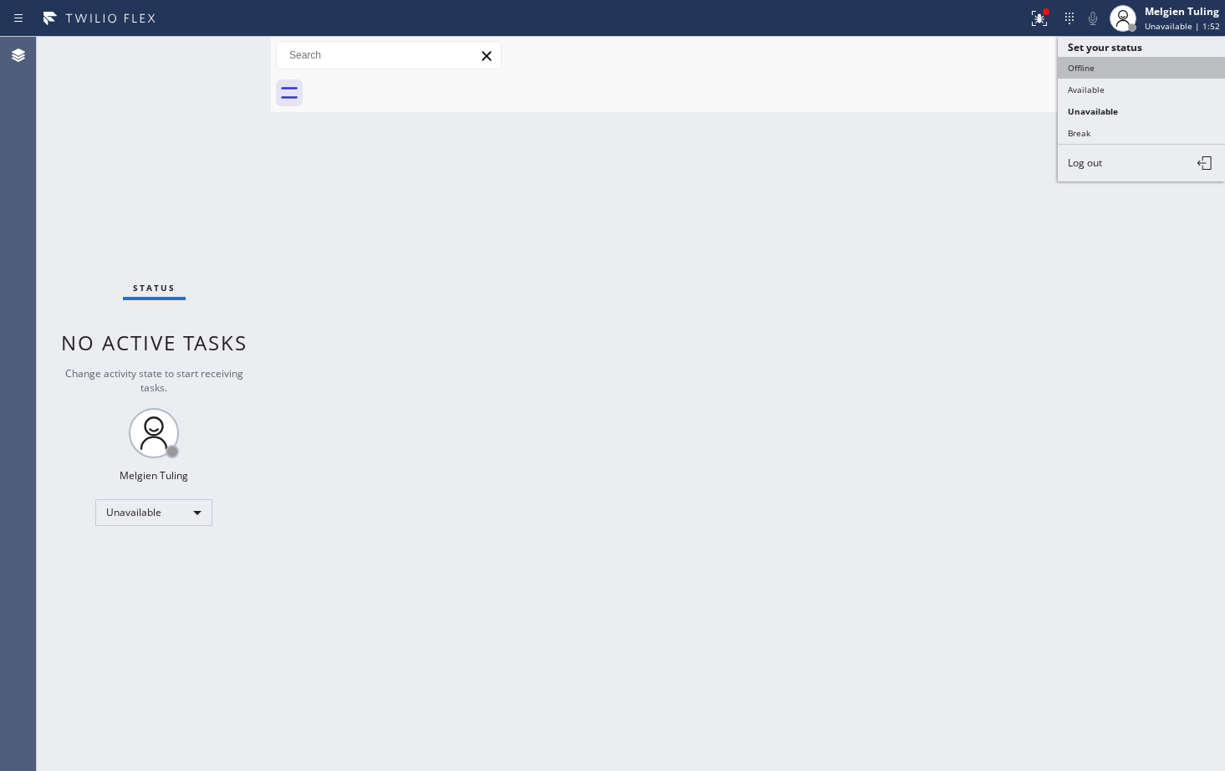
click at [1105, 67] on button "Offline" at bounding box center [1141, 68] width 167 height 22
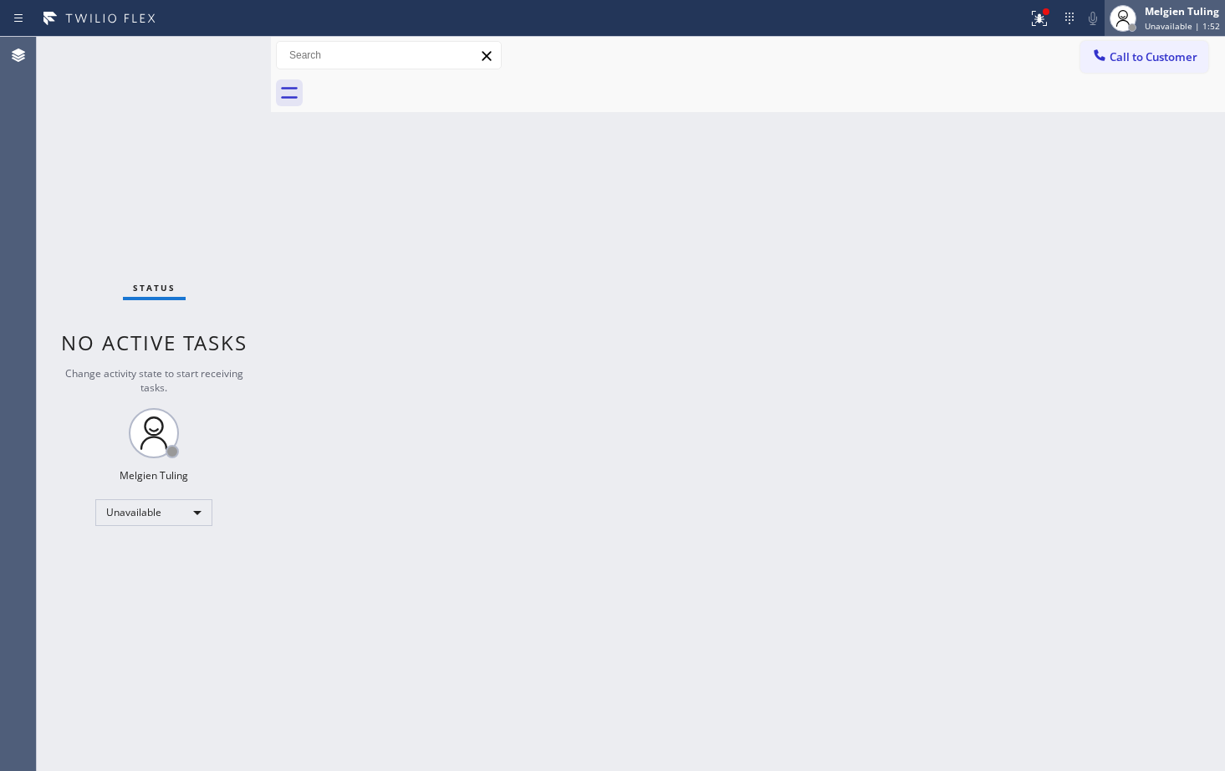
click at [1180, 25] on span "Unavailable | 1:52" at bounding box center [1181, 26] width 75 height 12
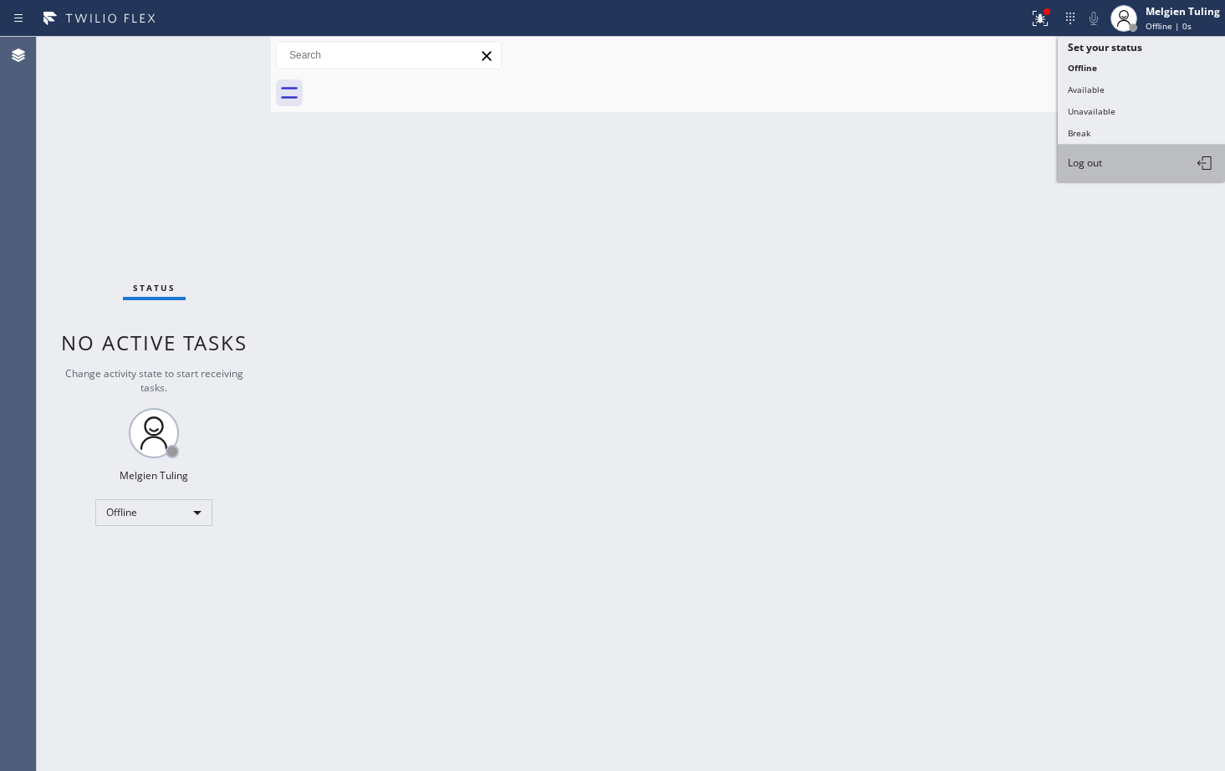
click at [1132, 165] on button "Log out" at bounding box center [1141, 163] width 167 height 37
